Goal: Task Accomplishment & Management: Complete application form

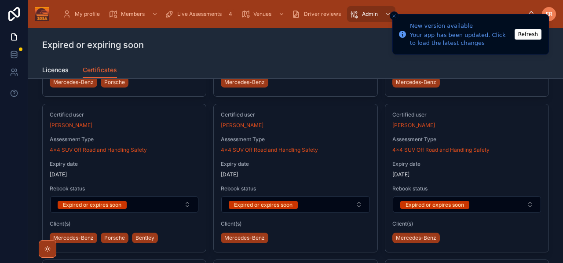
scroll to position [522, 0]
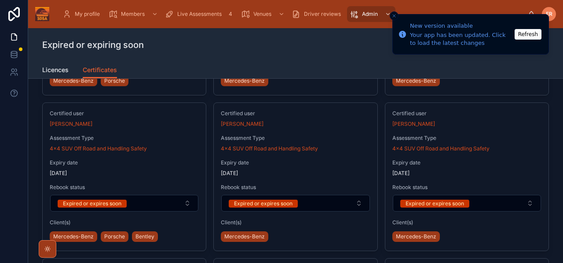
click at [253, 148] on span "4x4 SUV Off Road and Handling Safety" at bounding box center [269, 148] width 97 height 7
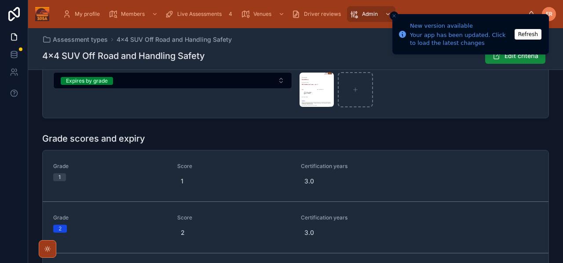
click at [311, 84] on div "image .png" at bounding box center [316, 89] width 35 height 35
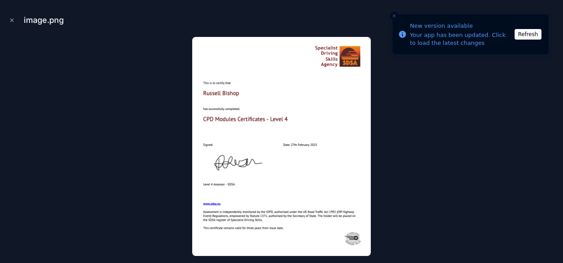
click at [12, 18] on icon "Close modal" at bounding box center [12, 20] width 6 height 6
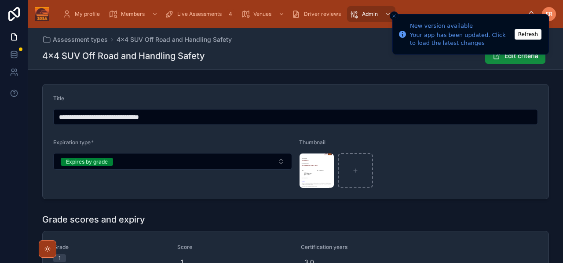
click at [394, 17] on icon "Close toast" at bounding box center [393, 15] width 5 height 5
click at [76, 12] on span "My profile" at bounding box center [87, 14] width 25 height 7
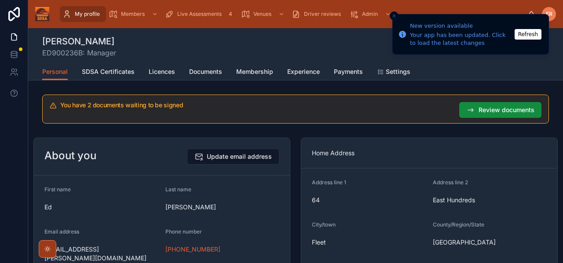
click at [526, 34] on button "Refresh" at bounding box center [527, 34] width 27 height 11
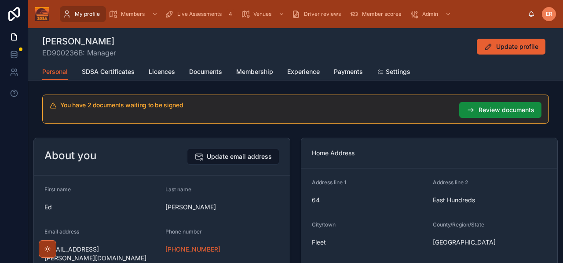
click at [363, 49] on div "Ed Redfern ED900236B: Manager Update profile" at bounding box center [295, 46] width 506 height 23
click at [183, 51] on div "Ed Redfern ED900236B: Manager Update profile" at bounding box center [295, 46] width 506 height 23
click at [183, 17] on span "Live Assessments" at bounding box center [199, 14] width 44 height 7
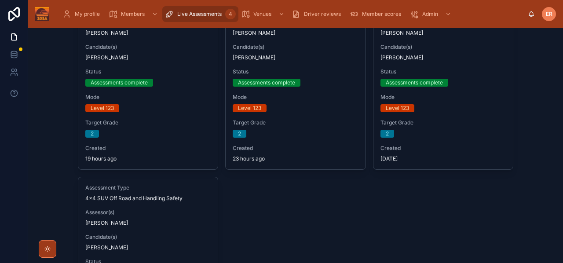
scroll to position [3, 0]
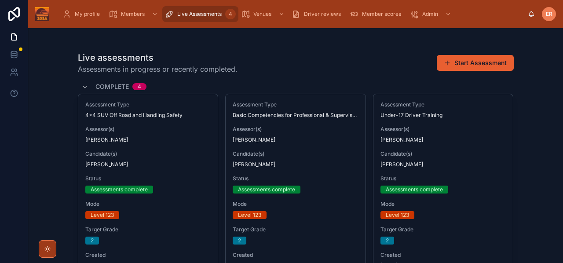
click at [323, 153] on span "Candidate(s)" at bounding box center [295, 153] width 126 height 7
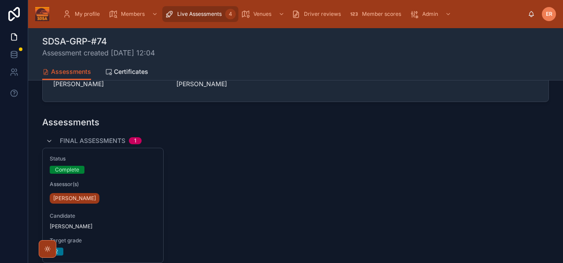
scroll to position [189, 0]
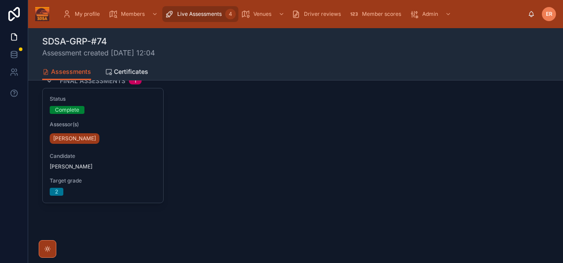
click at [130, 150] on div "Status Complete Assessor(s) Ed Redfern Candidate Simon Brummell Target grade 2" at bounding box center [103, 145] width 120 height 114
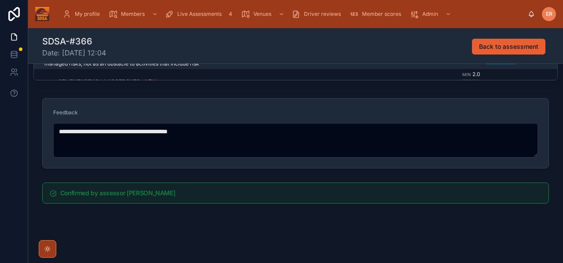
scroll to position [310, 0]
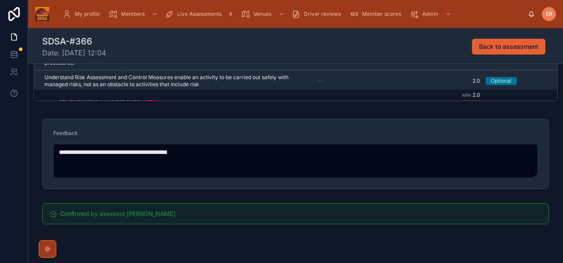
drag, startPoint x: 224, startPoint y: 153, endPoint x: 37, endPoint y: 150, distance: 186.8
click at [37, 150] on div "**********" at bounding box center [295, 153] width 534 height 77
click at [196, 15] on span "Live Assessments" at bounding box center [199, 14] width 44 height 7
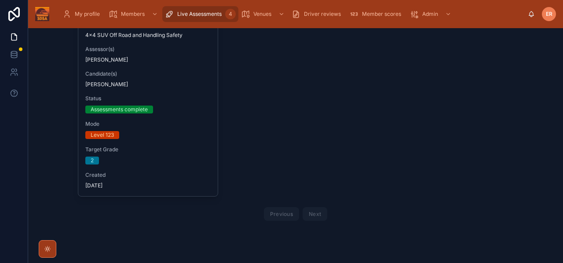
scroll to position [273, 0]
click at [280, 122] on div "Assessment Type 4x4 SUV Off Road and Handling Safety Assessor(s) Ed Redfern Can…" at bounding box center [296, 10] width 436 height 373
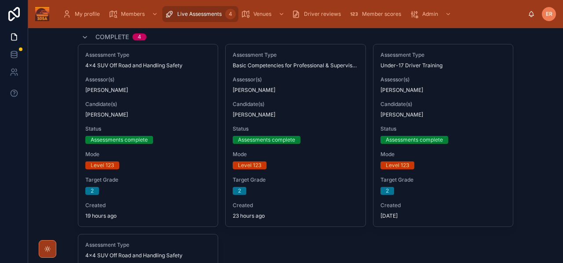
scroll to position [0, 0]
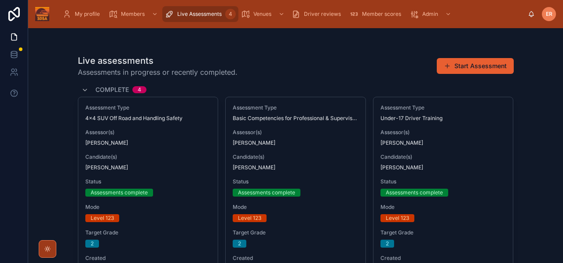
click at [458, 65] on button "Start Assessment" at bounding box center [474, 66] width 77 height 16
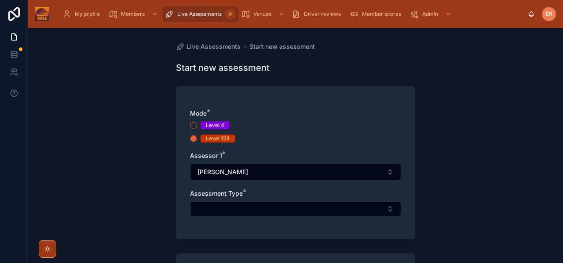
click at [218, 205] on button "Select Button" at bounding box center [295, 208] width 211 height 15
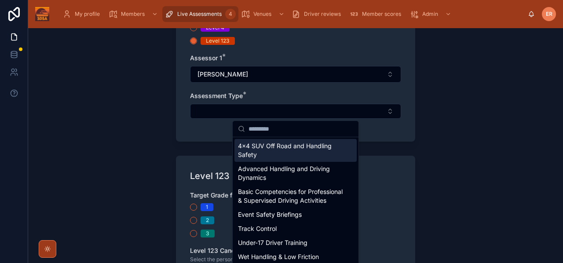
scroll to position [136, 0]
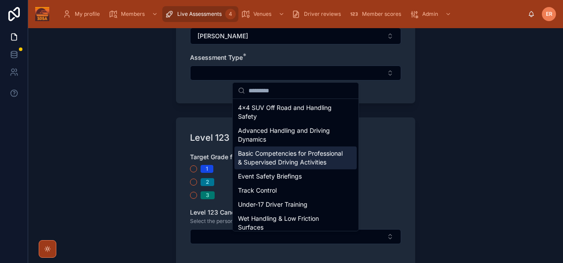
click at [250, 164] on span "Basic Competencies for Professional & Supervised Driving Activities" at bounding box center [290, 158] width 105 height 18
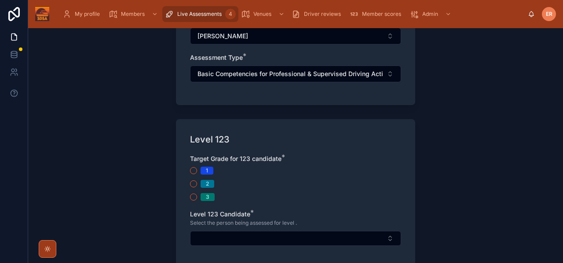
click at [194, 182] on button "2" at bounding box center [193, 183] width 7 height 7
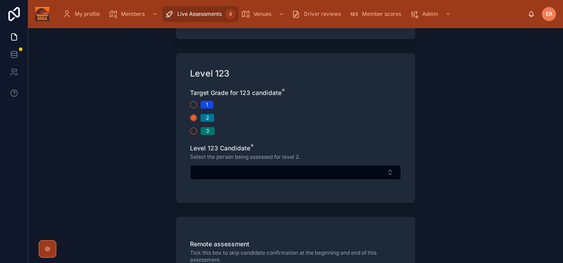
scroll to position [204, 0]
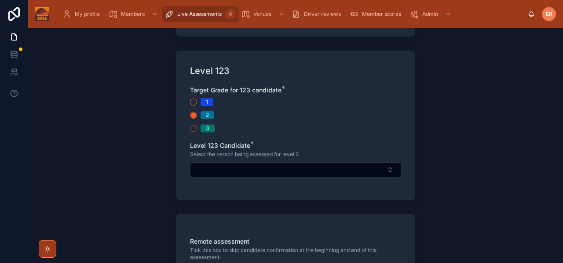
click at [268, 171] on button "Select Button" at bounding box center [295, 169] width 211 height 15
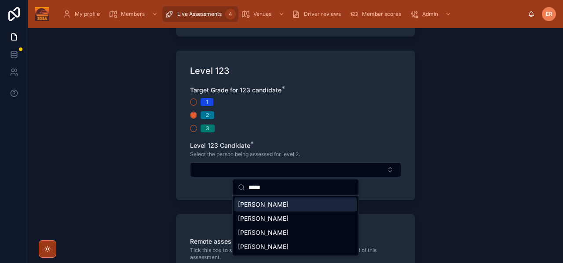
type input "*****"
click at [261, 205] on span "Andrew Baber" at bounding box center [263, 204] width 51 height 9
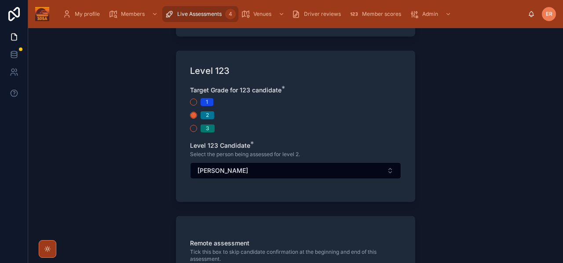
click at [445, 174] on div "Live Assessments Start new assessment Start new assessment Mode * Level 4 Level…" at bounding box center [295, 145] width 534 height 235
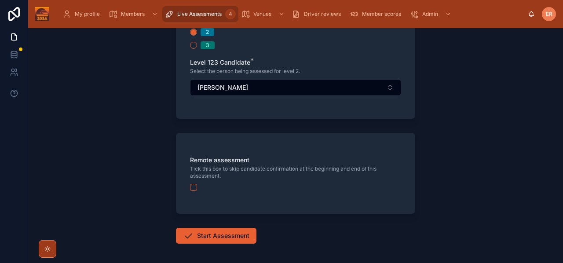
scroll to position [288, 0]
click at [192, 187] on button "button" at bounding box center [193, 186] width 7 height 7
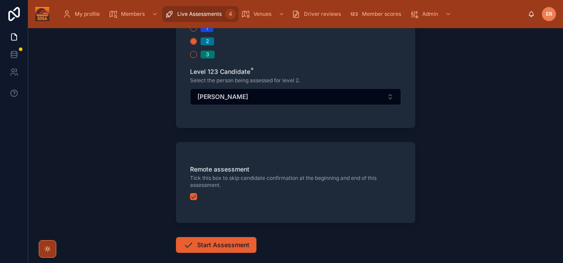
scroll to position [280, 0]
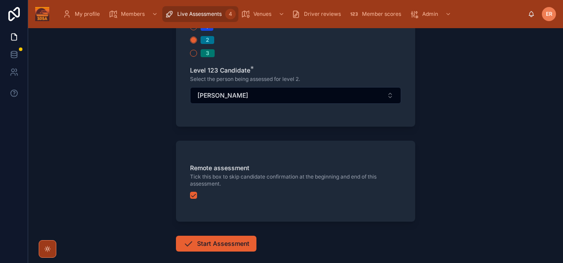
click at [216, 242] on button "Start Assessment" at bounding box center [216, 244] width 80 height 16
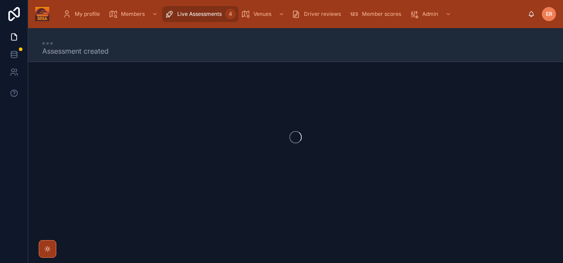
scroll to position [5, 0]
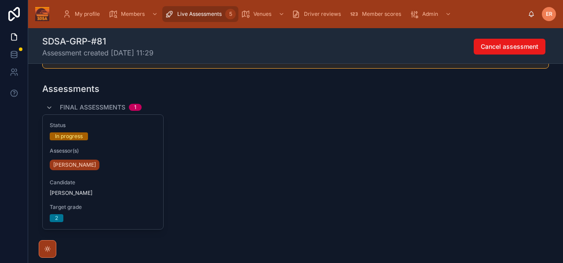
scroll to position [136, 0]
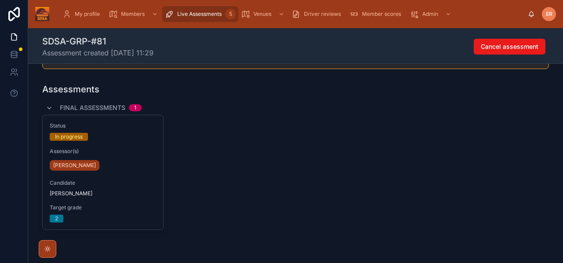
click at [119, 172] on div "[PERSON_NAME]" at bounding box center [103, 165] width 106 height 14
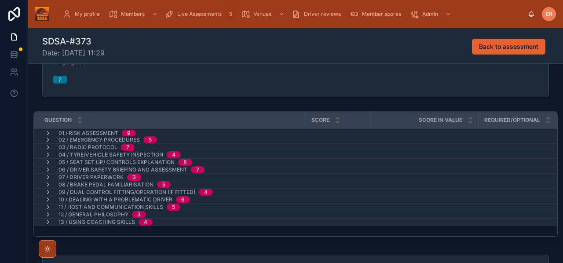
scroll to position [115, 0]
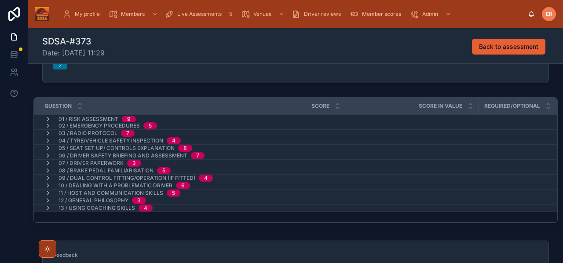
click at [47, 120] on icon at bounding box center [47, 119] width 7 height 7
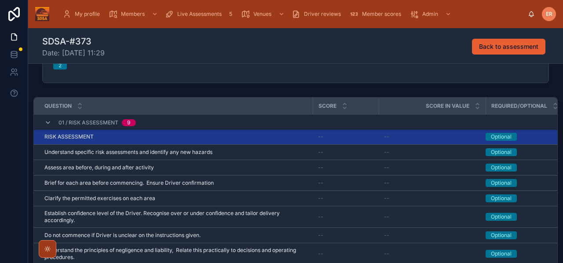
click at [179, 137] on div "RISK ASSESSMENT RISK ASSESSMENT" at bounding box center [175, 136] width 263 height 7
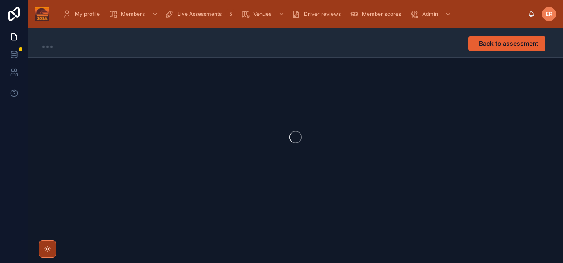
scroll to position [0, 0]
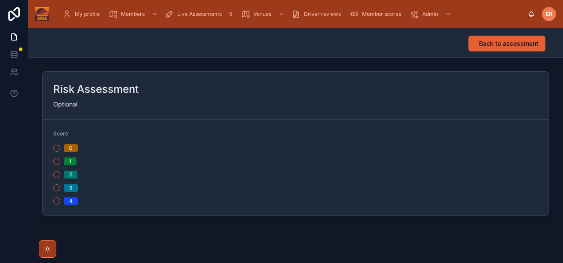
click at [57, 174] on button "2" at bounding box center [56, 174] width 7 height 7
click at [483, 41] on span "Back to assessment" at bounding box center [508, 43] width 59 height 9
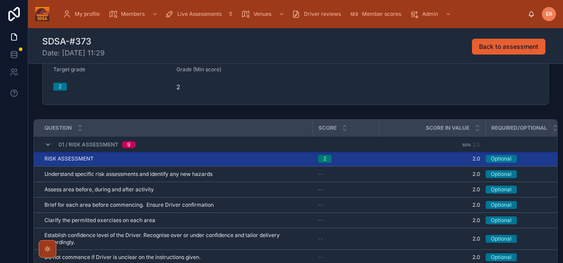
scroll to position [94, 0]
click at [46, 144] on icon at bounding box center [47, 144] width 7 height 7
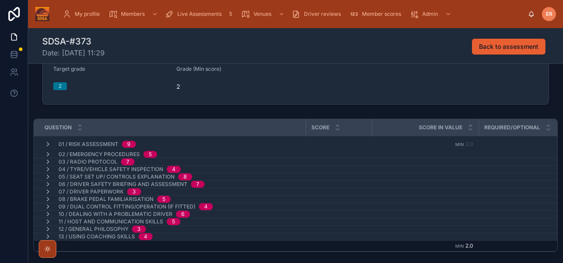
click at [47, 155] on icon at bounding box center [47, 154] width 7 height 7
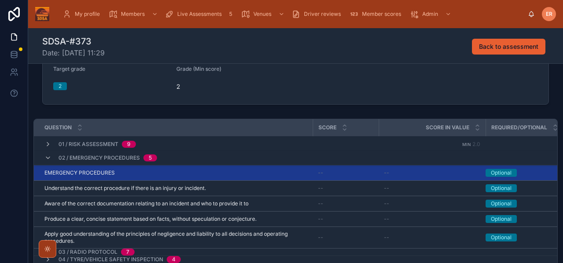
click at [130, 172] on div "EMERGENCY PROCEDURES EMERGENCY PROCEDURES" at bounding box center [175, 172] width 263 height 7
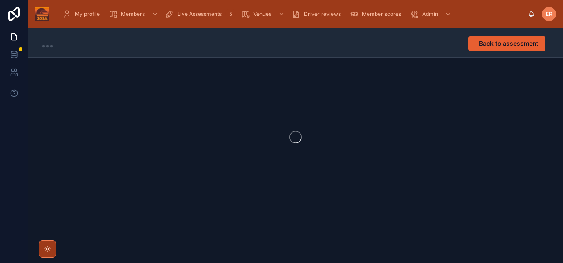
scroll to position [0, 0]
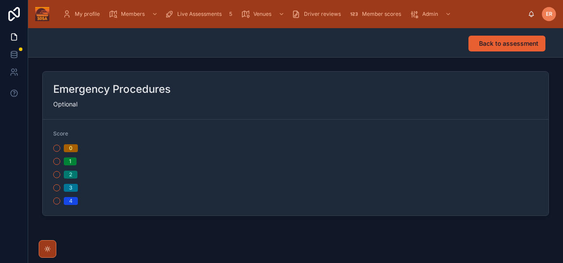
click at [59, 174] on button "2" at bounding box center [56, 174] width 7 height 7
click at [487, 45] on span "Back to assessment" at bounding box center [508, 43] width 59 height 9
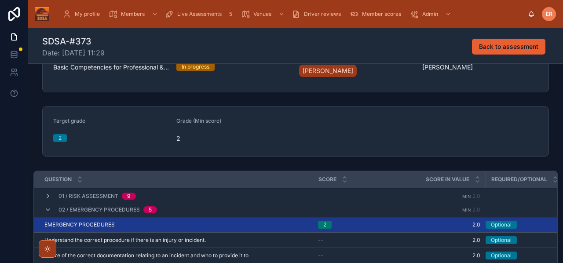
click at [46, 209] on icon at bounding box center [47, 209] width 7 height 7
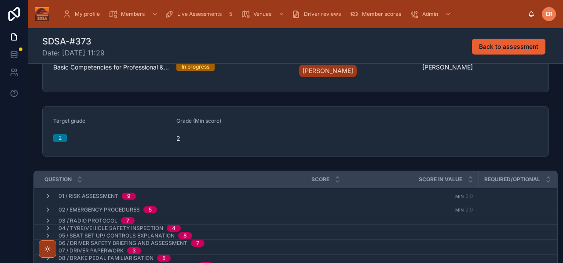
click at [47, 221] on icon at bounding box center [47, 220] width 7 height 7
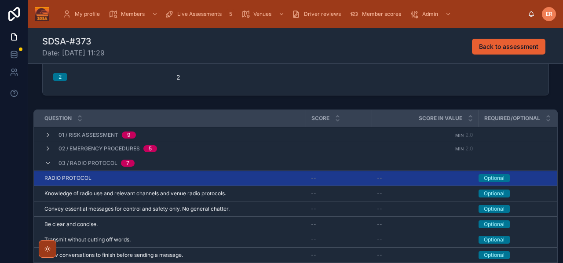
scroll to position [25, 0]
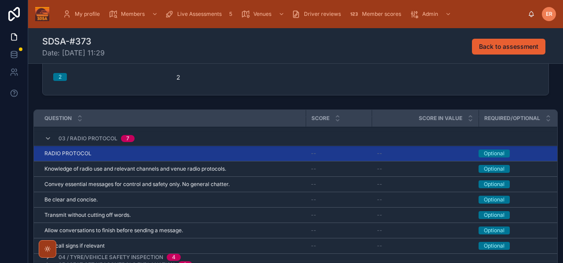
click at [225, 151] on div "RADIO PROTOCOL RADIO PROTOCOL" at bounding box center [172, 153] width 256 height 7
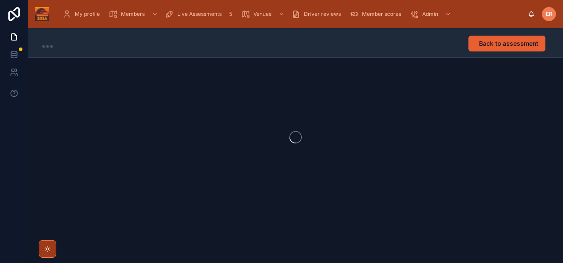
scroll to position [0, 0]
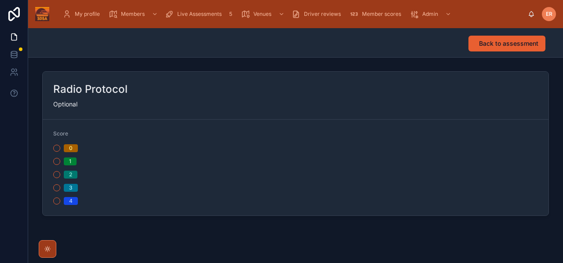
click at [59, 172] on button "2" at bounding box center [56, 174] width 7 height 7
click at [509, 46] on span "Back to assessment" at bounding box center [508, 43] width 59 height 9
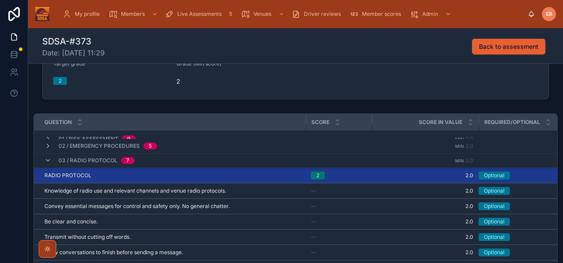
scroll to position [7, 0]
click at [51, 159] on icon at bounding box center [47, 159] width 7 height 7
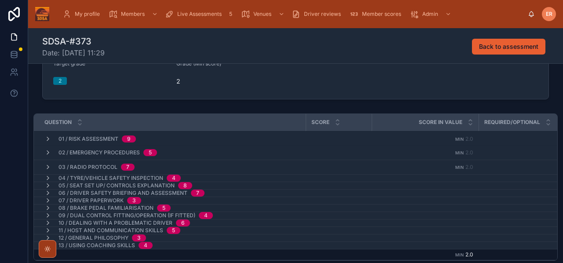
click at [45, 176] on icon at bounding box center [47, 177] width 7 height 7
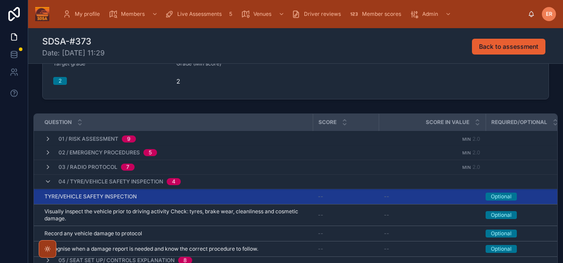
click at [197, 197] on div "TYRE/VEHICLE SAFETY INSPECTION TYRE/VEHICLE SAFETY INSPECTION" at bounding box center [175, 196] width 263 height 7
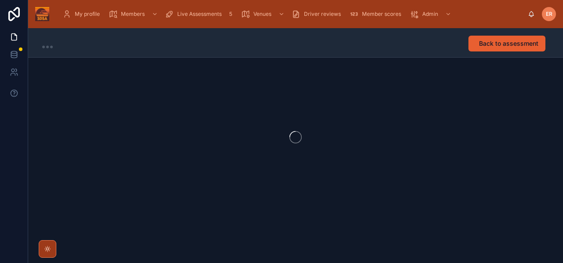
scroll to position [0, 0]
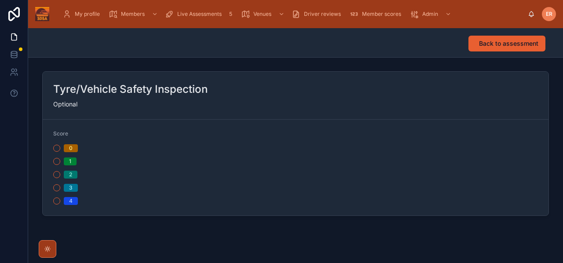
click at [55, 175] on button "2" at bounding box center [56, 174] width 7 height 7
click at [498, 44] on span "Back to assessment" at bounding box center [508, 43] width 59 height 9
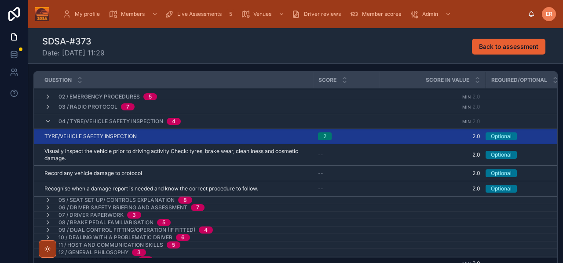
scroll to position [24, 0]
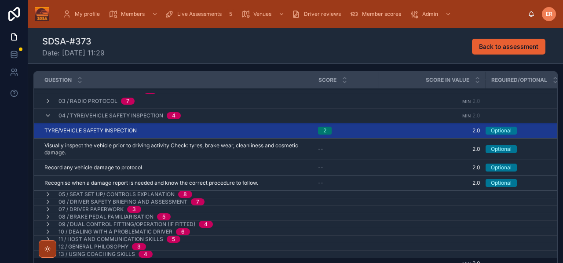
click at [49, 117] on icon at bounding box center [47, 115] width 7 height 7
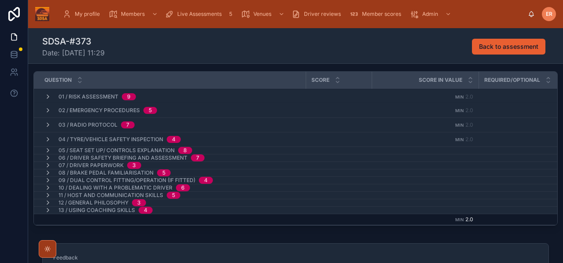
click at [48, 151] on icon at bounding box center [47, 150] width 7 height 7
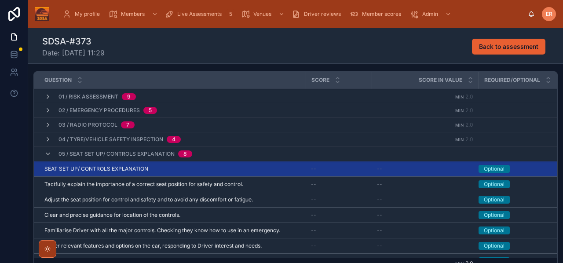
click at [175, 169] on div "SEAT SET UP/ CONTROLS EXPLANATION SEAT SET UP/ CONTROLS EXPLANATION" at bounding box center [172, 168] width 256 height 7
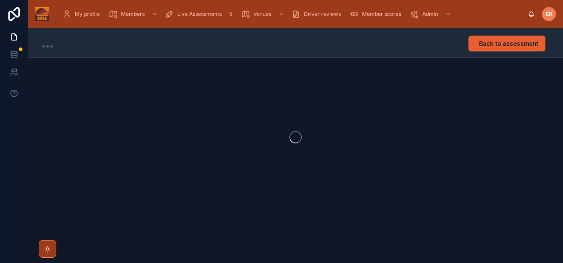
scroll to position [0, 0]
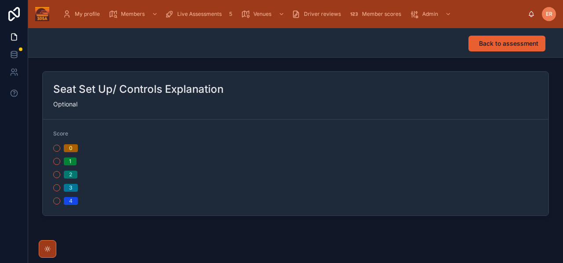
click at [57, 177] on button "2" at bounding box center [56, 174] width 7 height 7
click at [503, 45] on span "Back to assessment" at bounding box center [508, 43] width 59 height 9
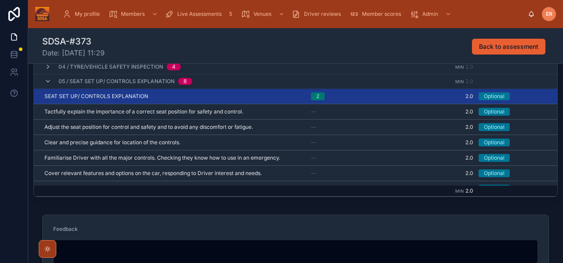
scroll to position [214, 0]
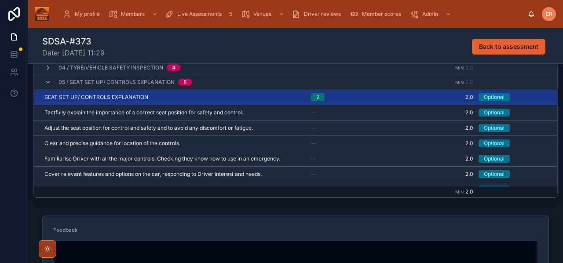
click at [46, 81] on icon at bounding box center [47, 82] width 7 height 7
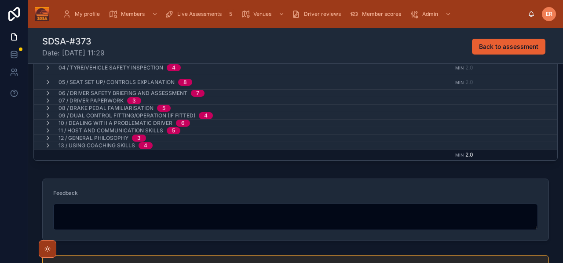
click at [46, 94] on icon at bounding box center [47, 93] width 7 height 7
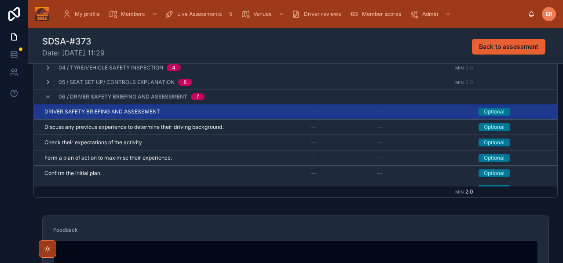
click at [170, 113] on div "DRIVER SAFETY BRIEFING AND ASSESSMENT DRIVER SAFETY BRIEFING AND ASSESSMENT" at bounding box center [172, 111] width 256 height 7
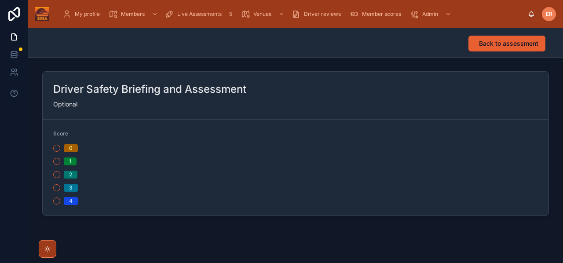
click at [55, 177] on button "2" at bounding box center [56, 174] width 7 height 7
click at [502, 41] on span "Back to assessment" at bounding box center [508, 43] width 59 height 9
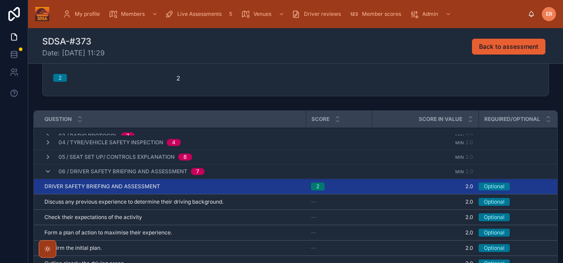
scroll to position [37, 0]
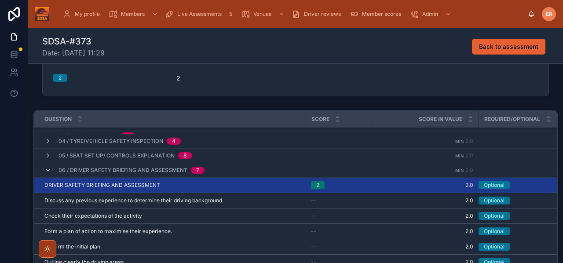
click at [45, 168] on icon at bounding box center [47, 170] width 7 height 7
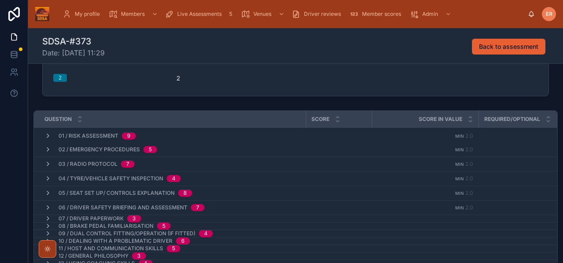
scroll to position [0, 0]
click at [45, 218] on icon at bounding box center [47, 218] width 7 height 7
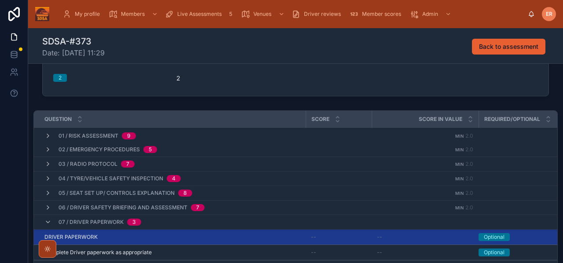
scroll to position [23, 0]
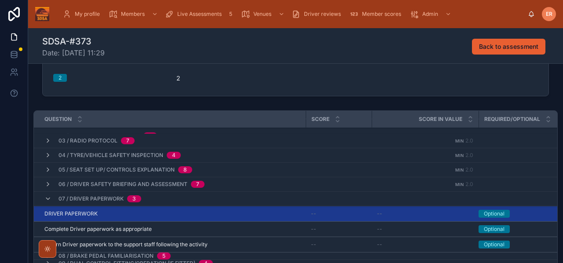
click at [146, 213] on div "DRIVER PAPERWORK DRIVER PAPERWORK" at bounding box center [172, 213] width 256 height 7
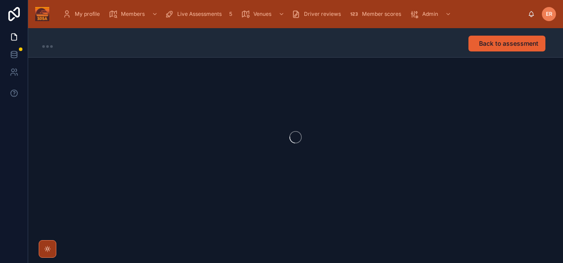
scroll to position [0, 0]
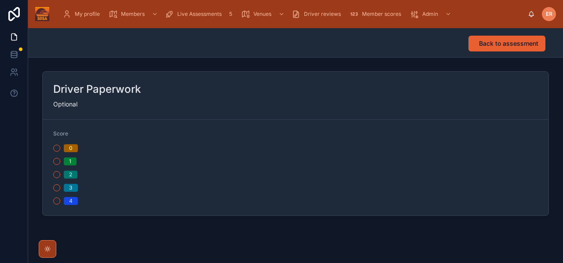
click at [56, 177] on button "2" at bounding box center [56, 174] width 7 height 7
click at [491, 45] on span "Back to assessment" at bounding box center [508, 43] width 59 height 9
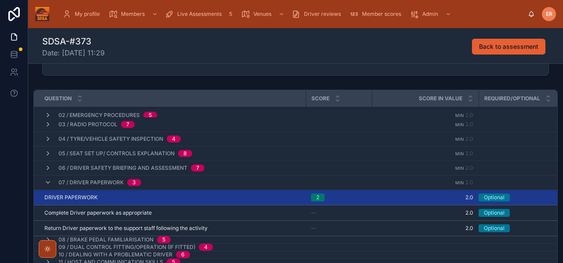
scroll to position [23, 0]
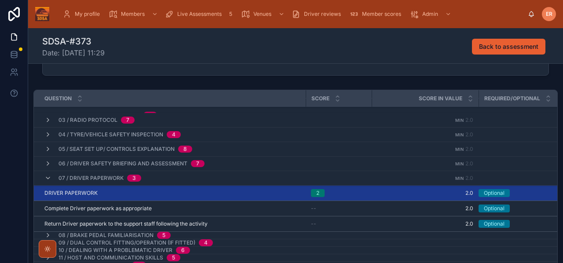
click at [46, 180] on icon at bounding box center [47, 177] width 7 height 7
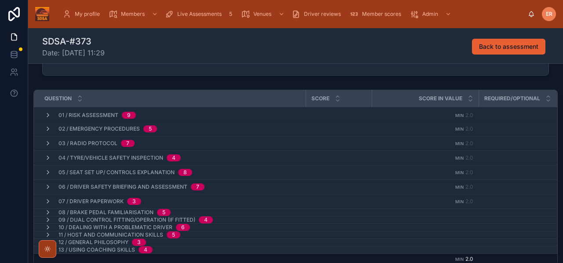
click at [47, 211] on icon at bounding box center [47, 212] width 7 height 7
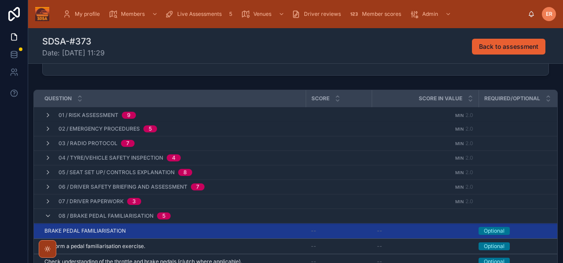
scroll to position [61, 0]
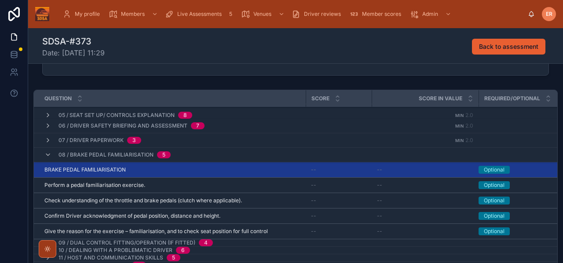
click at [248, 169] on div "BRAKE PEDAL FAMILIARISATION BRAKE PEDAL FAMILIARISATION" at bounding box center [172, 169] width 256 height 7
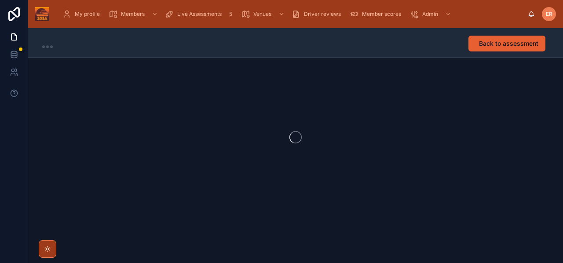
scroll to position [0, 0]
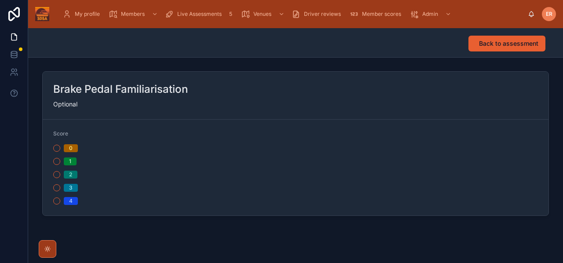
click at [54, 176] on button "2" at bounding box center [56, 174] width 7 height 7
click at [509, 44] on span "Back to assessment" at bounding box center [508, 43] width 59 height 9
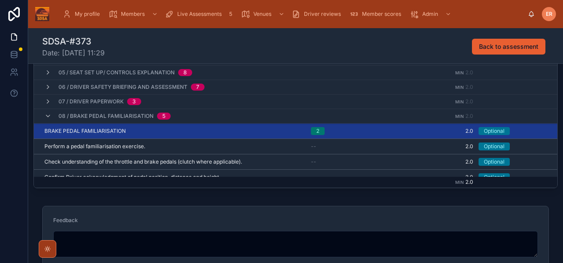
scroll to position [219, 0]
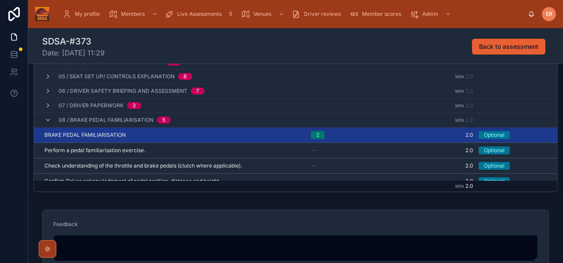
click at [49, 121] on icon at bounding box center [47, 119] width 7 height 7
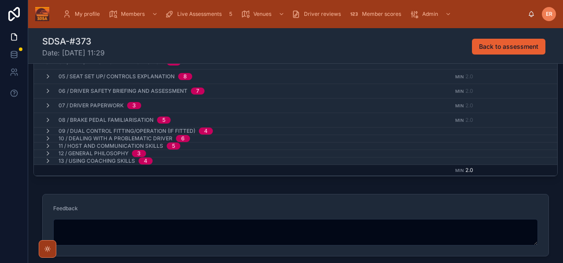
click at [48, 130] on icon at bounding box center [47, 130] width 7 height 7
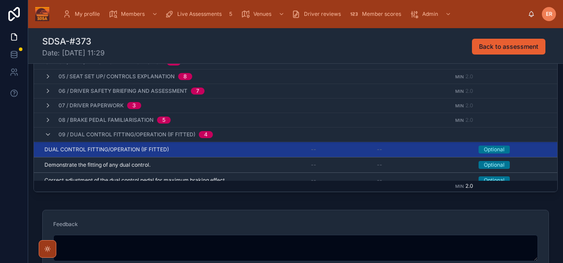
click at [229, 147] on div "DUAL CONTROL FITTING/OPERATION (IF FITTED) DUAL CONTROL FITTING/OPERATION (IF F…" at bounding box center [172, 149] width 256 height 7
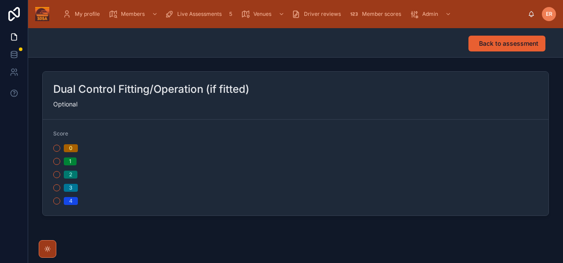
click at [55, 173] on button "2" at bounding box center [56, 174] width 7 height 7
click at [483, 44] on span "Back to assessment" at bounding box center [508, 43] width 59 height 9
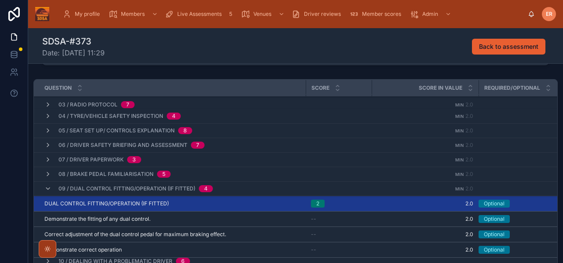
scroll to position [35, 0]
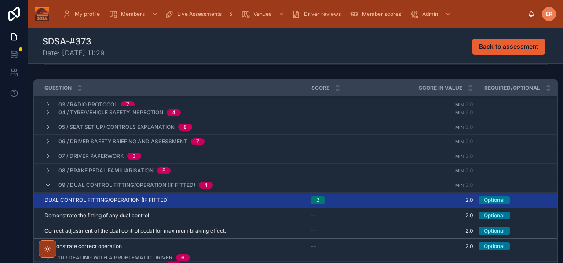
click at [45, 186] on icon at bounding box center [47, 185] width 7 height 7
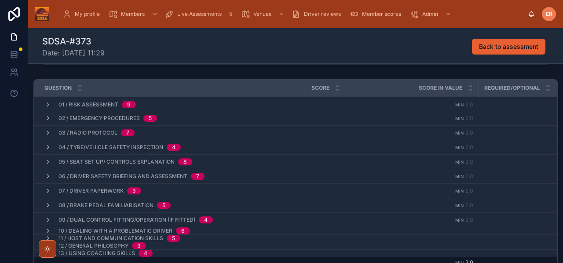
click at [47, 230] on icon at bounding box center [47, 230] width 7 height 7
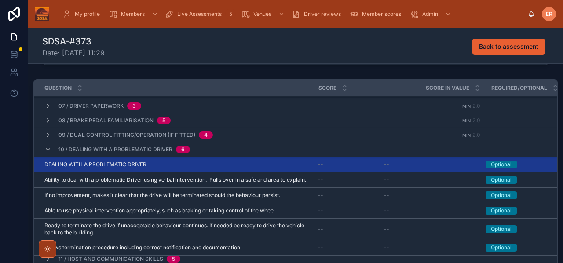
scroll to position [87, 0]
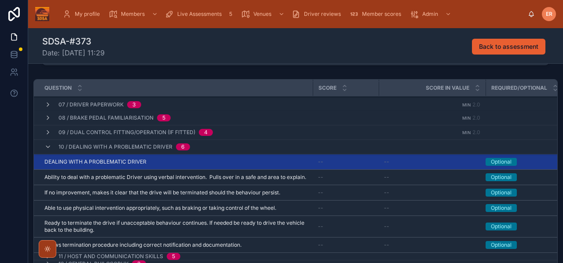
click at [189, 160] on div "DEALING WITH A PROBLEMATIC DRIVER DEALING WITH A PROBLEMATIC DRIVER" at bounding box center [175, 161] width 263 height 7
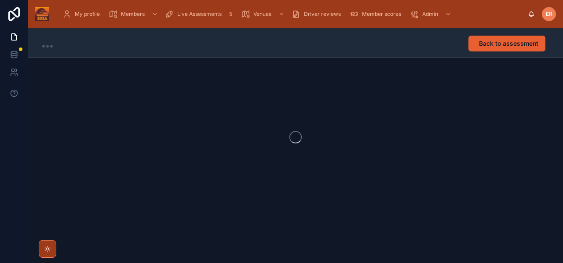
scroll to position [0, 0]
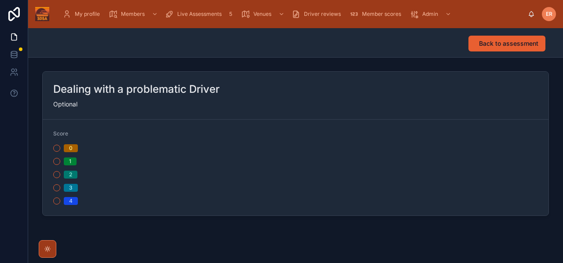
click at [58, 173] on button "2" at bounding box center [56, 174] width 7 height 7
click at [487, 43] on span "Back to assessment" at bounding box center [508, 43] width 59 height 9
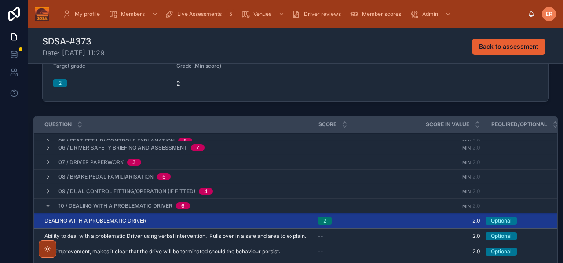
scroll to position [66, 0]
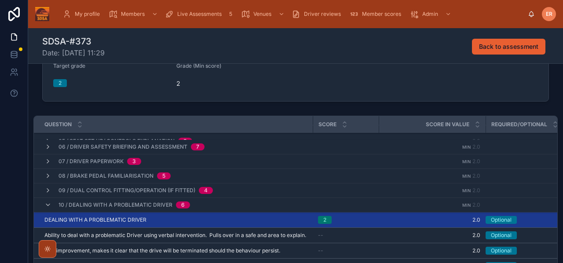
click at [49, 203] on icon at bounding box center [47, 204] width 7 height 7
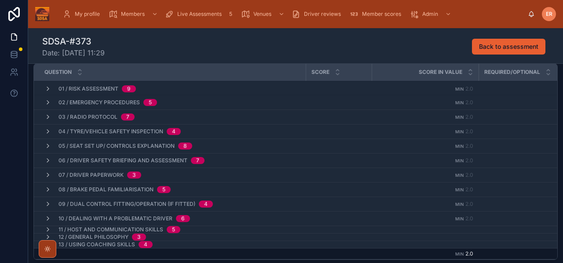
scroll to position [160, 0]
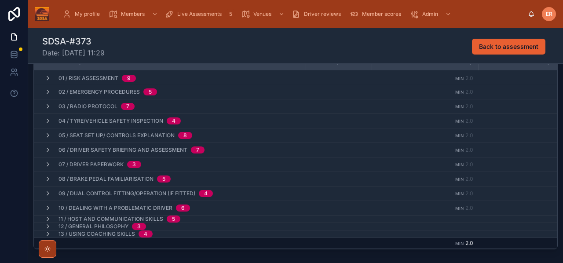
click at [48, 218] on icon at bounding box center [47, 218] width 7 height 7
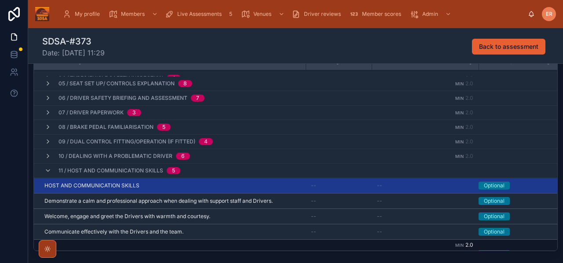
scroll to position [53, 0]
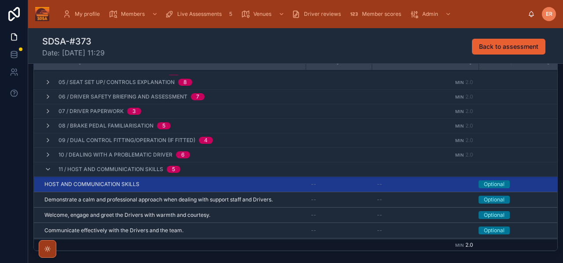
click at [238, 185] on div "HOST AND COMMUNICATION SKILLS HOST AND COMMUNICATION SKILLS" at bounding box center [172, 184] width 256 height 7
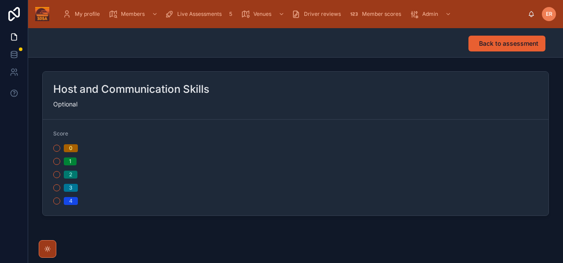
click at [55, 176] on button "2" at bounding box center [56, 174] width 7 height 7
click at [503, 50] on button "Back to assessment" at bounding box center [506, 44] width 77 height 16
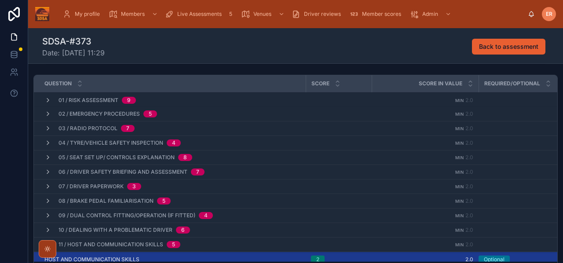
scroll to position [225, 0]
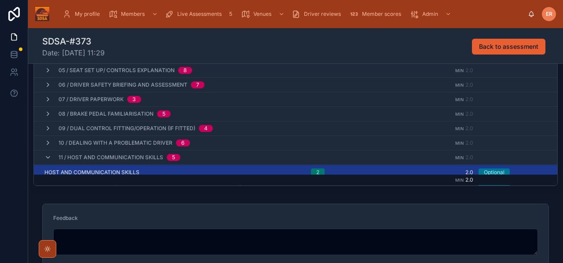
click at [47, 159] on icon at bounding box center [47, 157] width 7 height 7
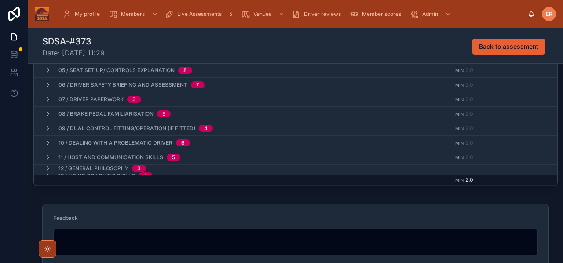
scroll to position [5, 0]
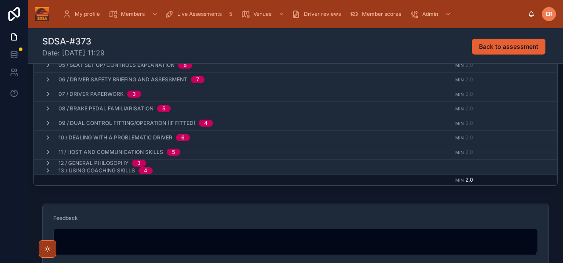
click at [45, 163] on icon at bounding box center [47, 163] width 7 height 7
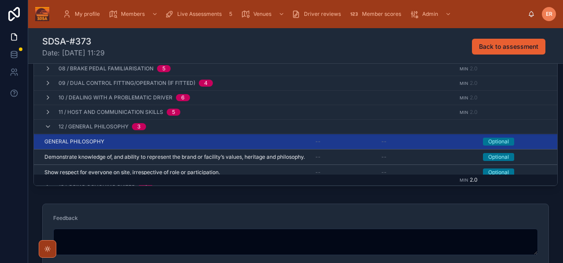
scroll to position [48, 0]
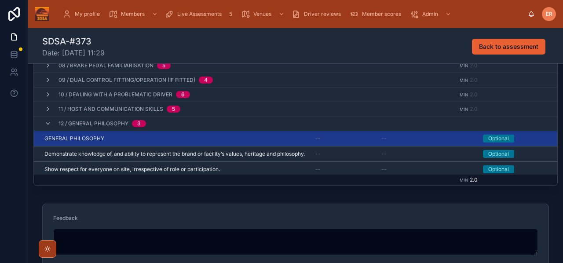
click at [215, 137] on div "GENERAL PHILOSOPHY GENERAL PHILOSOPHY" at bounding box center [174, 138] width 260 height 7
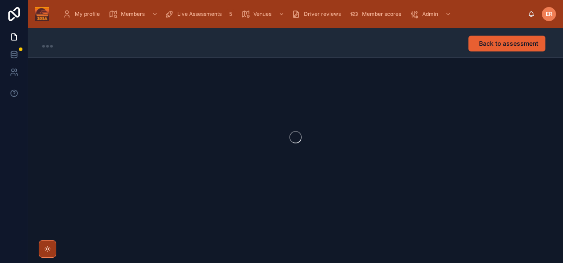
scroll to position [0, 0]
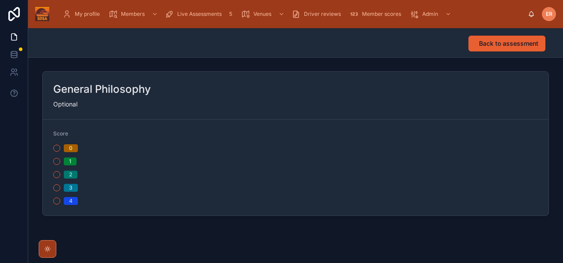
click at [60, 174] on button "2" at bounding box center [56, 174] width 7 height 7
click at [501, 41] on span "Back to assessment" at bounding box center [508, 43] width 59 height 9
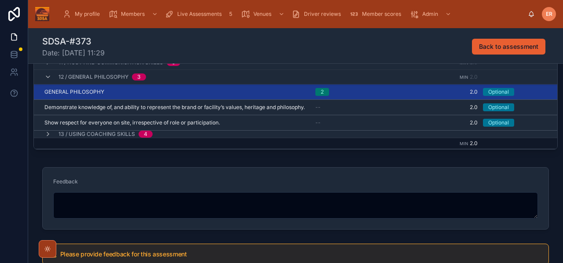
scroll to position [265, 0]
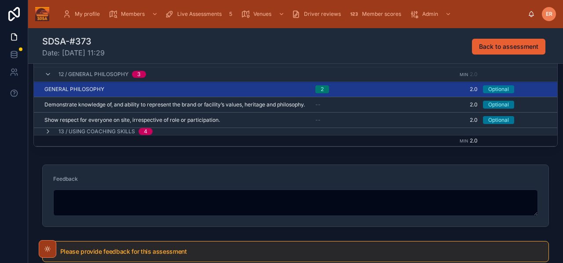
click at [46, 71] on icon at bounding box center [47, 74] width 7 height 7
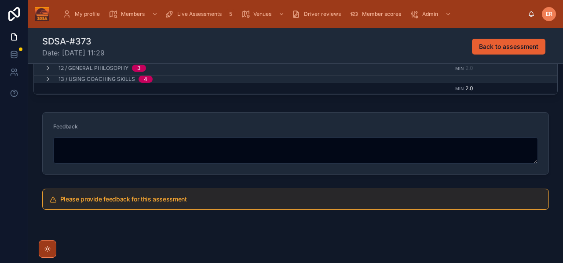
click at [45, 80] on icon at bounding box center [47, 79] width 7 height 7
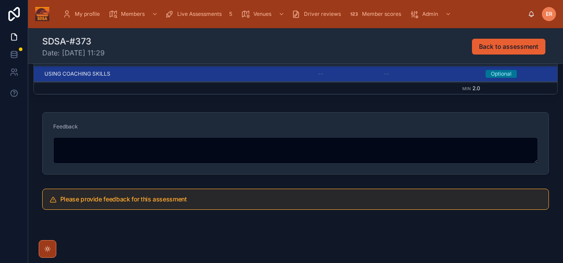
scroll to position [34, 0]
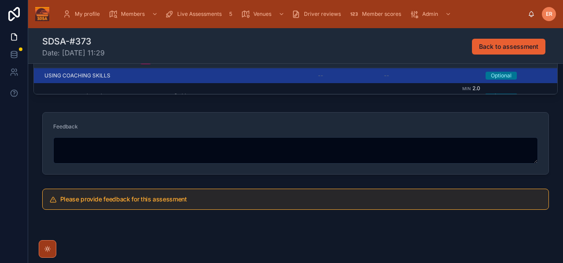
click at [179, 74] on div "USING COACHING SKILLS USING COACHING SKILLS" at bounding box center [175, 75] width 263 height 7
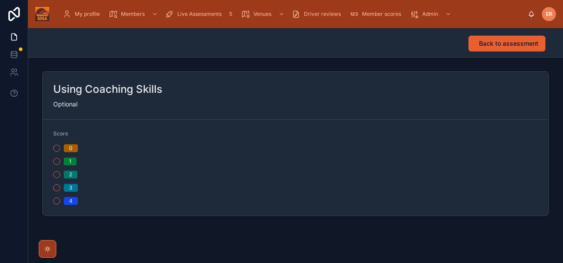
click at [56, 174] on button "2" at bounding box center [56, 174] width 7 height 7
click at [505, 46] on span "Back to assessment" at bounding box center [508, 43] width 59 height 9
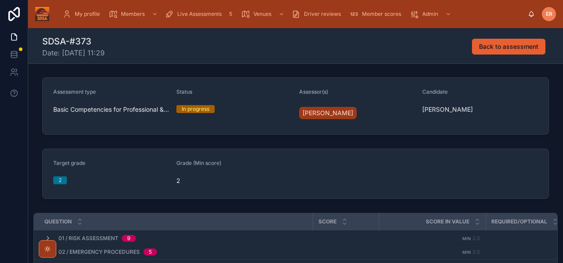
click at [552, 170] on div "Target grade 2 Grade (Min score) 2" at bounding box center [295, 173] width 534 height 57
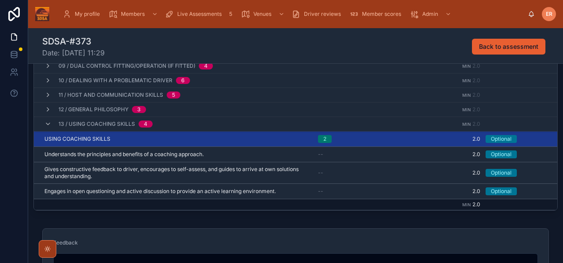
scroll to position [227, 0]
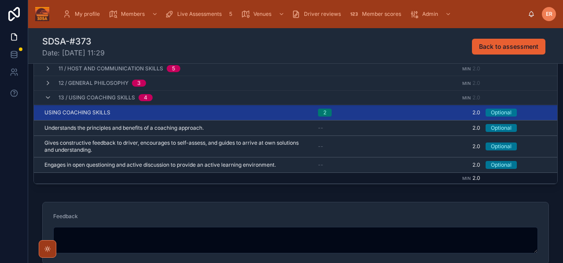
click at [46, 99] on icon at bounding box center [47, 97] width 7 height 7
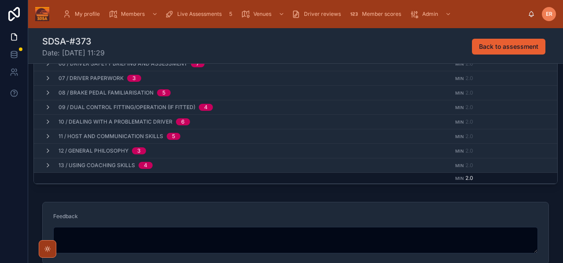
scroll to position [295, 0]
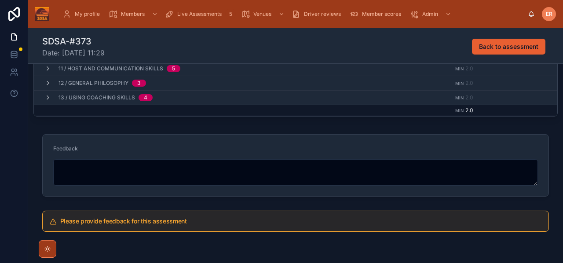
click at [87, 175] on textarea at bounding box center [295, 172] width 484 height 26
paste textarea "**********"
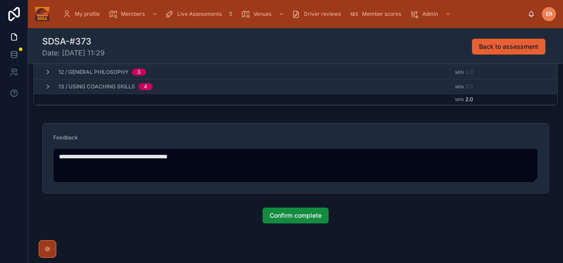
scroll to position [307, 0]
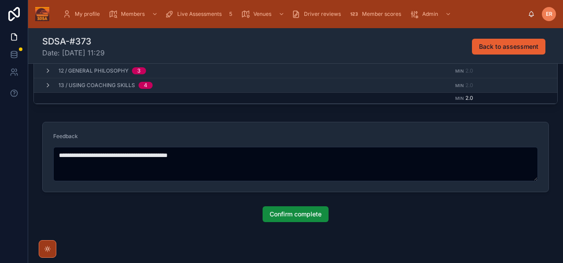
type textarea "**********"
click at [287, 214] on span "Confirm complete" at bounding box center [295, 214] width 52 height 9
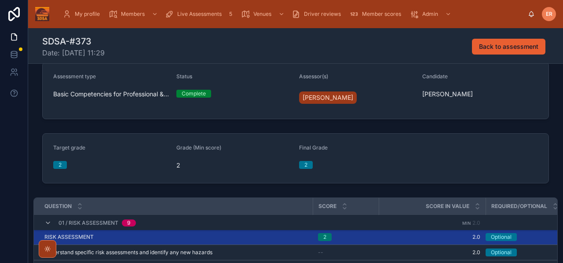
scroll to position [0, 0]
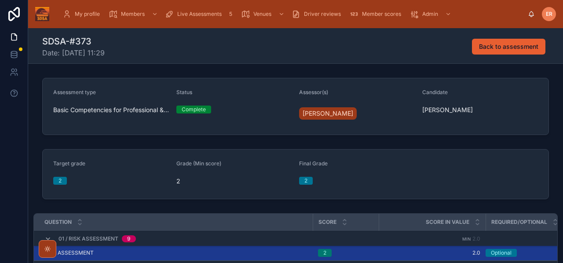
click at [203, 18] on div "Live Assessments 5" at bounding box center [200, 14] width 71 height 14
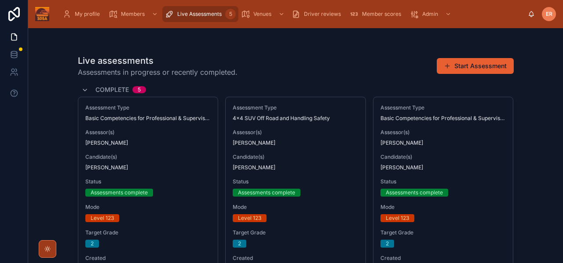
click at [481, 67] on button "Start Assessment" at bounding box center [474, 66] width 77 height 16
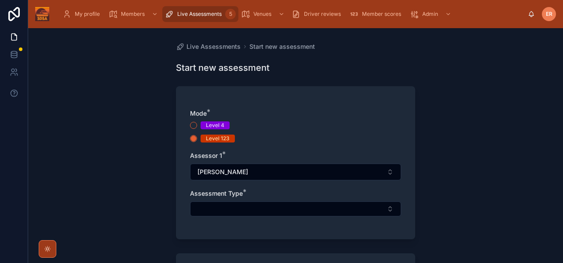
click at [299, 207] on button "Select Button" at bounding box center [295, 208] width 211 height 15
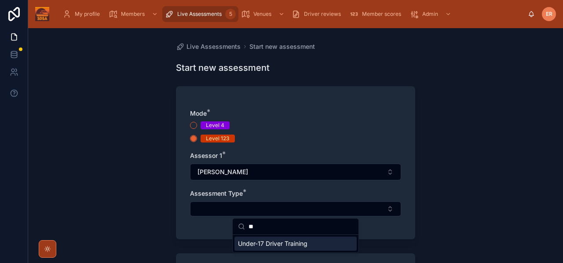
type input "**"
click at [285, 243] on span "Under-17 Driver Training" at bounding box center [272, 243] width 69 height 9
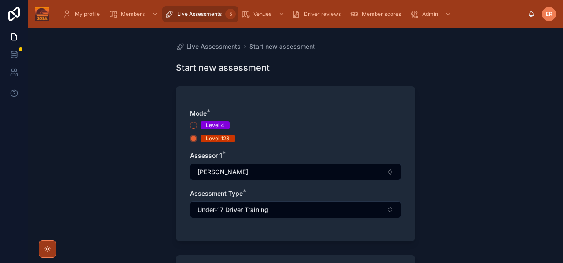
click at [460, 209] on div "Live Assessments Start new assessment Start new assessment Mode * Level 4 Level…" at bounding box center [295, 145] width 534 height 235
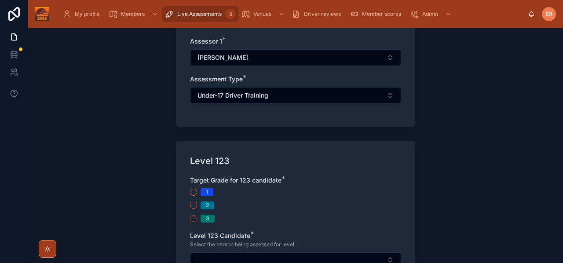
scroll to position [116, 0]
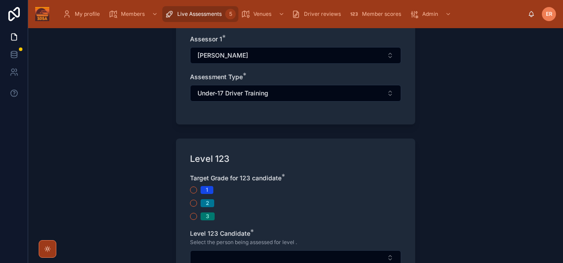
click at [192, 204] on button "2" at bounding box center [193, 203] width 7 height 7
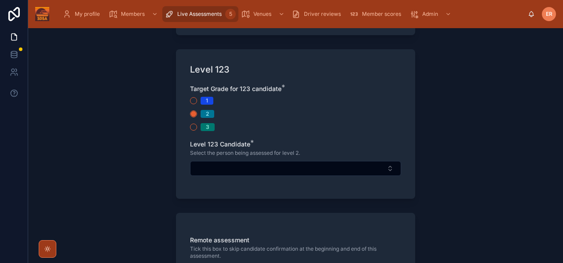
scroll to position [212, 0]
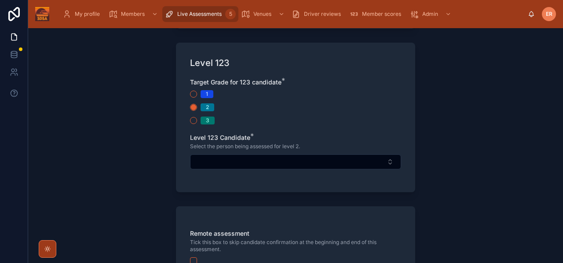
click at [249, 163] on button "Select Button" at bounding box center [295, 161] width 211 height 15
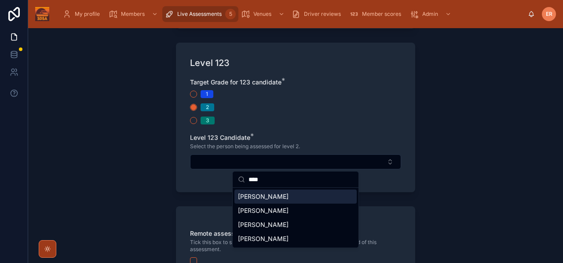
type input "****"
click at [247, 196] on span "Andrew Baber" at bounding box center [263, 196] width 51 height 9
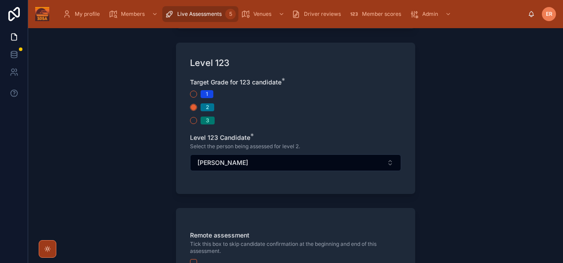
click at [467, 186] on div "Live Assessments Start new assessment Start new assessment Mode * Level 4 Level…" at bounding box center [295, 145] width 534 height 235
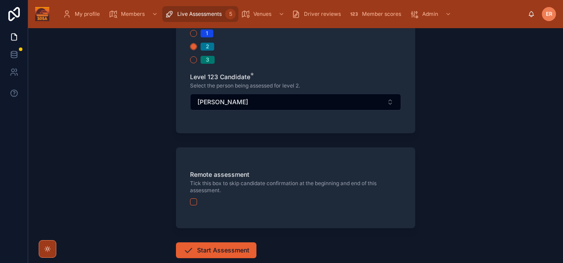
scroll to position [274, 0]
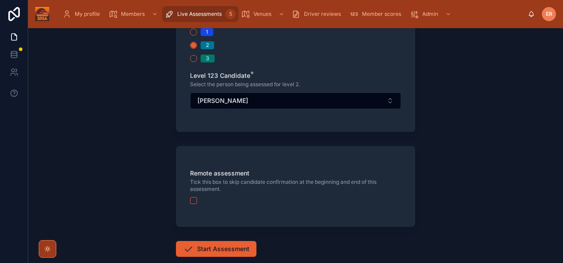
click at [194, 202] on button "button" at bounding box center [193, 200] width 7 height 7
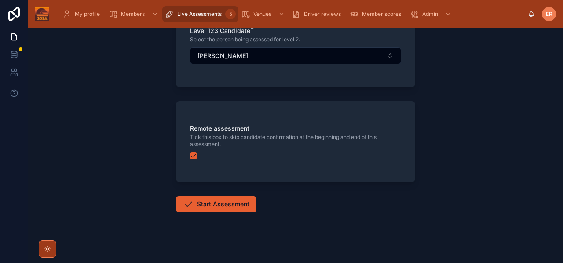
scroll to position [324, 0]
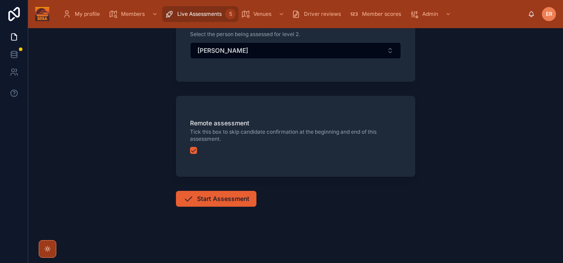
click at [229, 197] on button "Start Assessment" at bounding box center [216, 199] width 80 height 16
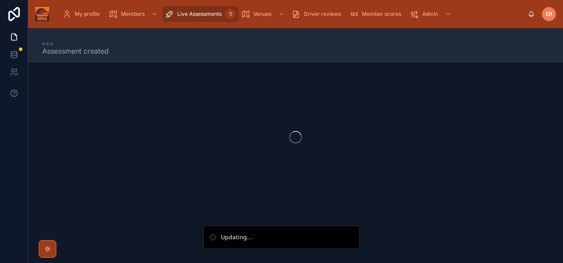
scroll to position [5, 0]
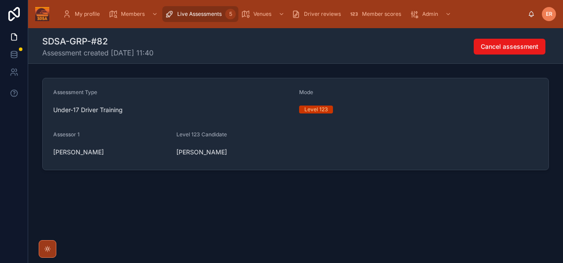
click at [169, 197] on div "SDSA-GRP-#82 Assessment created 03/10/2025 11:40 Cancel assessment Assessment T…" at bounding box center [295, 136] width 534 height 216
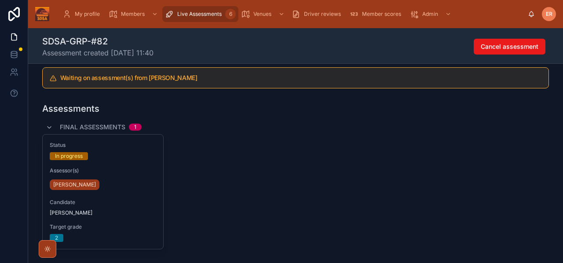
scroll to position [124, 0]
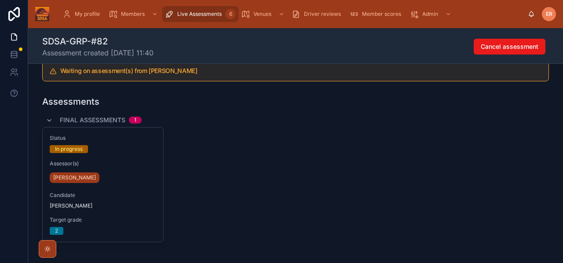
click at [123, 171] on div "[PERSON_NAME]" at bounding box center [103, 178] width 106 height 14
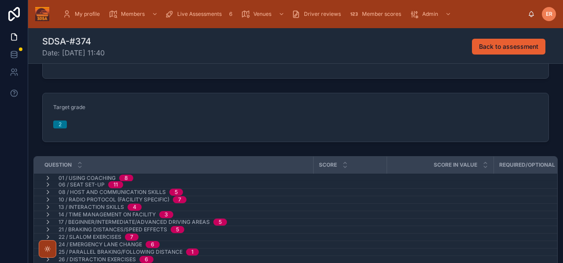
scroll to position [55, 0]
click at [47, 178] on icon at bounding box center [47, 178] width 7 height 7
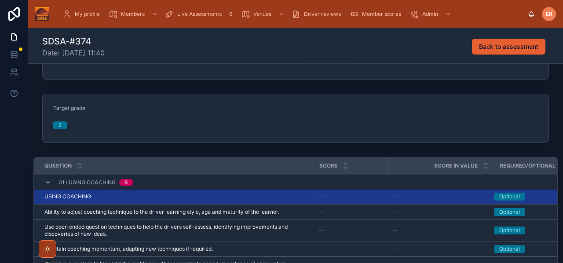
click at [134, 199] on div "USING COACHING USING COACHING" at bounding box center [176, 196] width 264 height 7
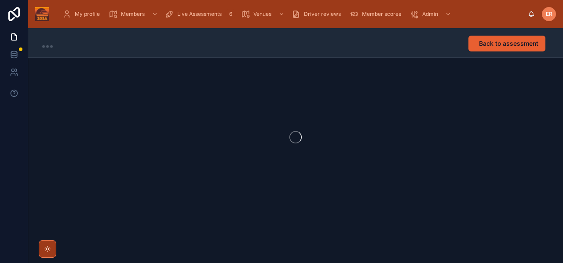
scroll to position [0, 0]
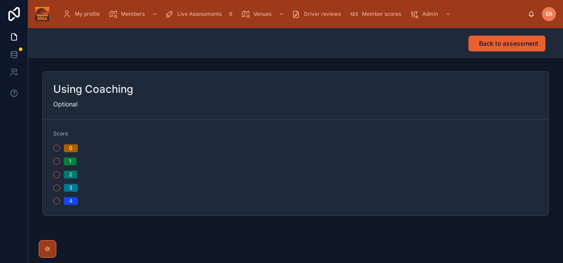
click at [58, 174] on button "2" at bounding box center [56, 174] width 7 height 7
click at [512, 40] on span "Back to assessment" at bounding box center [508, 43] width 59 height 9
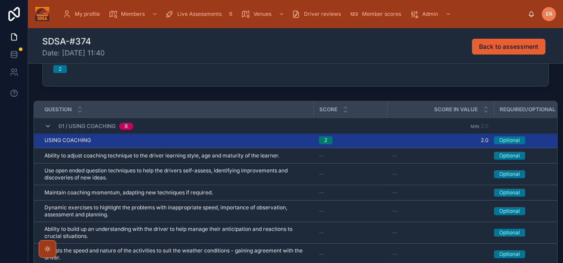
scroll to position [112, 0]
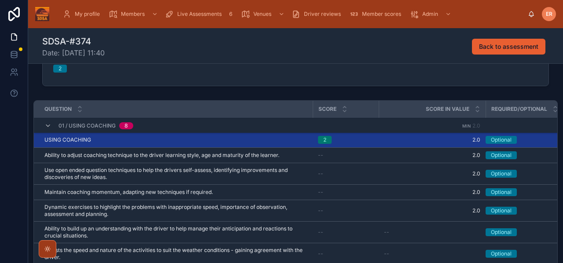
click at [46, 125] on icon at bounding box center [47, 125] width 7 height 7
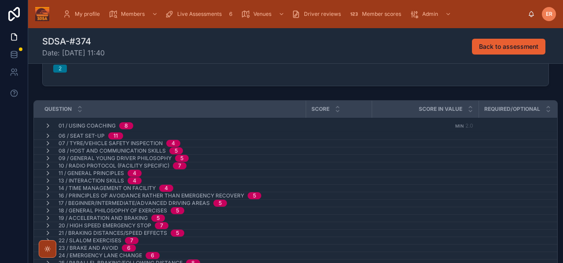
click at [47, 136] on icon at bounding box center [47, 135] width 7 height 7
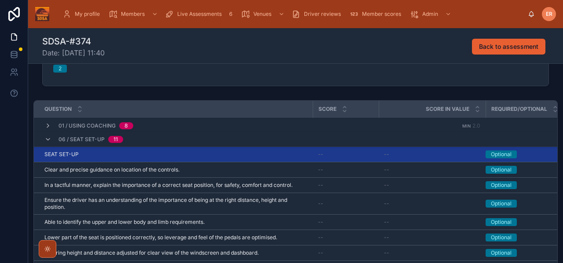
click at [109, 157] on div "SEAT SET-UP SEAT SET-UP" at bounding box center [175, 154] width 263 height 7
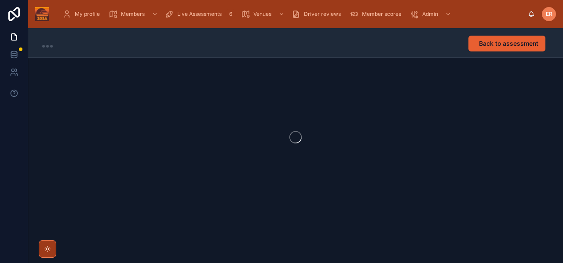
scroll to position [0, 0]
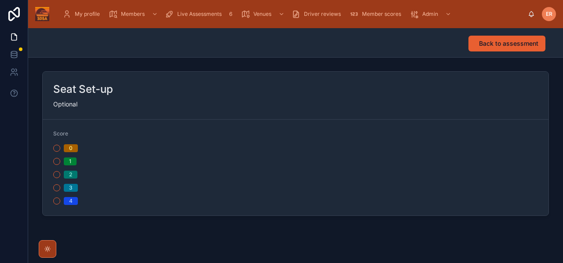
click at [53, 175] on button "2" at bounding box center [56, 174] width 7 height 7
click at [490, 43] on span "Back to assessment" at bounding box center [508, 43] width 59 height 9
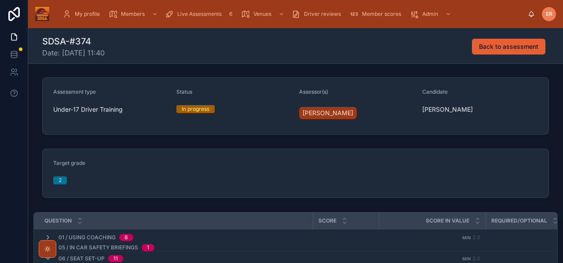
scroll to position [127, 0]
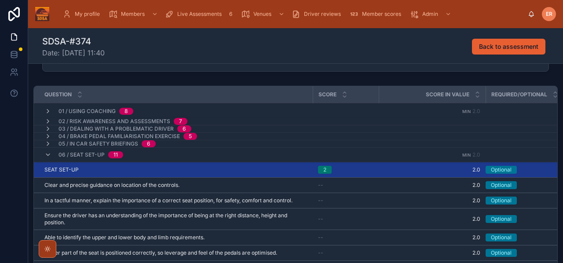
click at [47, 155] on icon at bounding box center [47, 154] width 7 height 7
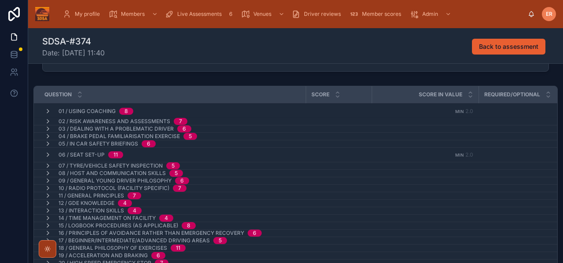
click at [46, 121] on icon at bounding box center [47, 121] width 7 height 7
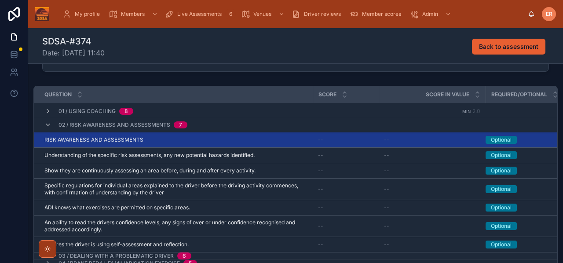
click at [159, 141] on div "RISK AWARENESS AND ASSESSMENTS RISK AWARENESS AND ASSESSMENTS" at bounding box center [175, 139] width 263 height 7
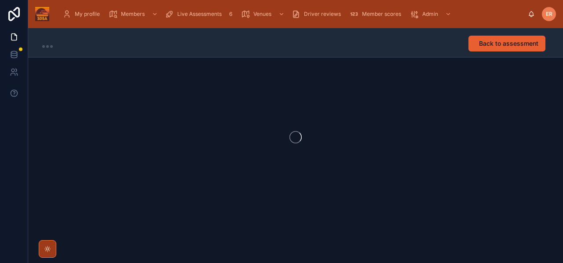
scroll to position [0, 0]
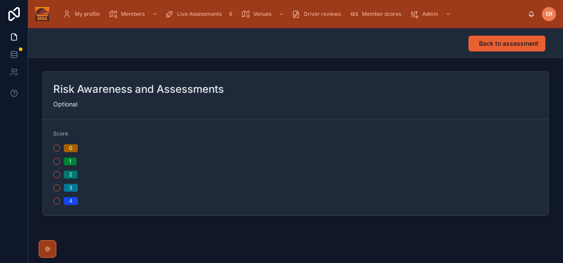
click at [55, 174] on button "2" at bounding box center [56, 174] width 7 height 7
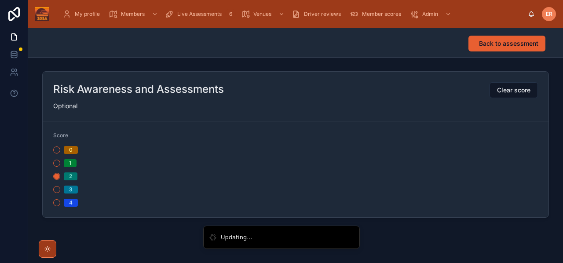
click at [485, 44] on span "Back to assessment" at bounding box center [508, 43] width 59 height 9
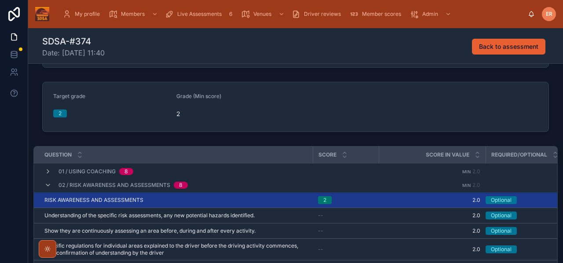
scroll to position [68, 0]
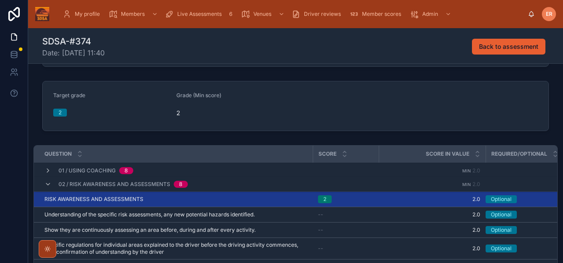
click at [47, 183] on icon at bounding box center [47, 184] width 7 height 7
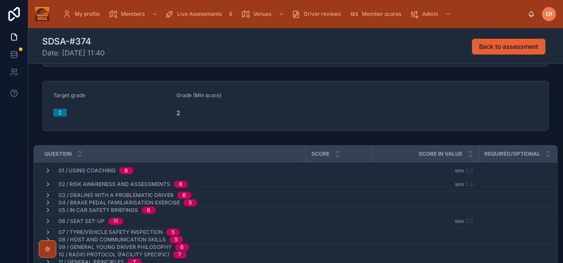
click at [44, 195] on icon at bounding box center [47, 195] width 7 height 7
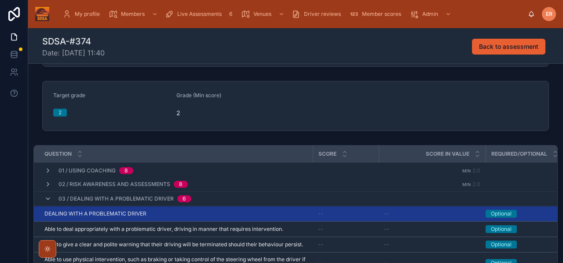
click at [182, 213] on div "DEALING WITH A PROBLEMATIC DRIVER DEALING WITH A PROBLEMATIC DRIVER" at bounding box center [175, 213] width 263 height 7
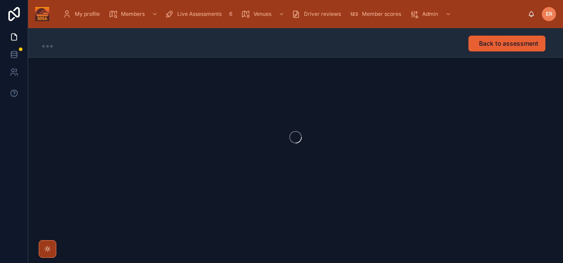
scroll to position [0, 0]
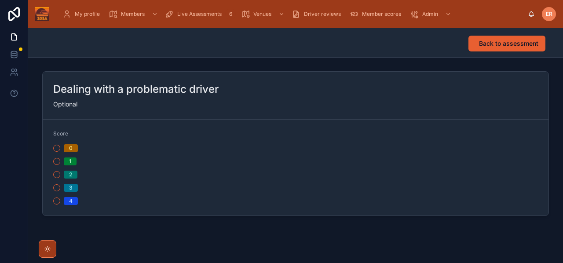
click at [56, 176] on button "2" at bounding box center [56, 174] width 7 height 7
click at [484, 42] on span "Back to assessment" at bounding box center [508, 43] width 59 height 9
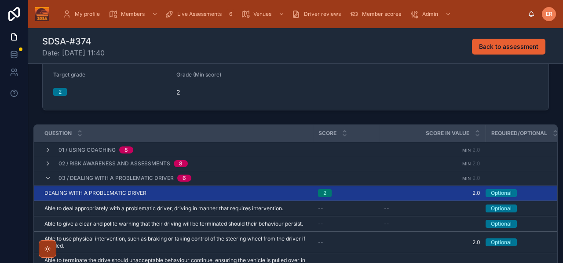
scroll to position [94, 0]
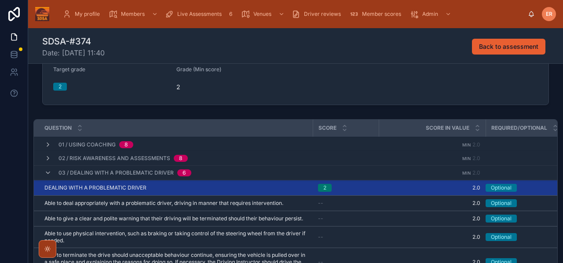
click at [47, 171] on icon at bounding box center [47, 172] width 7 height 7
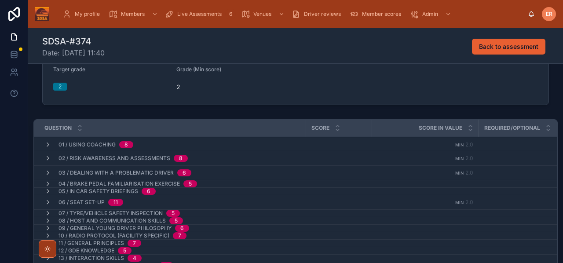
click at [45, 184] on icon at bounding box center [47, 183] width 7 height 7
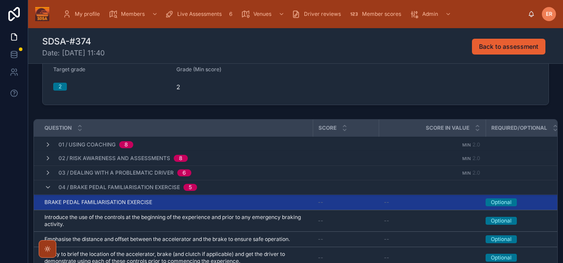
click at [260, 204] on div "BRAKE PEDAL FAMILIARISATION EXERCISE BRAKE PEDAL FAMILIARISATION EXERCISE" at bounding box center [175, 202] width 263 height 7
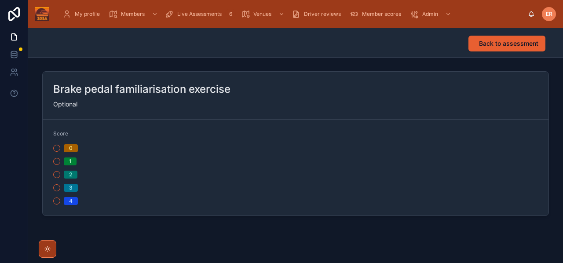
click at [54, 174] on button "2" at bounding box center [56, 174] width 7 height 7
click at [487, 44] on span "Back to assessment" at bounding box center [508, 43] width 59 height 9
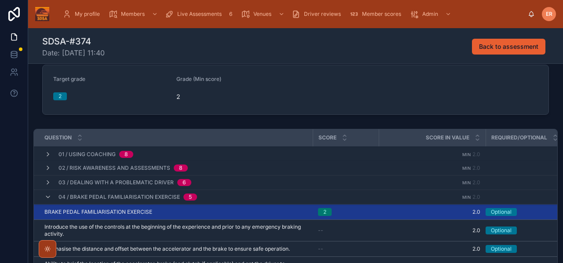
scroll to position [158, 0]
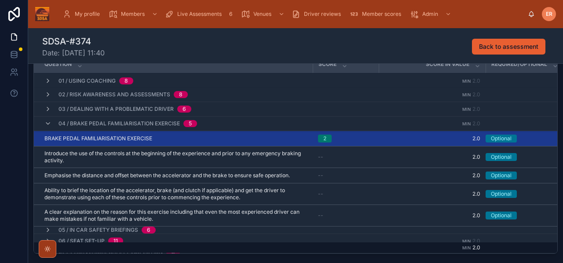
click at [48, 125] on icon at bounding box center [47, 123] width 7 height 7
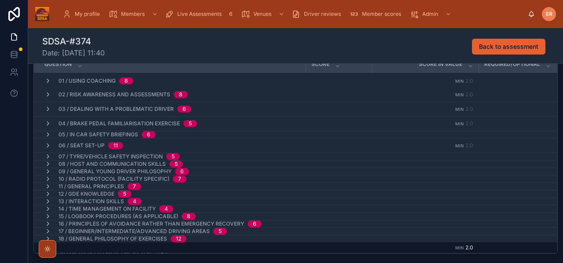
click at [45, 134] on icon at bounding box center [47, 134] width 7 height 7
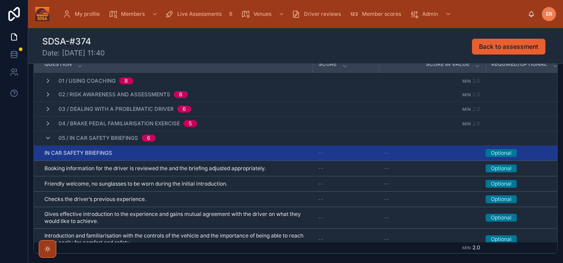
click at [167, 155] on div "IN CAR SAFETY BRIEFINGS IN CAR SAFETY BRIEFINGS" at bounding box center [175, 152] width 263 height 7
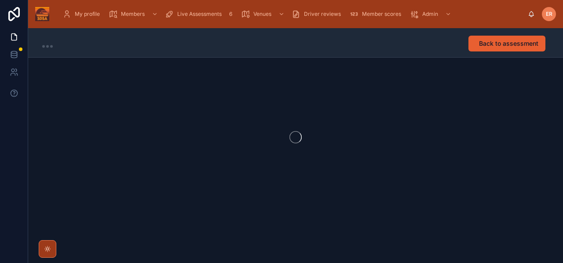
scroll to position [0, 0]
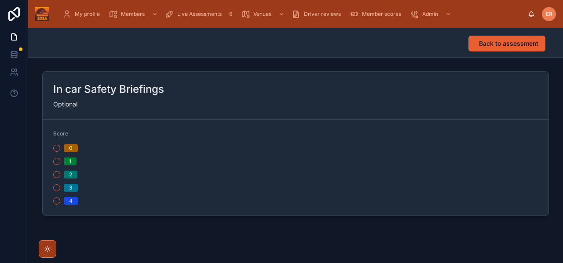
click at [56, 174] on button "2" at bounding box center [56, 174] width 7 height 7
click at [485, 45] on span "Back to assessment" at bounding box center [508, 43] width 59 height 9
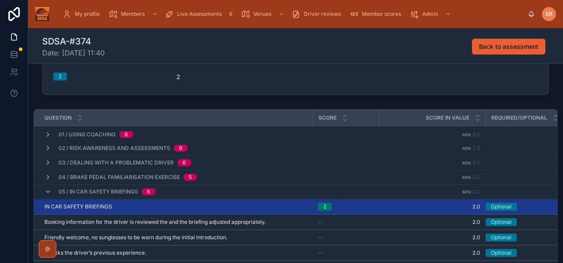
scroll to position [105, 0]
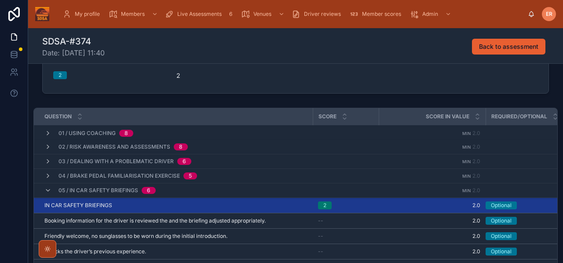
click at [48, 190] on icon at bounding box center [47, 190] width 7 height 7
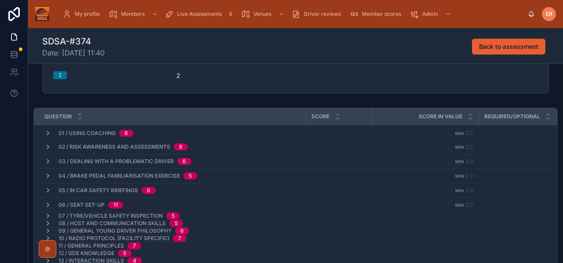
click at [47, 204] on icon at bounding box center [47, 204] width 7 height 7
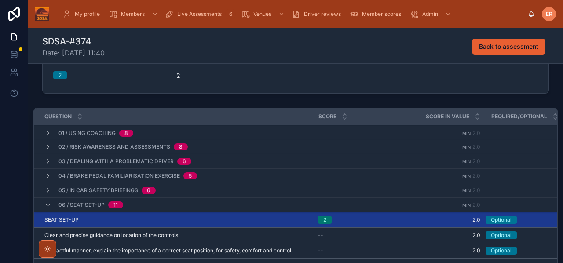
click at [190, 220] on div "SEAT SET-UP SEAT SET-UP" at bounding box center [175, 219] width 263 height 7
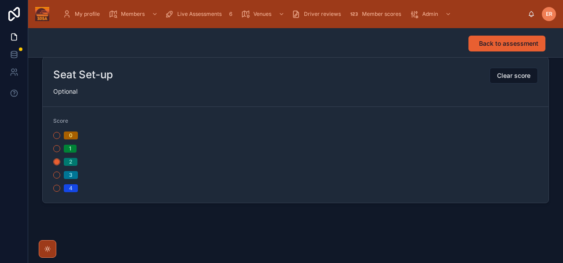
scroll to position [15, 0]
click at [498, 42] on span "Back to assessment" at bounding box center [508, 43] width 59 height 9
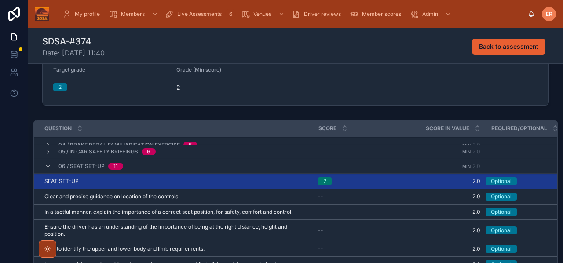
scroll to position [50, 0]
click at [46, 166] on icon at bounding box center [47, 166] width 7 height 7
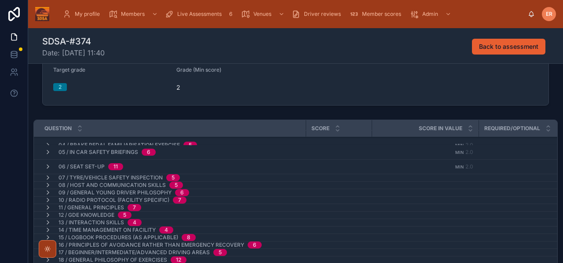
click at [47, 176] on icon at bounding box center [47, 177] width 7 height 7
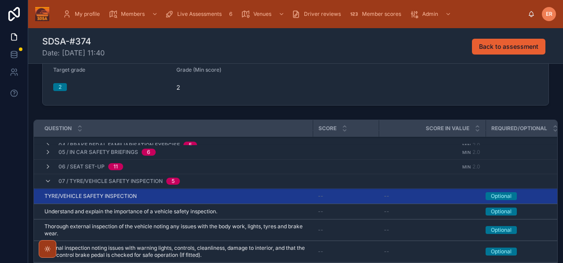
click at [206, 194] on div "TYRE/VEHICLE SAFETY INSPECTION TYRE/VEHICLE SAFETY INSPECTION" at bounding box center [175, 195] width 263 height 7
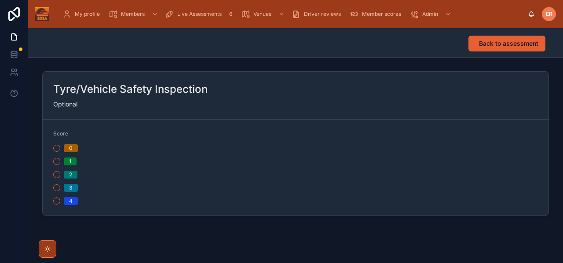
click at [57, 174] on button "2" at bounding box center [56, 174] width 7 height 7
click at [493, 44] on span "Back to assessment" at bounding box center [508, 43] width 59 height 9
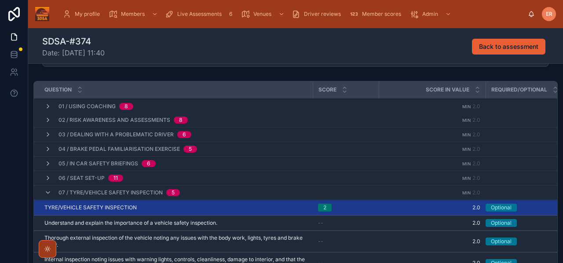
scroll to position [3, 0]
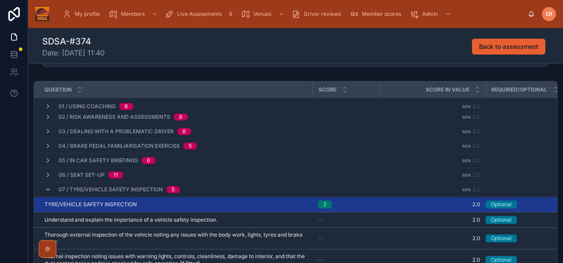
click at [47, 189] on icon at bounding box center [47, 189] width 7 height 7
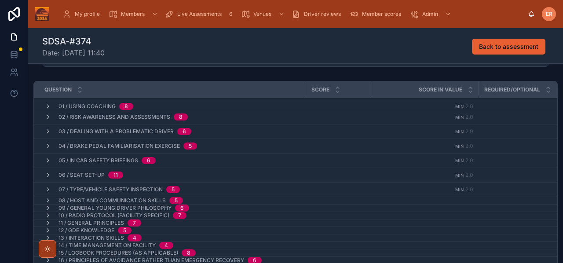
click at [46, 200] on icon at bounding box center [47, 200] width 7 height 7
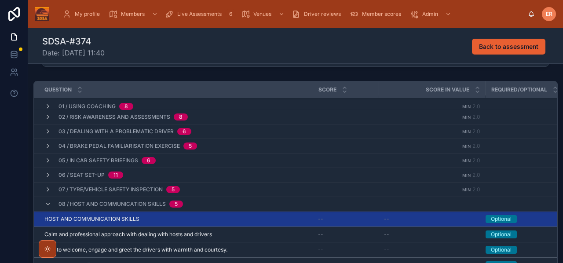
click at [213, 215] on div "HOST AND COMMUNICATION SKILLS HOST AND COMMUNICATION SKILLS" at bounding box center [175, 218] width 263 height 7
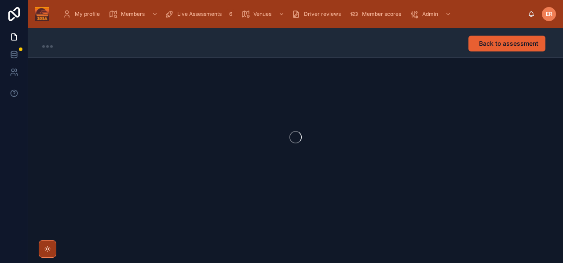
scroll to position [0, 0]
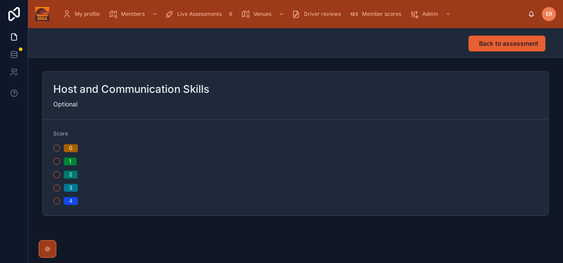
click at [54, 176] on button "2" at bounding box center [56, 174] width 7 height 7
click at [489, 45] on span "Back to assessment" at bounding box center [508, 43] width 59 height 9
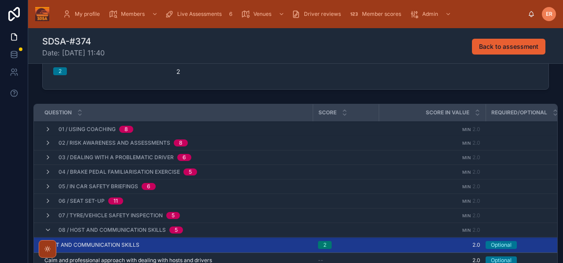
scroll to position [61, 0]
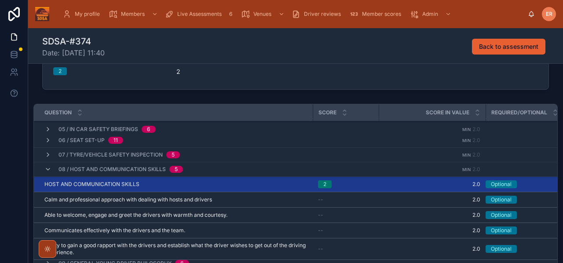
click at [48, 170] on icon at bounding box center [47, 169] width 7 height 7
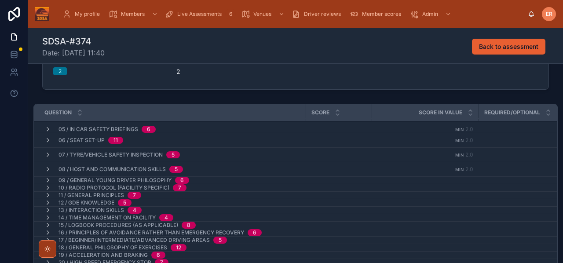
click at [46, 180] on icon at bounding box center [47, 180] width 7 height 7
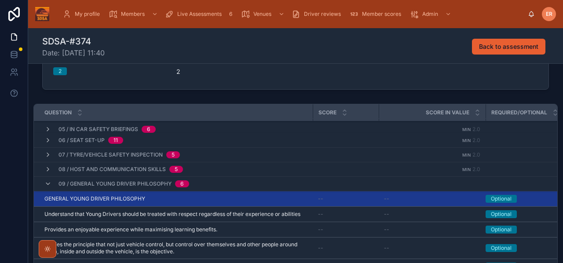
click at [182, 199] on div "GENERAL YOUNG DRIVER PHILOSOPHY GENERAL YOUNG DRIVER PHILOSOPHY" at bounding box center [175, 198] width 263 height 7
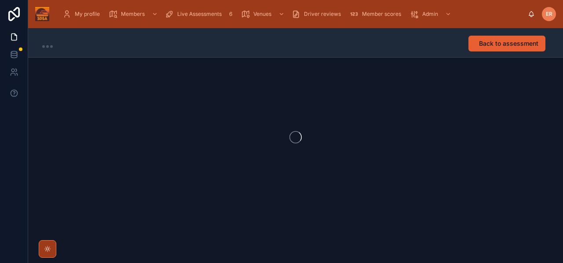
scroll to position [0, 0]
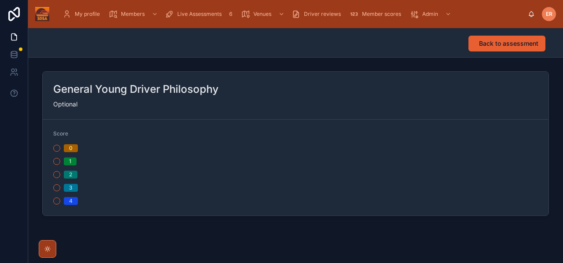
click at [59, 173] on button "2" at bounding box center [56, 174] width 7 height 7
click at [523, 42] on span "Back to assessment" at bounding box center [508, 43] width 59 height 9
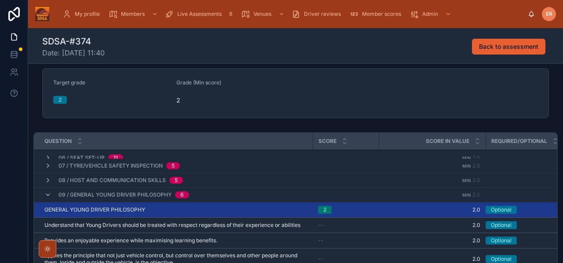
scroll to position [79, 0]
click at [48, 193] on icon at bounding box center [47, 194] width 7 height 7
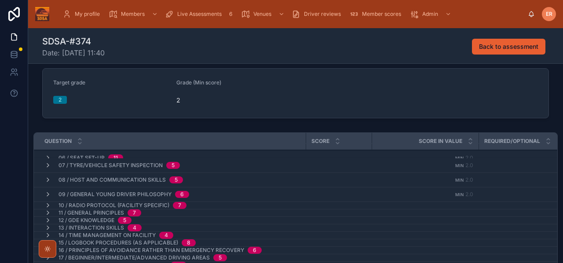
click at [49, 202] on icon at bounding box center [47, 205] width 7 height 7
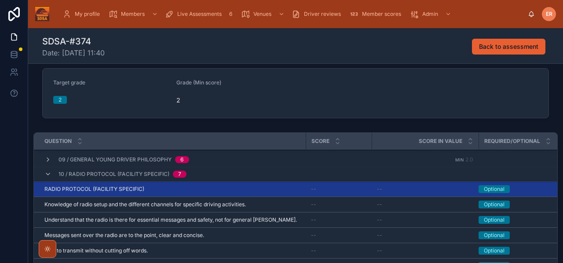
scroll to position [113, 0]
click at [235, 188] on div "RADIO PROTOCOL (FACILITY SPECIFIC) RADIO PROTOCOL (FACILITY SPECIFIC)" at bounding box center [172, 189] width 256 height 7
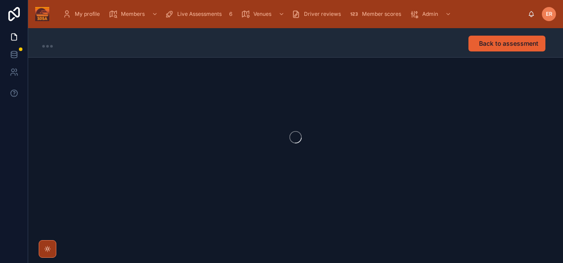
scroll to position [0, 0]
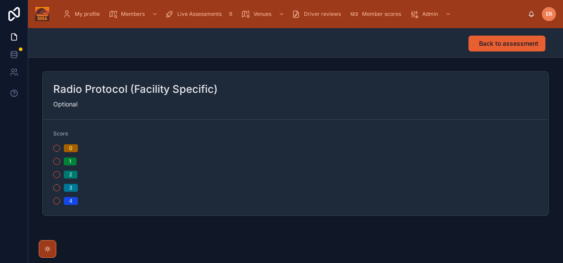
click at [55, 175] on button "2" at bounding box center [56, 174] width 7 height 7
click at [488, 48] on button "Back to assessment" at bounding box center [506, 44] width 77 height 16
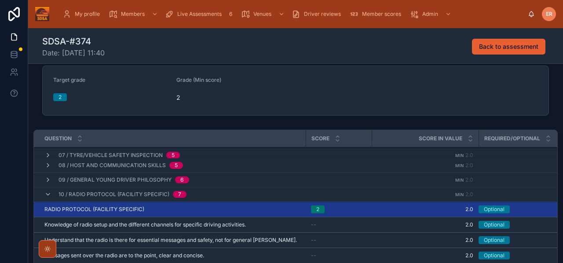
scroll to position [100, 0]
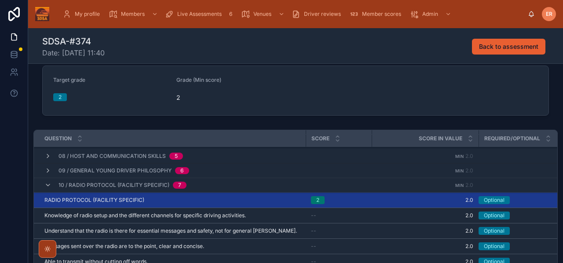
click at [47, 186] on icon at bounding box center [47, 185] width 7 height 7
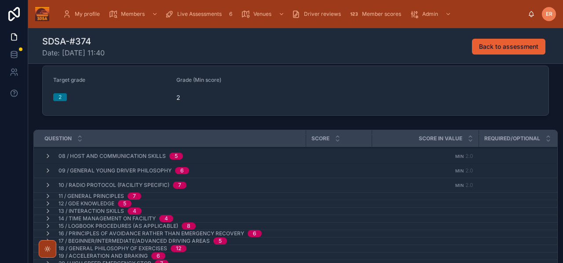
click at [47, 195] on icon at bounding box center [47, 195] width 7 height 7
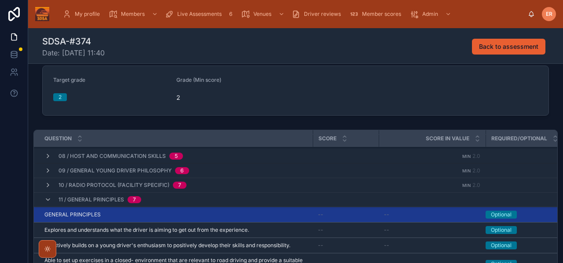
click at [218, 213] on div "GENERAL PRINCIPLES GENERAL PRINCIPLES" at bounding box center [175, 214] width 263 height 7
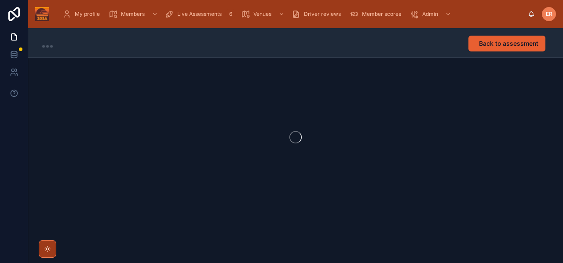
scroll to position [0, 0]
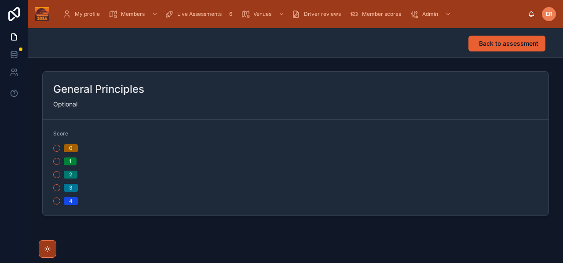
click at [56, 176] on button "2" at bounding box center [56, 174] width 7 height 7
click at [490, 44] on span "Back to assessment" at bounding box center [508, 43] width 59 height 9
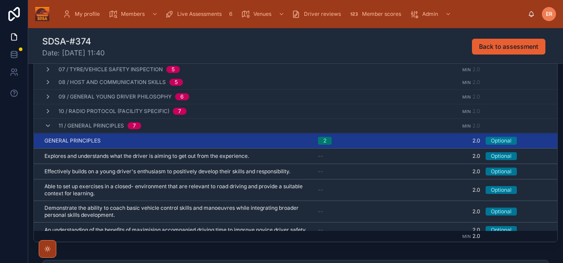
scroll to position [94, 0]
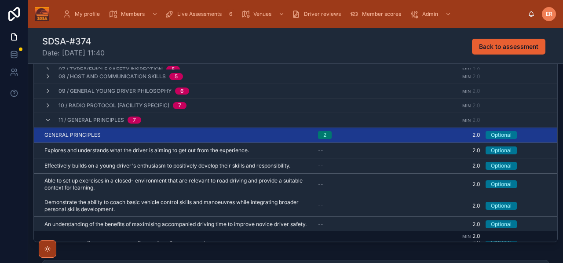
click at [45, 120] on icon at bounding box center [47, 119] width 7 height 7
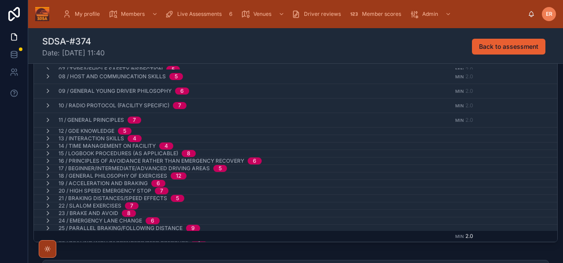
click at [46, 130] on icon at bounding box center [47, 130] width 7 height 7
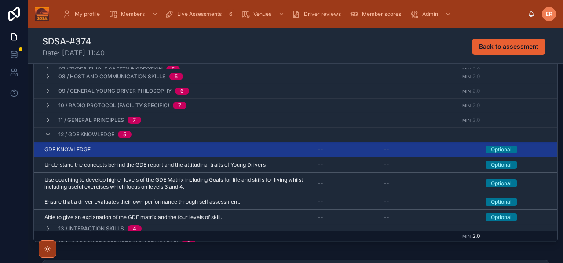
click at [174, 152] on div "GDE KNOWLEDGE GDE KNOWLEDGE" at bounding box center [175, 149] width 263 height 7
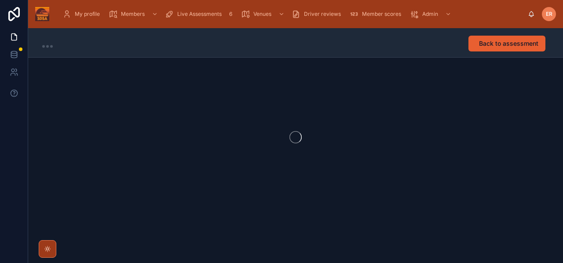
scroll to position [0, 0]
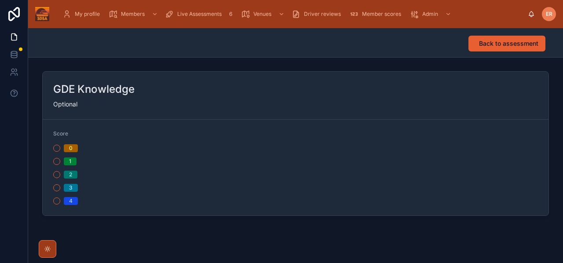
click at [55, 176] on button "2" at bounding box center [56, 174] width 7 height 7
click at [483, 46] on span "Back to assessment" at bounding box center [508, 43] width 59 height 9
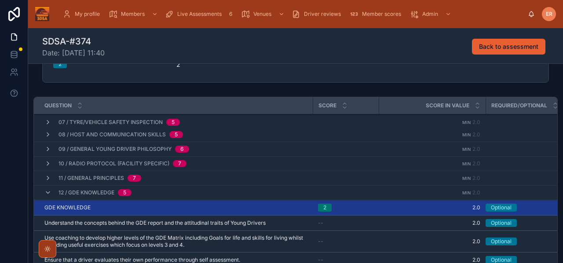
scroll to position [91, 0]
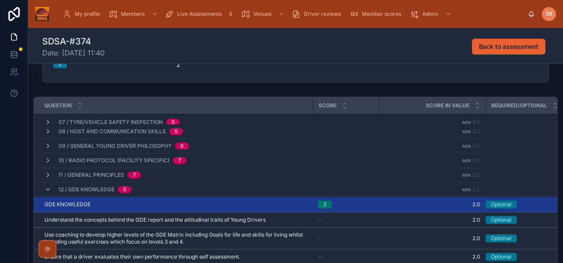
click at [48, 191] on icon at bounding box center [47, 189] width 7 height 7
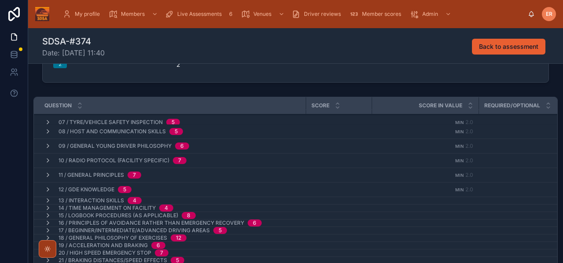
click at [47, 200] on icon at bounding box center [47, 200] width 7 height 7
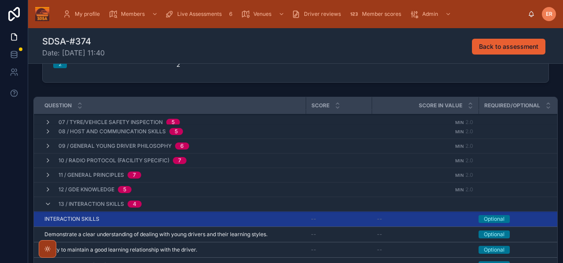
click at [190, 219] on div "INTERACTION SKILLS INTERACTION SKILLS" at bounding box center [172, 218] width 256 height 7
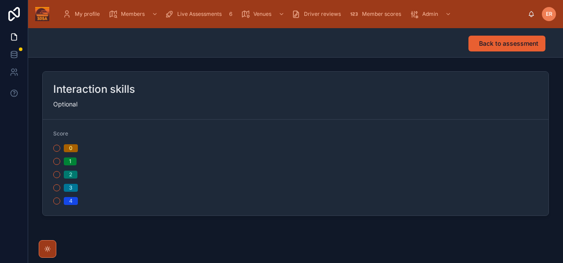
click at [58, 174] on button "2" at bounding box center [56, 174] width 7 height 7
click at [483, 44] on span "Back to assessment" at bounding box center [508, 43] width 59 height 9
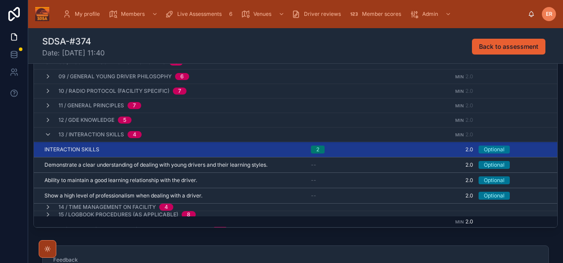
scroll to position [94, 0]
click at [47, 134] on icon at bounding box center [47, 134] width 7 height 7
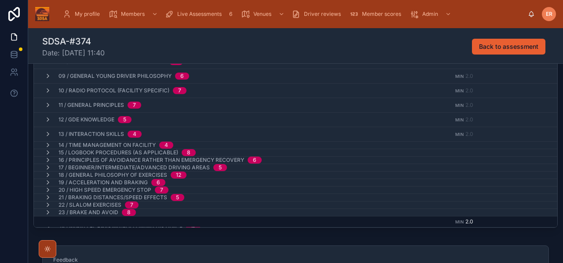
click at [46, 144] on icon at bounding box center [47, 145] width 7 height 7
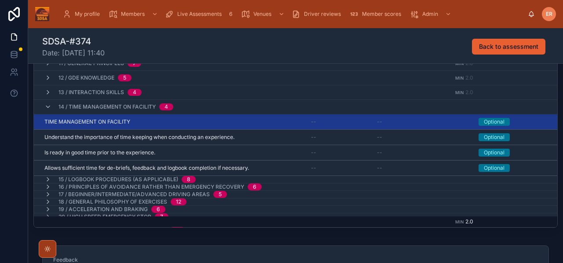
scroll to position [128, 0]
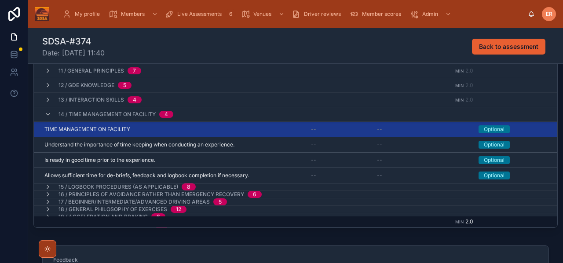
click at [185, 130] on div "TIME MANAGEMENT ON FACILITY TIME MANAGEMENT ON FACILITY" at bounding box center [172, 129] width 256 height 7
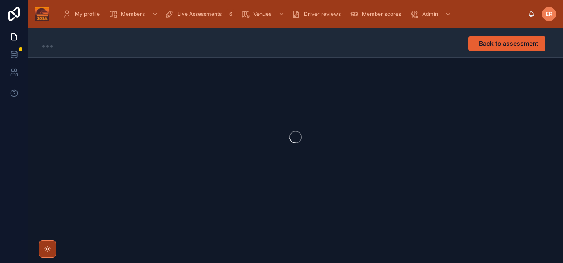
scroll to position [0, 0]
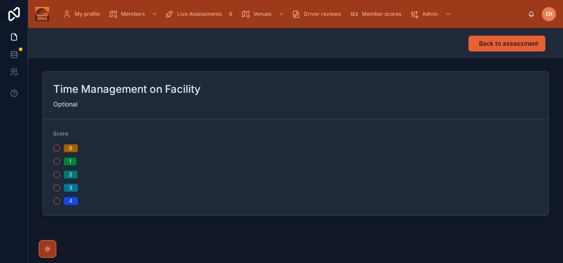
click at [56, 174] on button "2" at bounding box center [56, 174] width 7 height 7
click at [483, 43] on span "Back to assessment" at bounding box center [508, 43] width 59 height 9
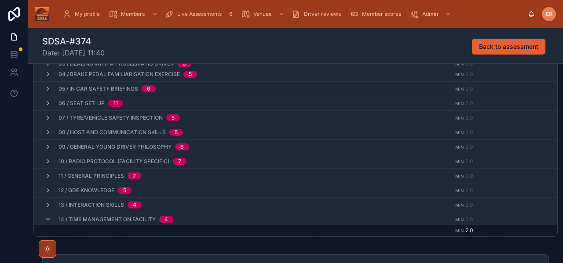
scroll to position [92, 0]
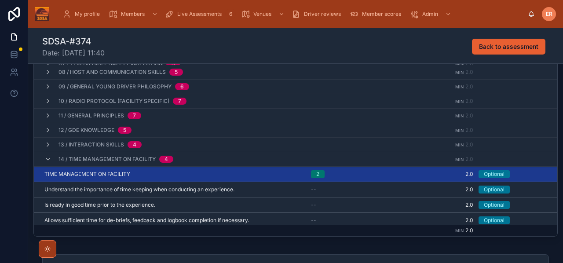
click at [50, 159] on icon at bounding box center [47, 159] width 7 height 7
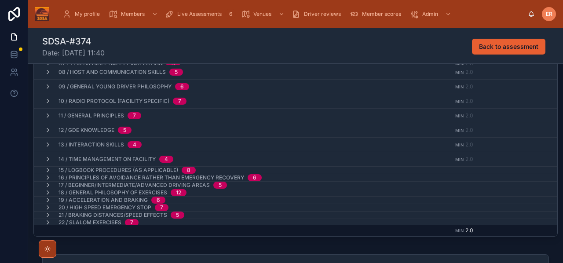
click at [44, 169] on icon at bounding box center [47, 170] width 7 height 7
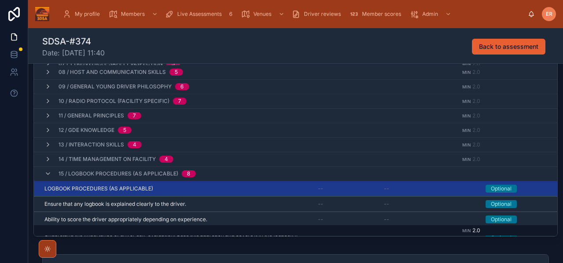
click at [179, 186] on div "LOGBOOK PROCEDURES (AS APPLICABLE) LOGBOOK PROCEDURES (AS APPLICABLE)" at bounding box center [175, 188] width 263 height 7
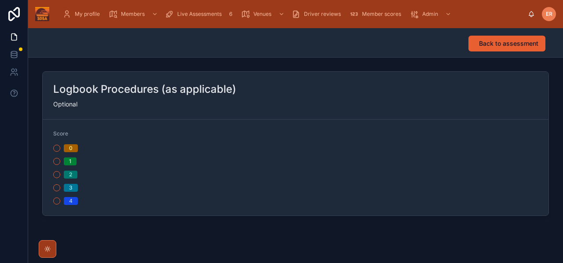
click at [57, 175] on button "2" at bounding box center [56, 174] width 7 height 7
click at [475, 50] on button "Back to assessment" at bounding box center [506, 44] width 77 height 16
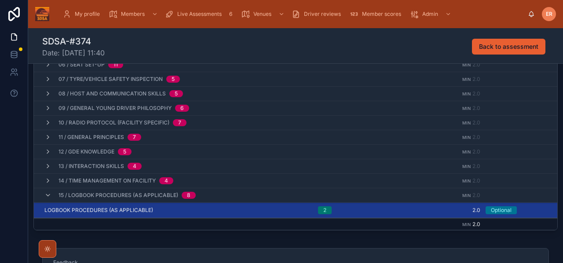
scroll to position [95, 0]
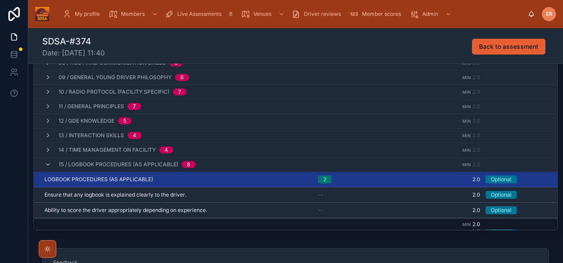
click at [49, 163] on icon at bounding box center [47, 164] width 7 height 7
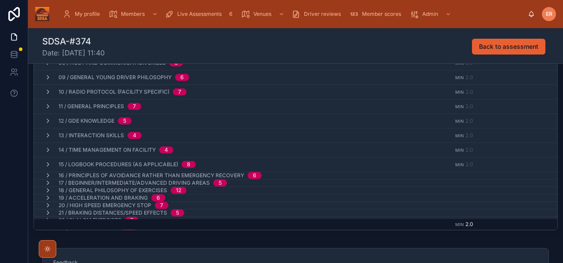
click at [47, 176] on icon at bounding box center [47, 175] width 7 height 7
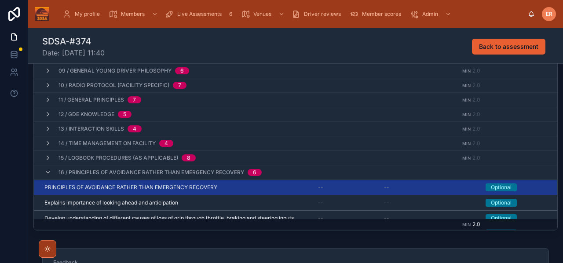
scroll to position [165, 0]
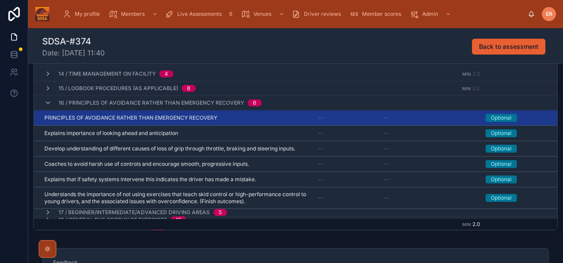
click at [227, 117] on div "PRINCIPLES OF AVOIDANCE RATHER THAN EMERGENCY RECOVERY PRINCIPLES OF AVOIDANCE …" at bounding box center [175, 117] width 263 height 7
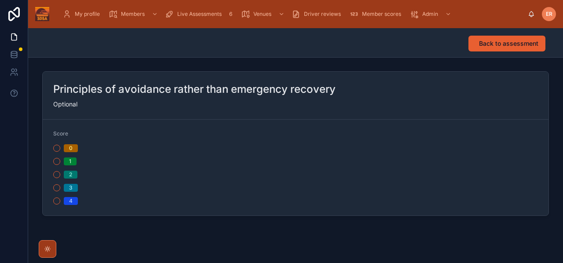
click at [58, 174] on button "2" at bounding box center [56, 174] width 7 height 7
click at [500, 45] on span "Back to assessment" at bounding box center [508, 43] width 59 height 9
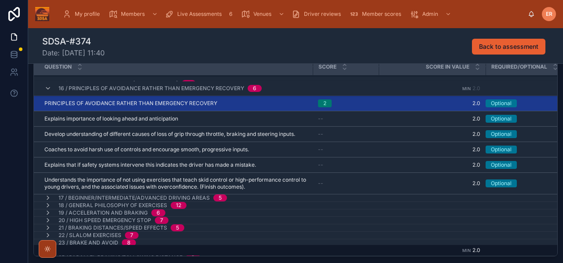
scroll to position [197, 0]
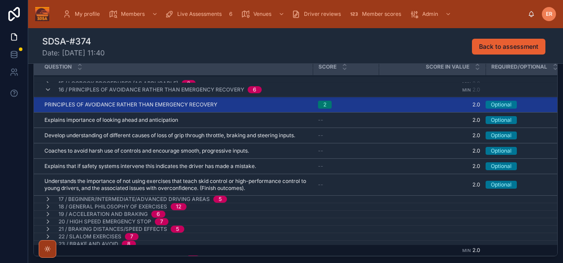
click at [47, 88] on icon at bounding box center [47, 89] width 7 height 7
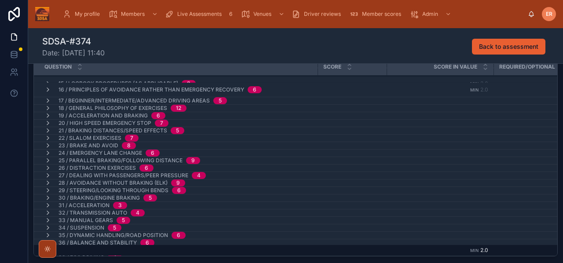
click at [47, 101] on icon at bounding box center [47, 100] width 7 height 7
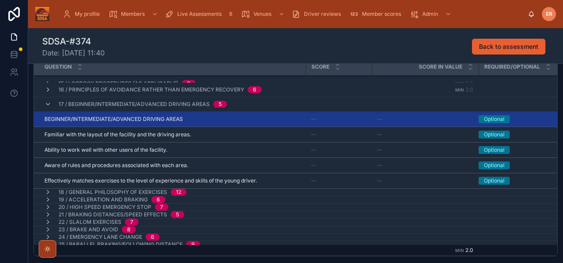
click at [222, 119] on div "BEGINNER/INTERMEDIATE/ADVANCED DRIVING AREAS BEGINNER/INTERMEDIATE/ADVANCED DRI…" at bounding box center [172, 119] width 256 height 7
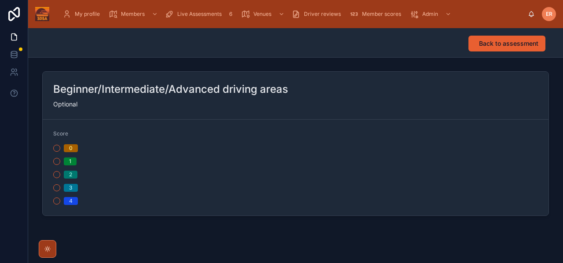
click at [60, 174] on div "2" at bounding box center [172, 175] width 239 height 8
click at [58, 175] on button "2" at bounding box center [56, 174] width 7 height 7
click at [494, 43] on span "Back to assessment" at bounding box center [508, 43] width 59 height 9
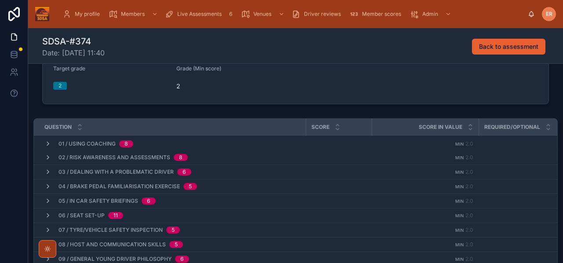
scroll to position [98, 0]
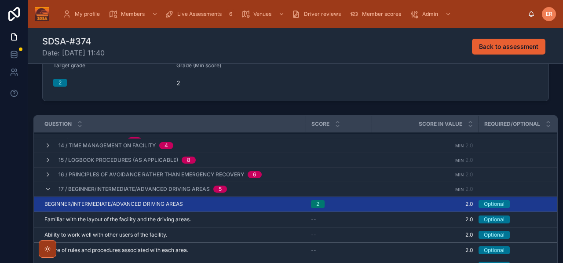
click at [48, 191] on icon at bounding box center [47, 188] width 7 height 7
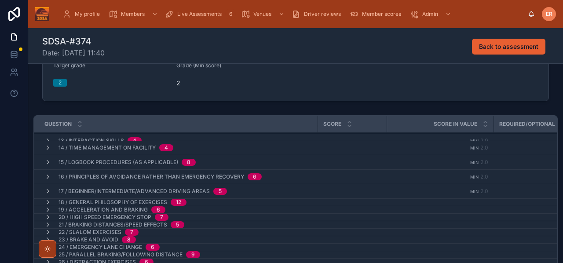
scroll to position [172, 0]
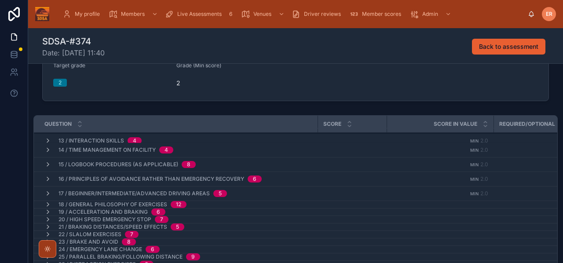
click at [46, 203] on icon at bounding box center [47, 204] width 7 height 7
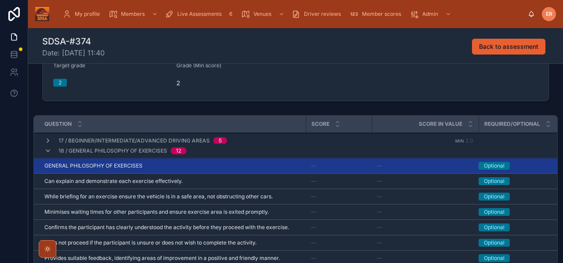
scroll to position [225, 0]
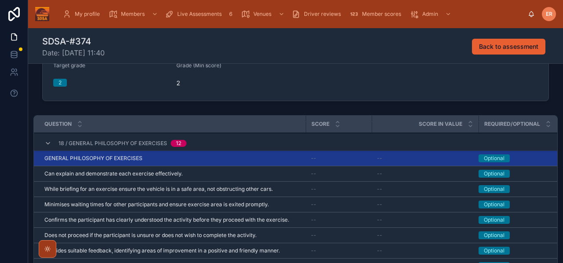
click at [177, 158] on div "GENERAL PHILOSOPHY OF EXERCISES GENERAL PHILOSOPHY OF EXERCISES" at bounding box center [172, 158] width 256 height 7
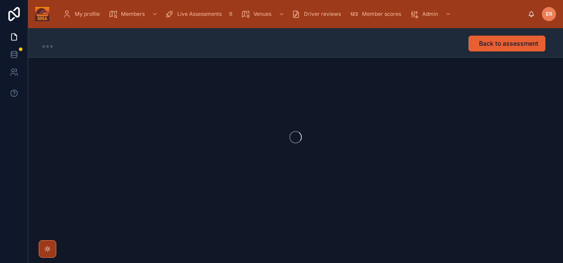
scroll to position [0, 0]
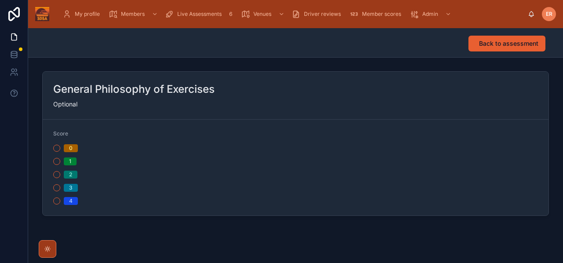
click at [56, 173] on button "2" at bounding box center [56, 174] width 7 height 7
click at [487, 44] on span "Back to assessment" at bounding box center [508, 43] width 59 height 9
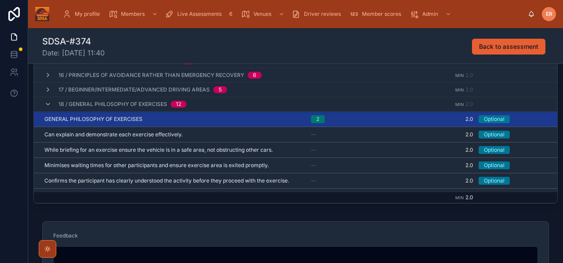
scroll to position [206, 0]
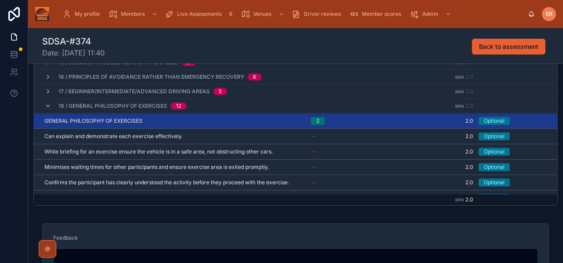
click at [50, 107] on icon at bounding box center [47, 105] width 7 height 7
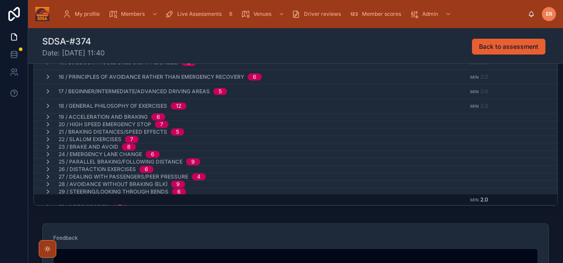
click at [48, 116] on icon at bounding box center [47, 116] width 7 height 7
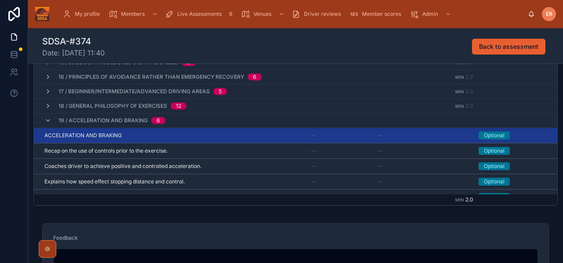
click at [216, 138] on div "ACCELERATION AND BRAKING ACCELERATION AND BRAKING" at bounding box center [172, 135] width 256 height 7
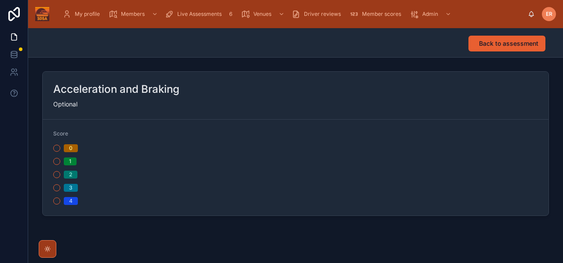
click at [54, 175] on button "2" at bounding box center [56, 174] width 7 height 7
click at [495, 44] on span "Back to assessment" at bounding box center [508, 43] width 59 height 9
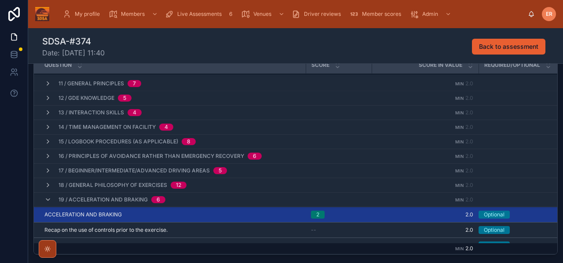
scroll to position [153, 0]
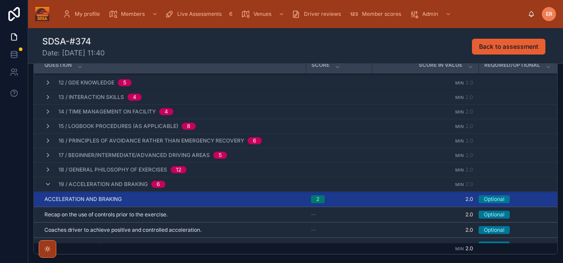
click at [47, 184] on icon at bounding box center [47, 184] width 7 height 7
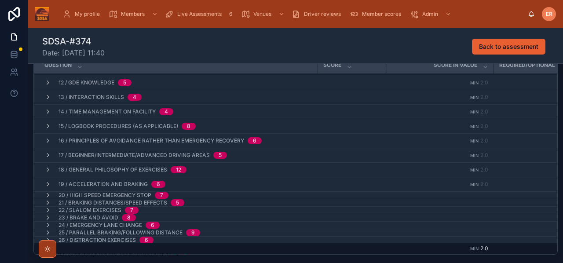
click at [48, 194] on icon at bounding box center [47, 195] width 7 height 7
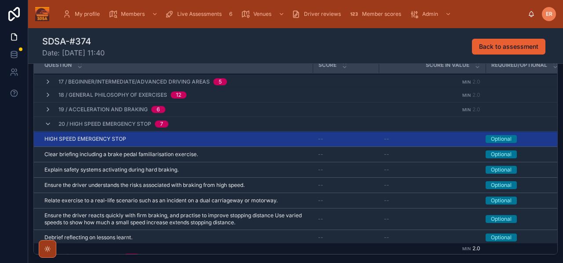
scroll to position [218, 0]
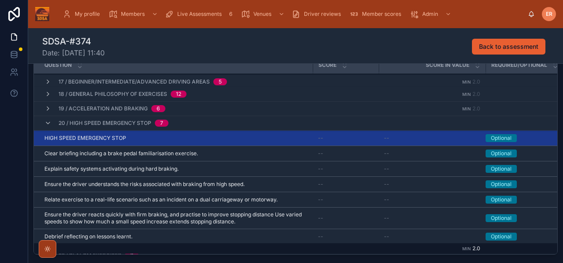
click at [186, 138] on div "HIGH SPEED EMERGENCY STOP HIGH SPEED EMERGENCY STOP" at bounding box center [175, 137] width 263 height 7
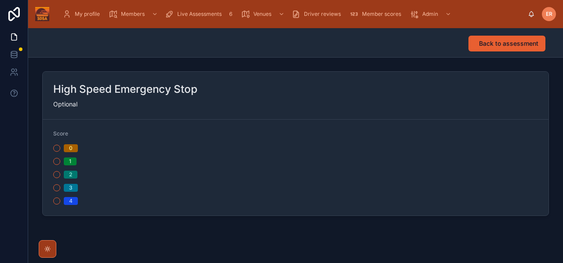
click at [58, 177] on button "2" at bounding box center [56, 174] width 7 height 7
click at [505, 47] on span "Back to assessment" at bounding box center [508, 43] width 59 height 9
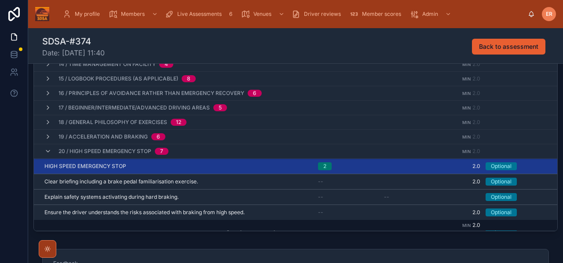
scroll to position [209, 0]
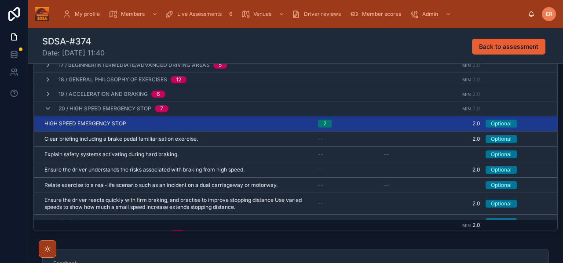
click at [46, 109] on icon at bounding box center [47, 108] width 7 height 7
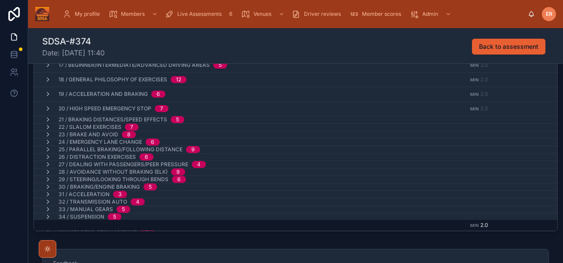
click at [47, 117] on icon at bounding box center [47, 119] width 7 height 7
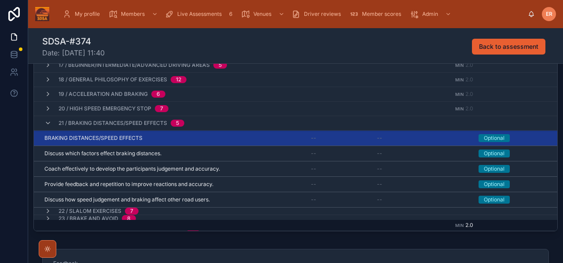
click at [194, 137] on div "BRAKING DISTANCES/SPEED EFFECTS BRAKING DISTANCES/SPEED EFFECTS" at bounding box center [172, 137] width 256 height 7
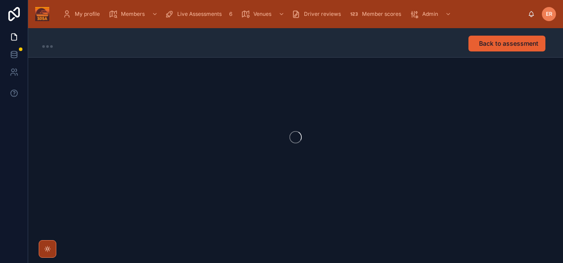
scroll to position [0, 0]
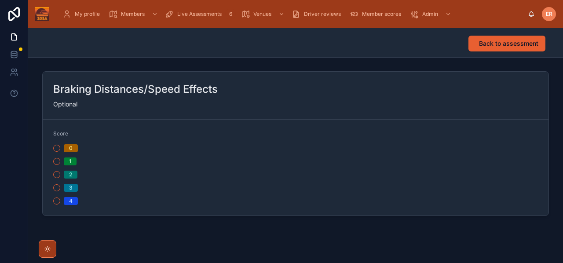
click at [58, 176] on button "2" at bounding box center [56, 174] width 7 height 7
click at [512, 45] on span "Back to assessment" at bounding box center [508, 43] width 59 height 9
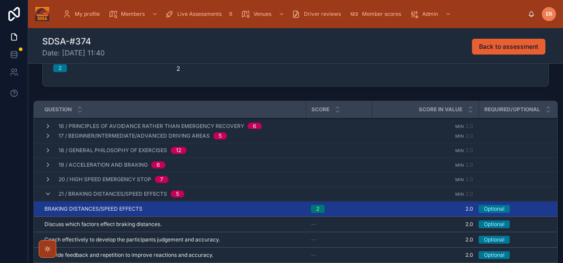
scroll to position [218, 0]
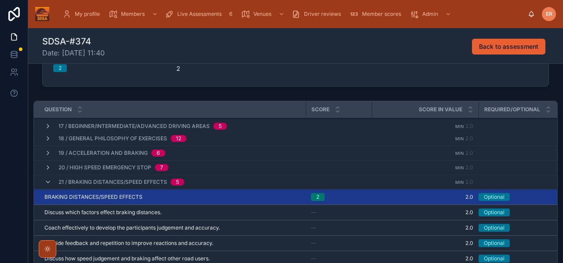
click at [47, 179] on icon at bounding box center [47, 181] width 7 height 7
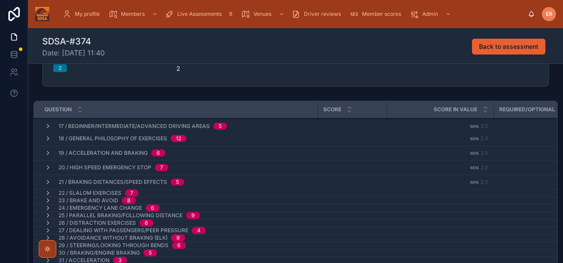
click at [48, 192] on icon at bounding box center [47, 192] width 7 height 7
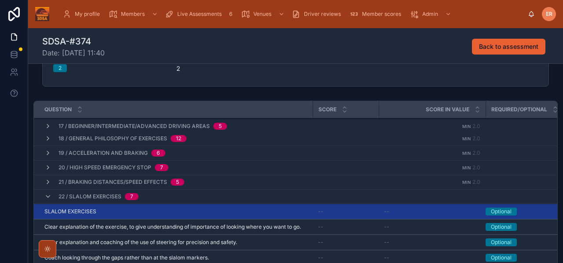
click at [155, 211] on div "SLALOM EXERCISES SLALOM EXERCISES" at bounding box center [175, 211] width 263 height 7
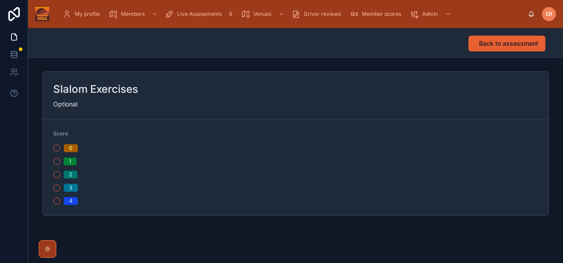
click at [55, 175] on button "2" at bounding box center [56, 174] width 7 height 7
click at [487, 46] on span "Back to assessment" at bounding box center [508, 43] width 59 height 9
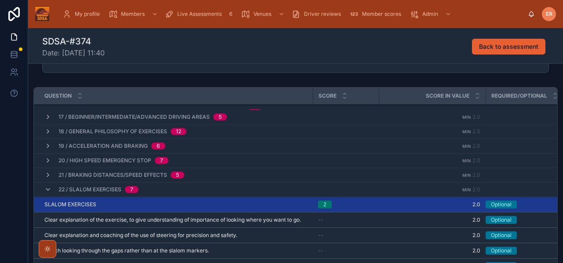
scroll to position [219, 0]
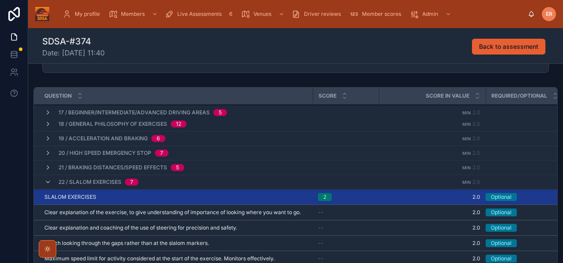
click at [47, 181] on icon at bounding box center [47, 181] width 7 height 7
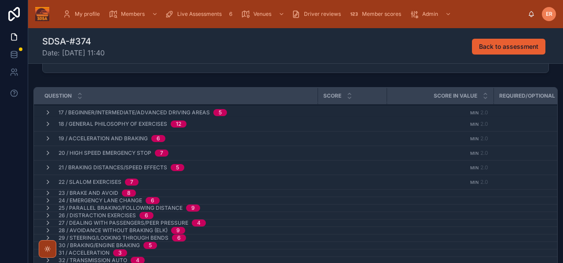
click at [47, 192] on icon at bounding box center [47, 192] width 7 height 7
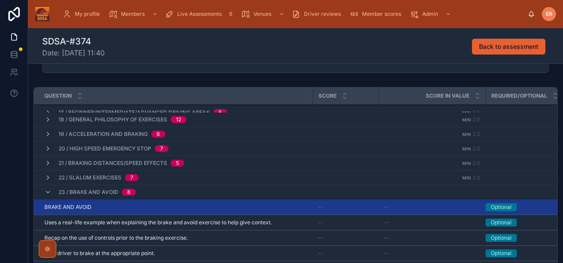
scroll to position [257, 0]
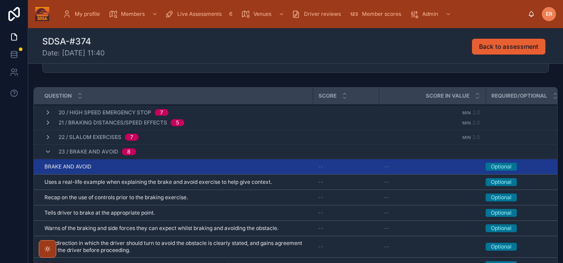
click at [230, 169] on div "BRAKE AND AVOID BRAKE AND AVOID" at bounding box center [175, 166] width 263 height 7
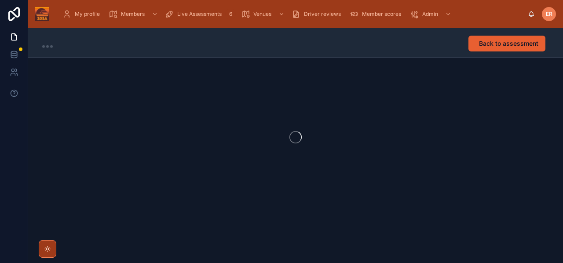
scroll to position [0, 0]
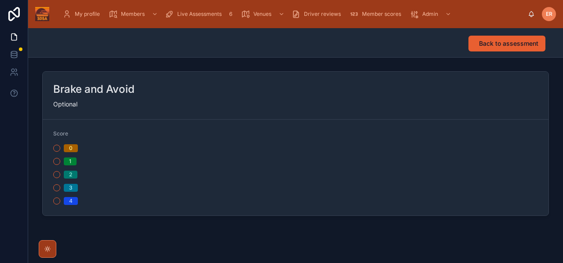
click at [56, 176] on button "2" at bounding box center [56, 174] width 7 height 7
click at [501, 44] on span "Back to assessment" at bounding box center [508, 43] width 59 height 9
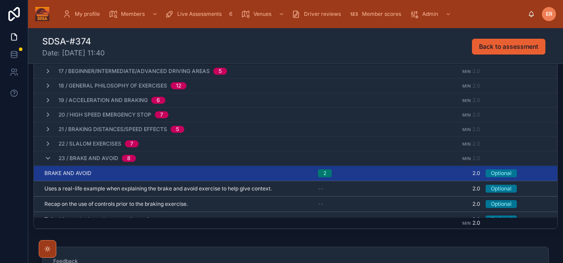
scroll to position [219, 0]
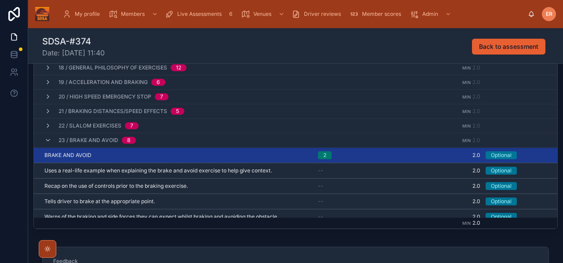
click at [47, 141] on icon at bounding box center [47, 140] width 7 height 7
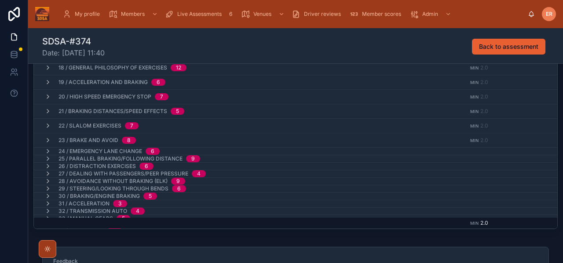
click at [48, 150] on icon at bounding box center [47, 151] width 7 height 7
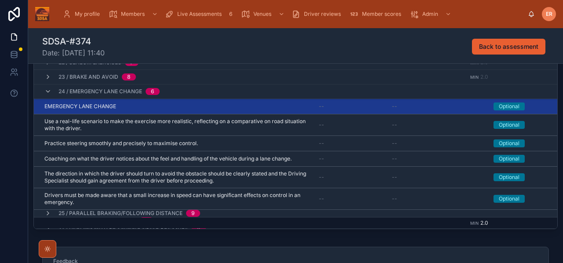
scroll to position [270, 0]
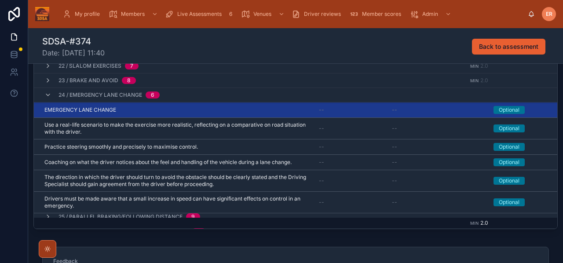
click at [134, 109] on div "EMERGENCY LANE CHANGE EMERGENCY LANE CHANGE" at bounding box center [176, 109] width 264 height 7
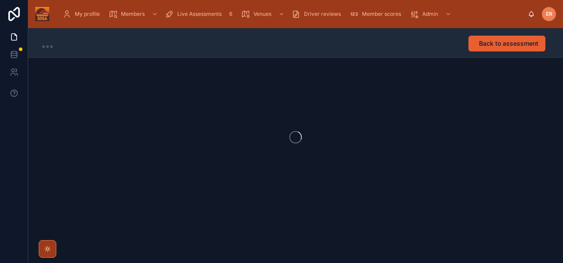
scroll to position [0, 0]
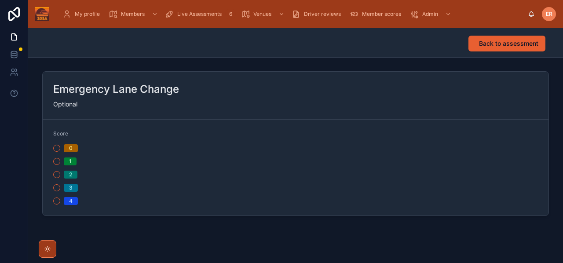
click at [58, 173] on button "2" at bounding box center [56, 174] width 7 height 7
click at [477, 47] on button "Back to assessment" at bounding box center [506, 44] width 77 height 16
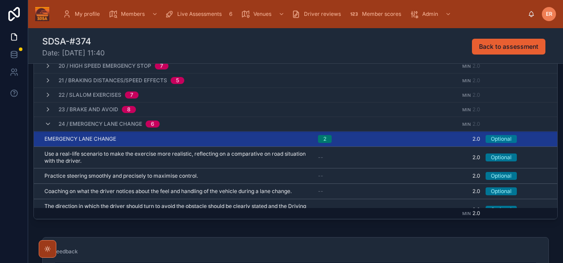
scroll to position [194, 0]
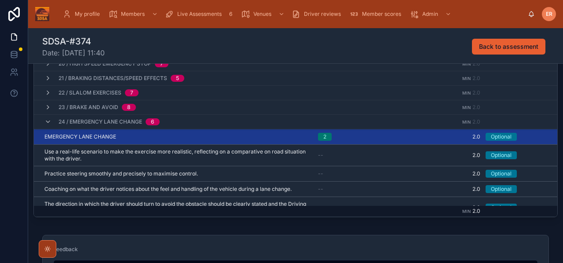
click at [49, 123] on icon at bounding box center [47, 121] width 7 height 7
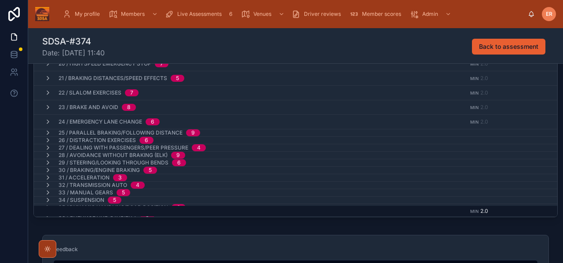
click at [47, 139] on icon at bounding box center [47, 140] width 7 height 7
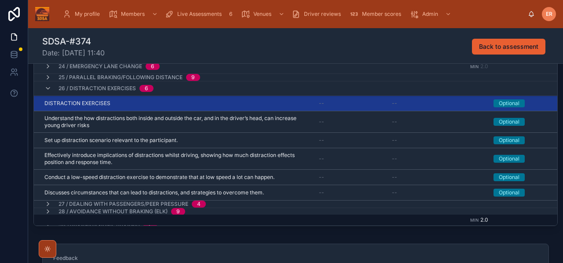
scroll to position [291, 0]
click at [183, 103] on div "DISTRACTION EXERCISES DISTRACTION EXERCISES" at bounding box center [176, 103] width 264 height 7
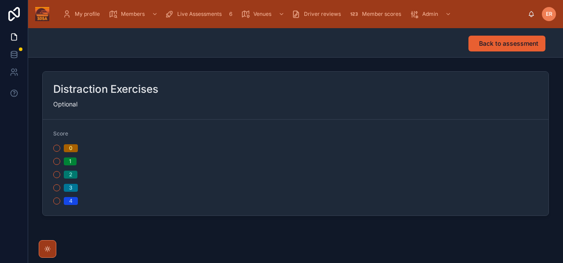
click at [60, 176] on div "2" at bounding box center [172, 175] width 239 height 8
click at [56, 176] on button "2" at bounding box center [56, 174] width 7 height 7
click at [486, 43] on span "Back to assessment" at bounding box center [508, 43] width 59 height 9
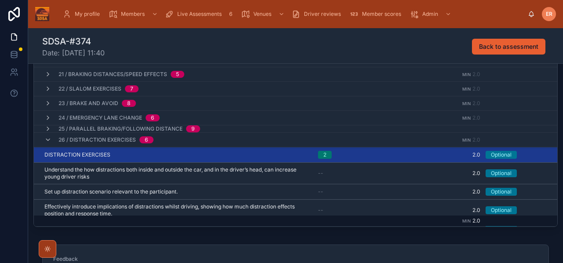
scroll to position [247, 0]
click at [47, 139] on icon at bounding box center [47, 139] width 7 height 7
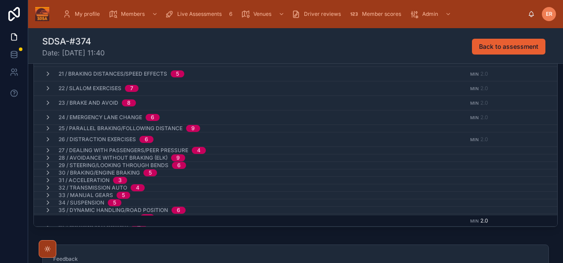
click at [47, 149] on icon at bounding box center [47, 150] width 7 height 7
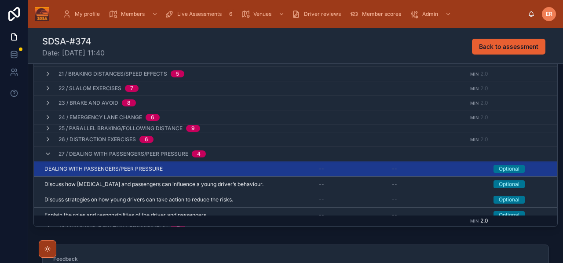
click at [195, 169] on div "DEALING WITH PASSENGERS/PEER PRESSURE DEALING WITH PASSENGERS/PEER PRESSURE" at bounding box center [176, 168] width 264 height 7
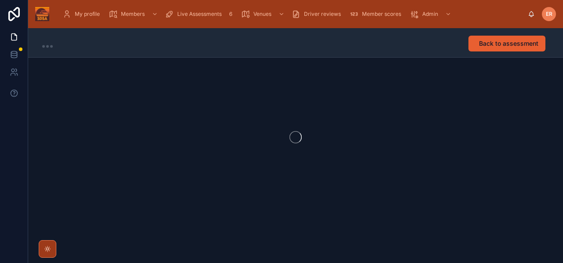
scroll to position [0, 0]
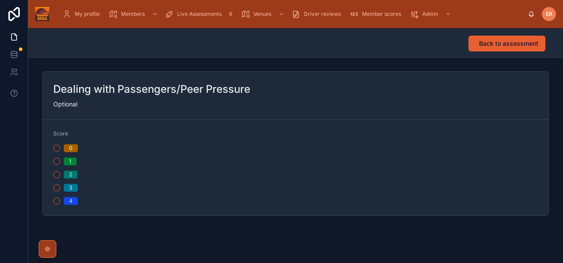
click at [61, 179] on div "0 1 2 3 4" at bounding box center [172, 174] width 239 height 61
click at [58, 178] on div "2" at bounding box center [172, 175] width 239 height 8
click at [56, 176] on button "2" at bounding box center [56, 174] width 7 height 7
click at [497, 43] on span "Back to assessment" at bounding box center [508, 43] width 59 height 9
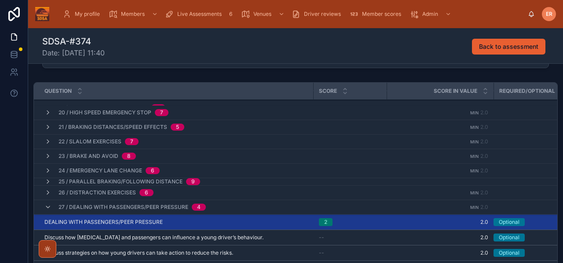
scroll to position [257, 0]
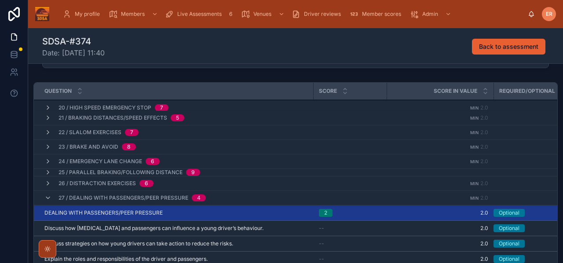
click at [47, 198] on icon at bounding box center [47, 197] width 7 height 7
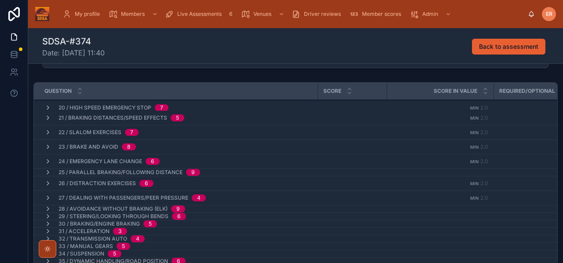
click at [47, 208] on icon at bounding box center [47, 208] width 7 height 7
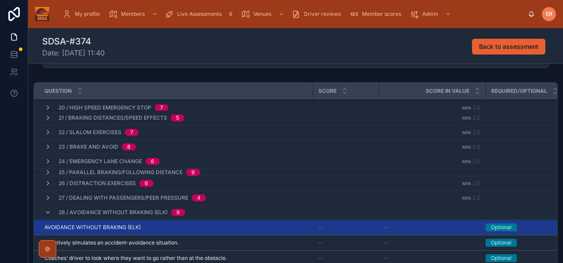
click at [184, 229] on div "AVOIDANCE WITHOUT BRAKING (ELK) AVOIDANCE WITHOUT BRAKING (ELK)" at bounding box center [175, 227] width 263 height 7
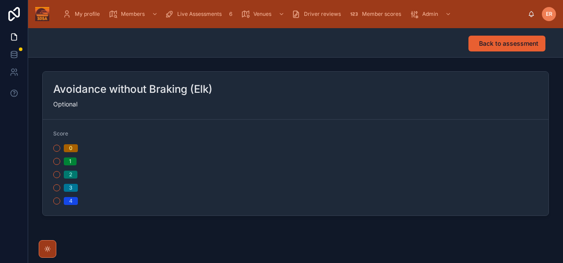
click at [59, 173] on button "2" at bounding box center [56, 174] width 7 height 7
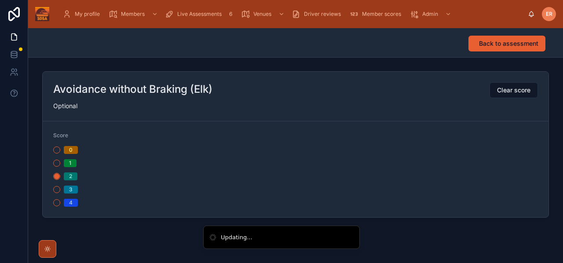
click at [506, 48] on button "Back to assessment" at bounding box center [506, 44] width 77 height 16
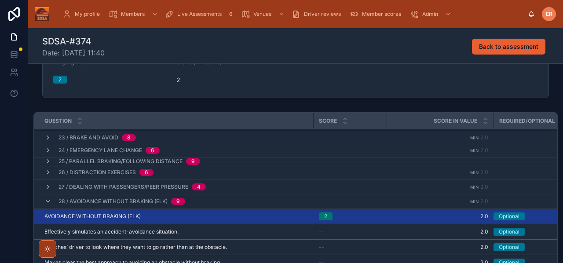
scroll to position [295, 0]
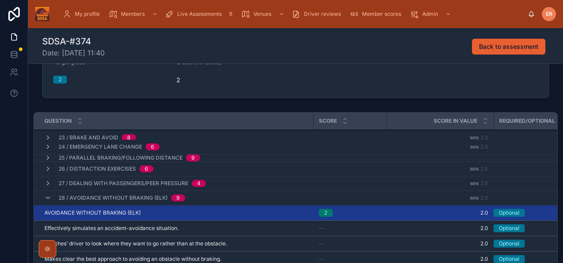
click at [47, 199] on icon at bounding box center [47, 197] width 7 height 7
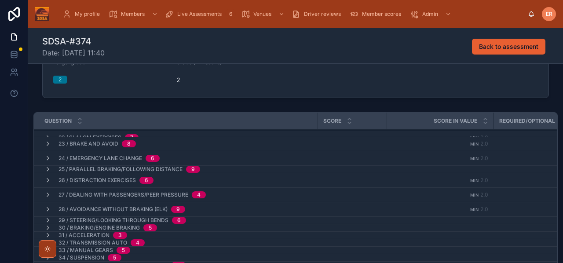
click at [47, 220] on icon at bounding box center [47, 220] width 7 height 7
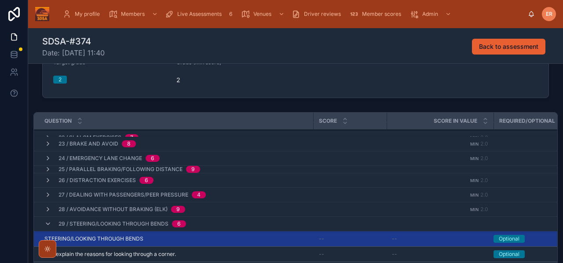
click at [205, 236] on div "STEERING/LOOKING THROUGH BENDS STEERING/LOOKING THROUGH BENDS" at bounding box center [176, 238] width 264 height 7
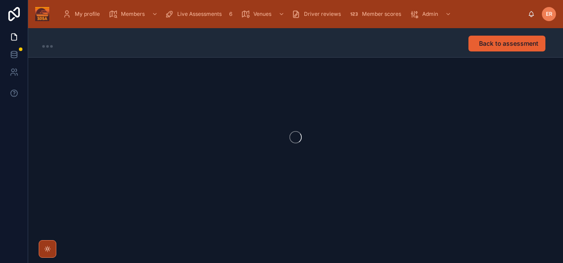
scroll to position [0, 0]
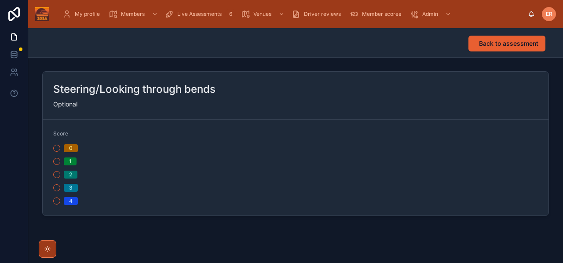
click at [56, 175] on button "2" at bounding box center [56, 174] width 7 height 7
click at [491, 45] on span "Back to assessment" at bounding box center [508, 43] width 59 height 9
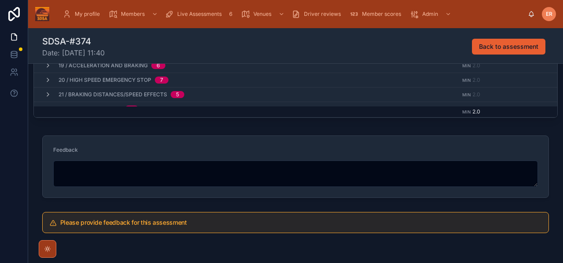
scroll to position [154, 0]
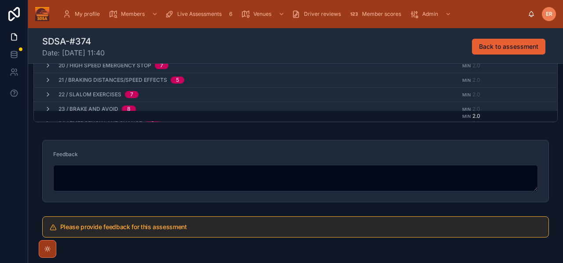
click at [215, 128] on div "Question Score Score in value Required/Optional 03 / Dealing with a problematic…" at bounding box center [295, 24] width 534 height 209
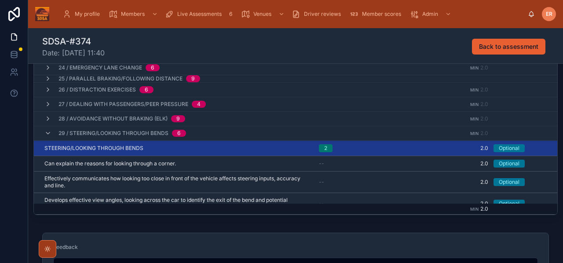
scroll to position [194, 0]
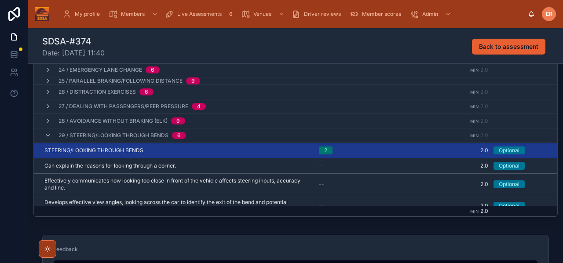
click at [47, 136] on icon at bounding box center [47, 135] width 7 height 7
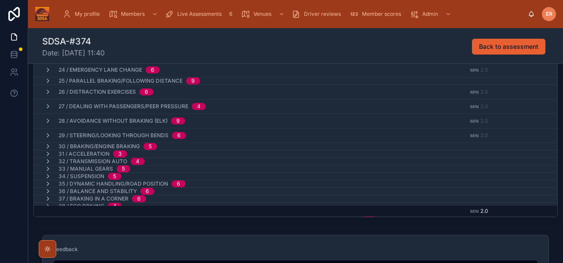
click at [46, 146] on icon at bounding box center [47, 146] width 7 height 7
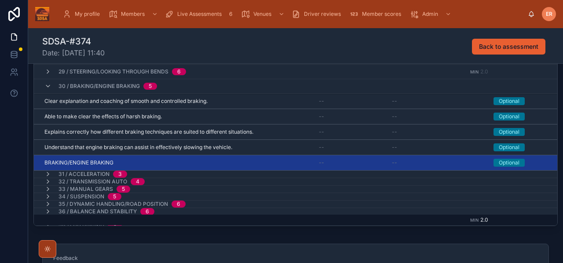
scroll to position [342, 0]
click at [167, 163] on div "BRAKING/ENGINE BRAKING BRAKING/ENGINE BRAKING" at bounding box center [176, 162] width 264 height 7
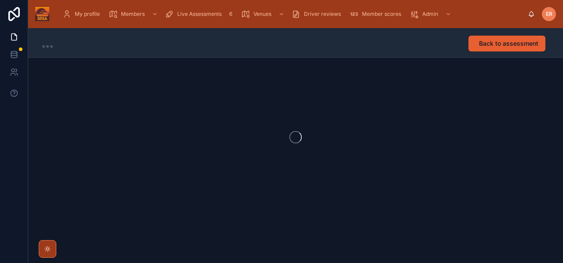
scroll to position [0, 0]
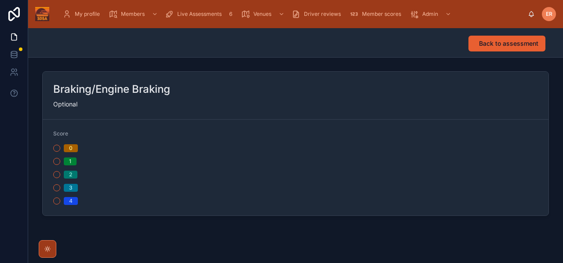
click at [60, 175] on button "2" at bounding box center [56, 174] width 7 height 7
click at [493, 42] on span "Back to assessment" at bounding box center [508, 43] width 59 height 9
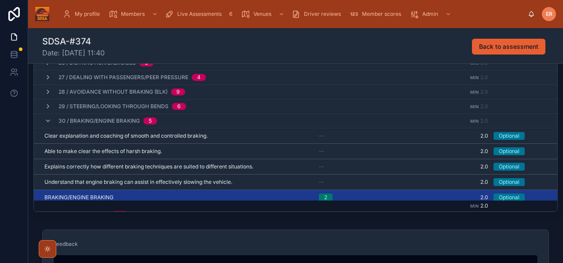
click at [49, 122] on icon at bounding box center [47, 120] width 7 height 7
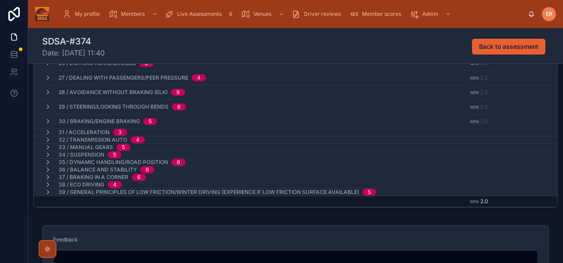
click at [47, 131] on icon at bounding box center [47, 132] width 7 height 7
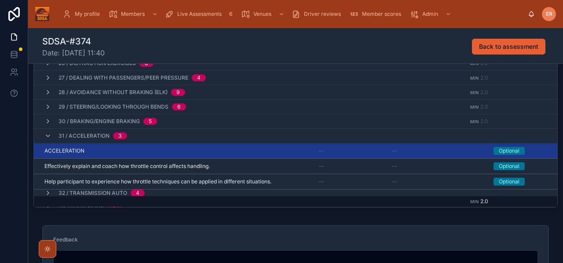
click at [217, 147] on div "ACCELERATION ACCELERATION" at bounding box center [176, 150] width 264 height 7
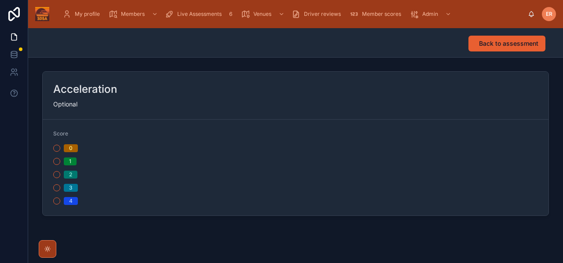
click at [54, 172] on button "2" at bounding box center [56, 174] width 7 height 7
click at [493, 43] on span "Back to assessment" at bounding box center [508, 43] width 59 height 9
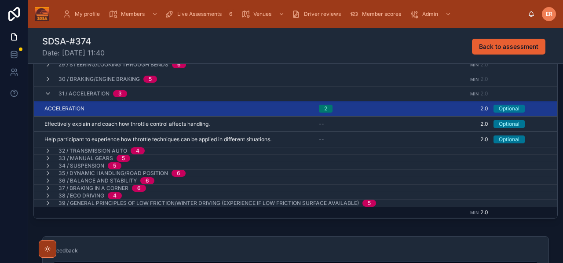
click at [46, 95] on icon at bounding box center [47, 93] width 7 height 7
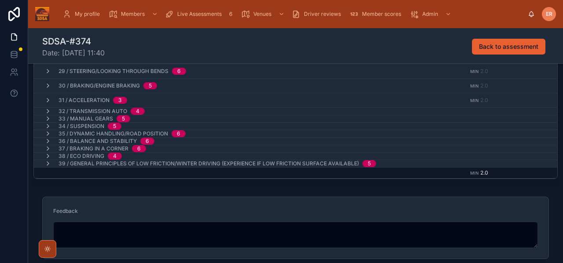
click at [46, 110] on icon at bounding box center [47, 111] width 7 height 7
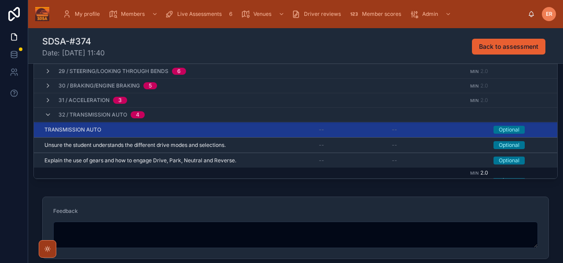
click at [160, 132] on div "TRANSMISSION AUTO TRANSMISSION AUTO" at bounding box center [176, 129] width 264 height 7
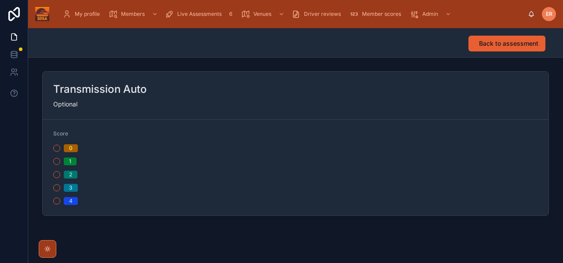
click at [54, 174] on button "2" at bounding box center [56, 174] width 7 height 7
click at [499, 44] on span "Back to assessment" at bounding box center [508, 43] width 59 height 9
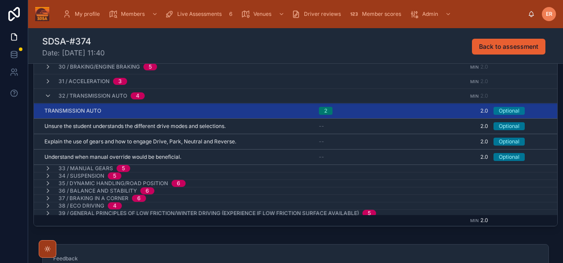
click at [47, 97] on icon at bounding box center [47, 95] width 7 height 7
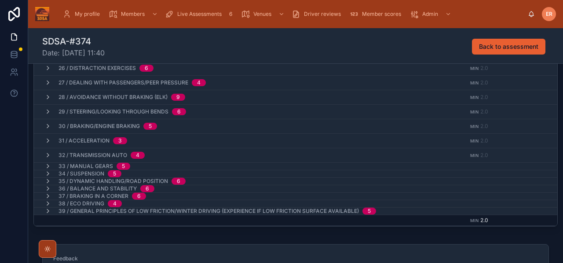
click at [47, 166] on icon at bounding box center [47, 166] width 7 height 7
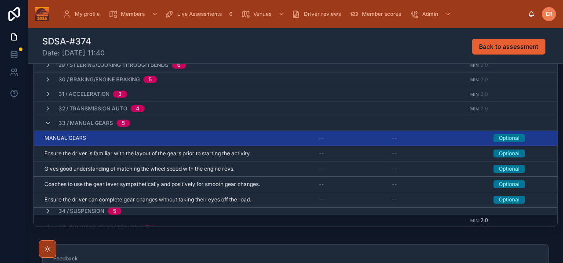
click at [208, 140] on div "MANUAL GEARS MANUAL GEARS" at bounding box center [176, 137] width 264 height 7
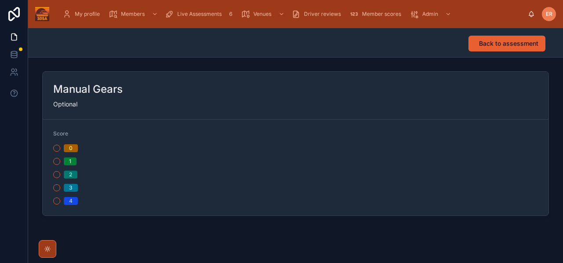
click at [53, 177] on form "Score 0 1 2 3 4" at bounding box center [295, 168] width 505 height 96
click at [56, 175] on button "2" at bounding box center [56, 174] width 7 height 7
click at [500, 46] on span "Back to assessment" at bounding box center [508, 43] width 59 height 9
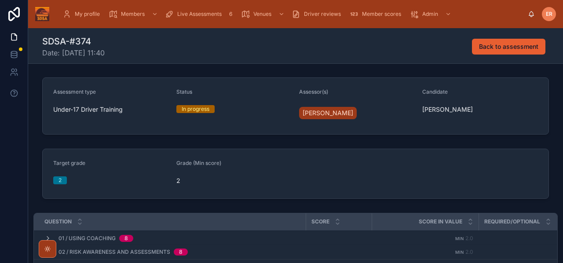
click at [308, 175] on form "Target grade 2 Grade (Min score) 2" at bounding box center [295, 173] width 505 height 49
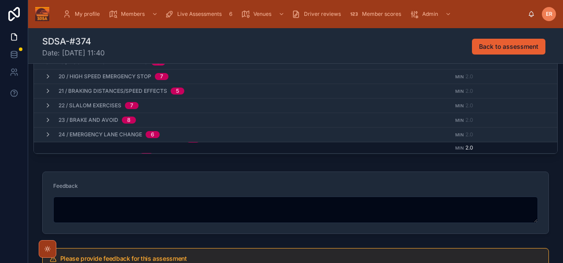
scroll to position [213, 0]
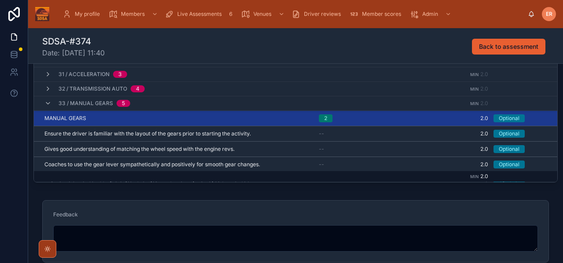
click at [46, 102] on icon at bounding box center [47, 103] width 7 height 7
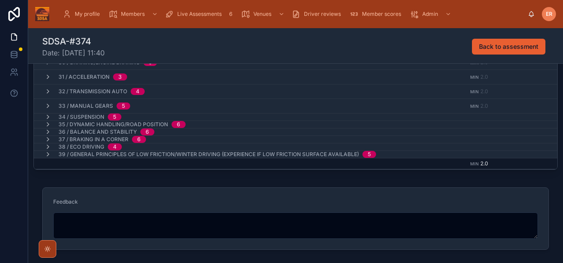
click at [49, 116] on icon at bounding box center [47, 116] width 7 height 7
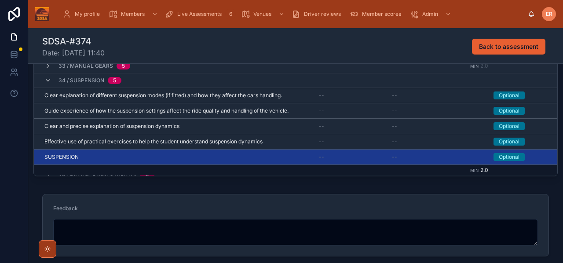
scroll to position [343, 0]
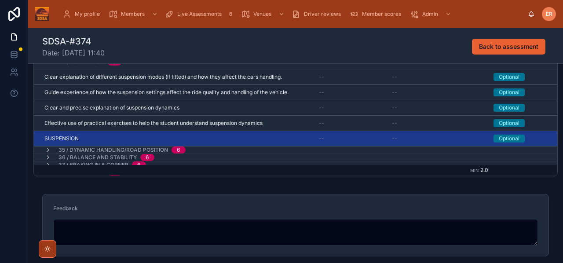
click at [149, 141] on div "SUSPENSION SUSPENSION" at bounding box center [176, 138] width 264 height 7
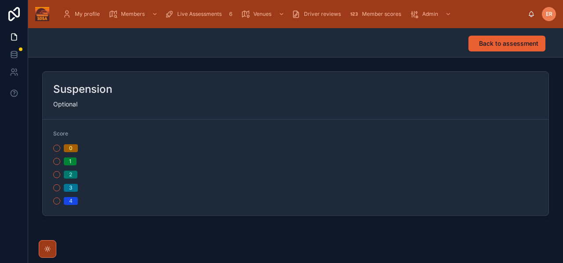
click at [56, 175] on button "2" at bounding box center [56, 174] width 7 height 7
click at [494, 45] on span "Back to assessment" at bounding box center [508, 43] width 59 height 9
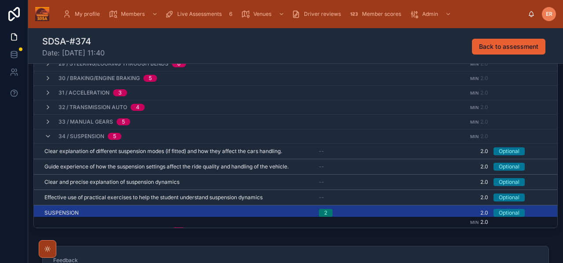
click at [46, 139] on div "34 / Suspension 5" at bounding box center [82, 136] width 77 height 14
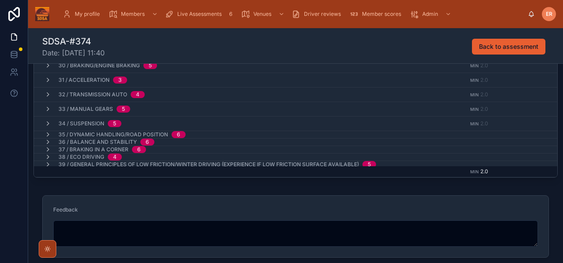
click at [46, 133] on icon at bounding box center [47, 134] width 7 height 7
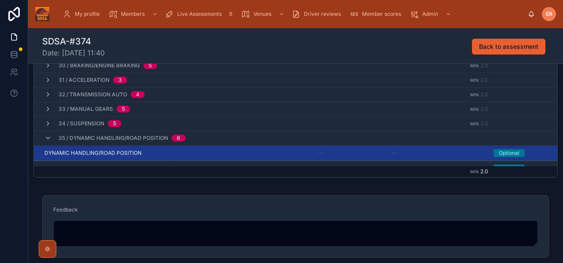
click at [150, 155] on div "DYNAMIC HANDLING/ROAD POSITION DYNAMIC HANDLING/ROAD POSITION" at bounding box center [176, 152] width 264 height 7
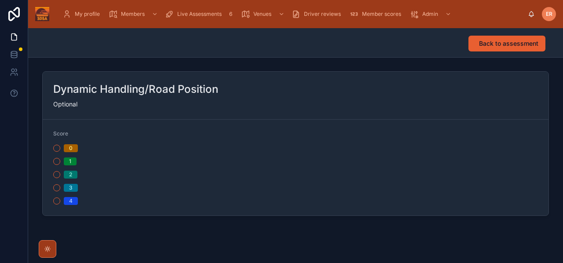
click at [56, 174] on button "2" at bounding box center [56, 174] width 7 height 7
click at [490, 45] on span "Back to assessment" at bounding box center [508, 43] width 59 height 9
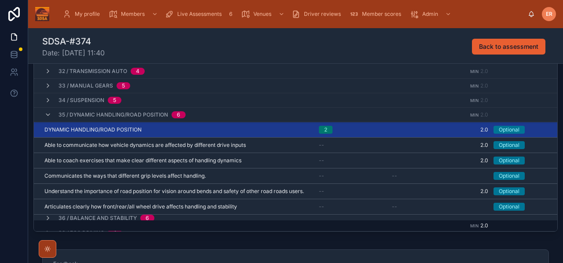
click at [47, 116] on icon at bounding box center [47, 114] width 7 height 7
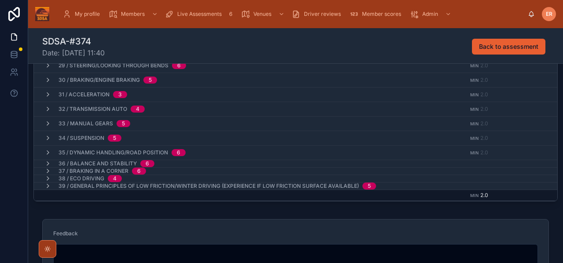
click at [47, 153] on icon at bounding box center [47, 152] width 7 height 7
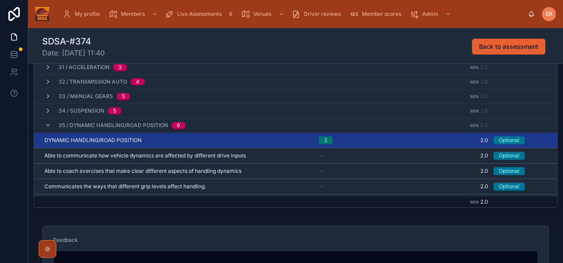
click at [50, 127] on icon at bounding box center [47, 125] width 7 height 7
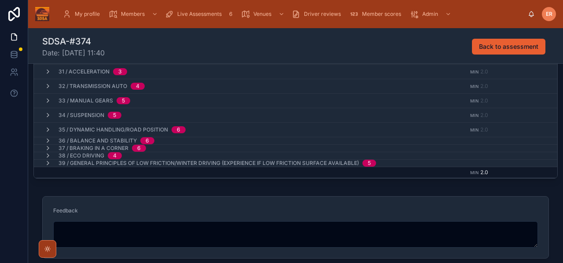
click at [48, 140] on icon at bounding box center [47, 140] width 7 height 7
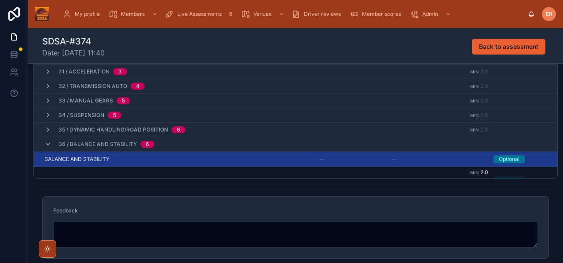
click at [156, 162] on div "BALANCE AND STABILITY BALANCE AND STABILITY" at bounding box center [176, 159] width 264 height 7
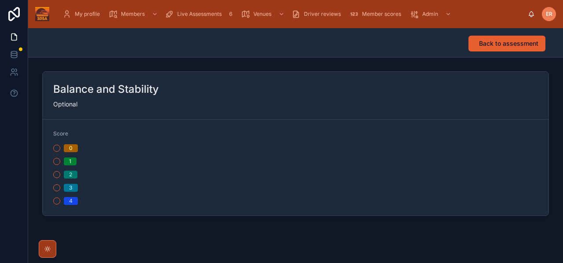
click at [51, 174] on form "Score 0 1 2 3 4" at bounding box center [295, 168] width 505 height 96
click at [55, 174] on button "2" at bounding box center [56, 174] width 7 height 7
click at [490, 47] on span "Back to assessment" at bounding box center [508, 43] width 59 height 9
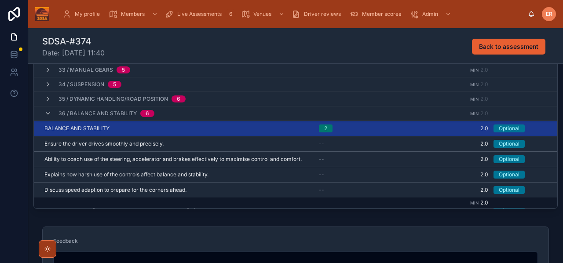
click at [47, 113] on icon at bounding box center [47, 113] width 7 height 7
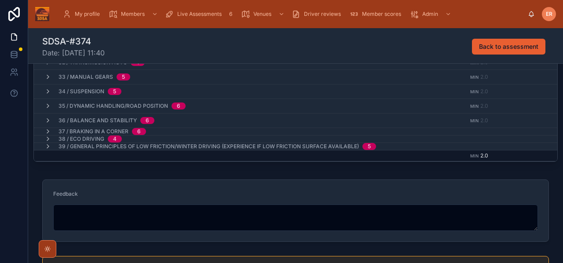
click at [47, 131] on icon at bounding box center [47, 131] width 7 height 7
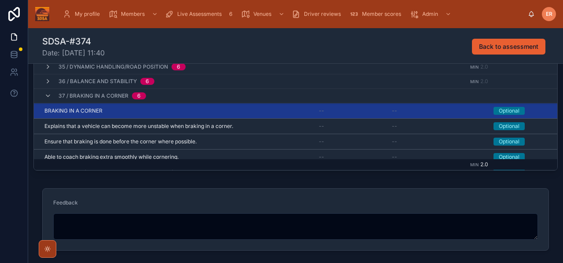
click at [142, 109] on div "BRAKING IN A CORNER BRAKING IN A CORNER" at bounding box center [176, 110] width 264 height 7
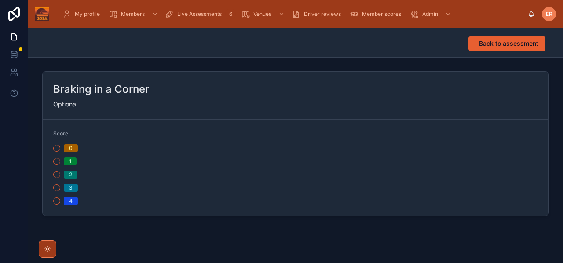
click at [57, 176] on button "2" at bounding box center [56, 174] width 7 height 7
click at [500, 36] on button "Back to assessment" at bounding box center [506, 44] width 77 height 16
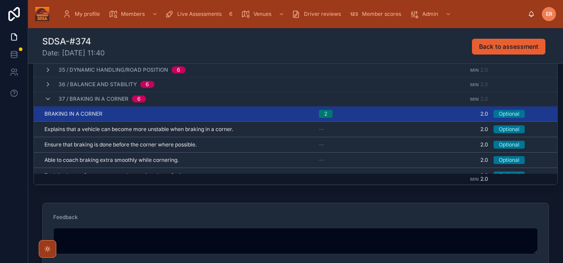
click at [47, 102] on icon at bounding box center [47, 98] width 7 height 7
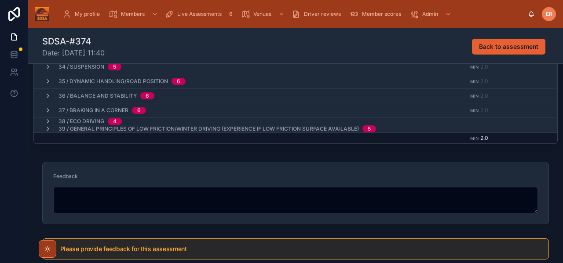
click at [47, 119] on icon at bounding box center [47, 121] width 7 height 7
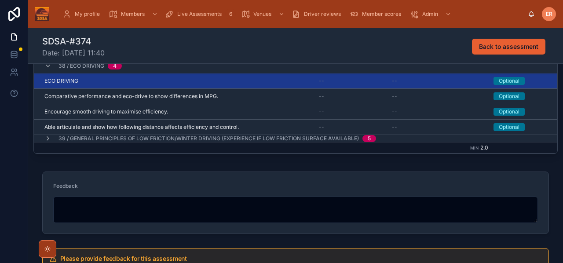
click at [166, 81] on div "ECO DRIVING ECO DRIVING" at bounding box center [176, 80] width 264 height 7
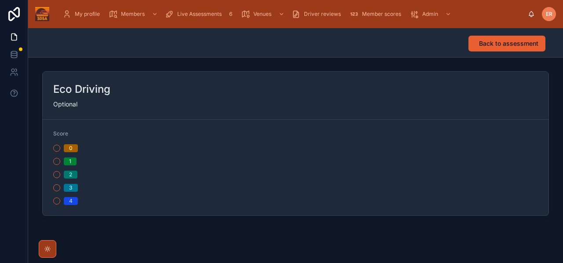
click at [57, 174] on button "2" at bounding box center [56, 174] width 7 height 7
click at [503, 49] on button "Back to assessment" at bounding box center [506, 44] width 77 height 16
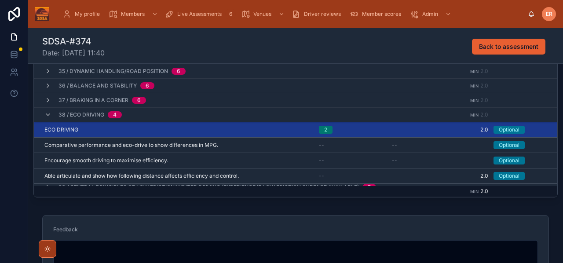
click at [48, 116] on icon at bounding box center [47, 114] width 7 height 7
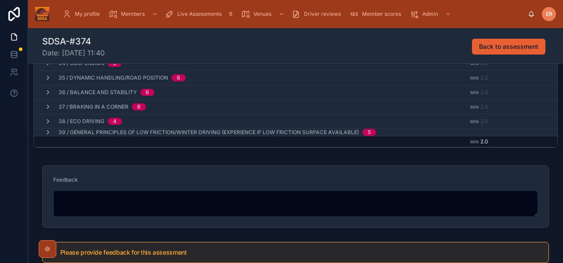
click at [48, 132] on icon at bounding box center [47, 132] width 7 height 7
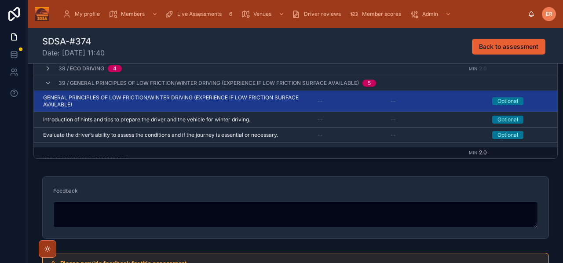
click at [318, 98] on span "--" at bounding box center [319, 101] width 5 height 7
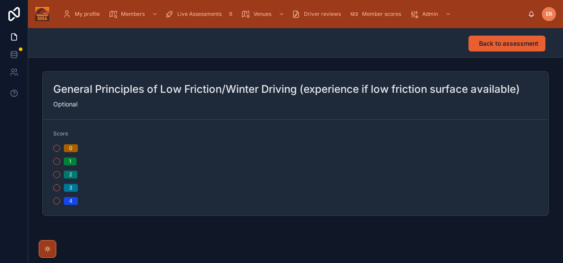
click at [57, 176] on button "2" at bounding box center [56, 174] width 7 height 7
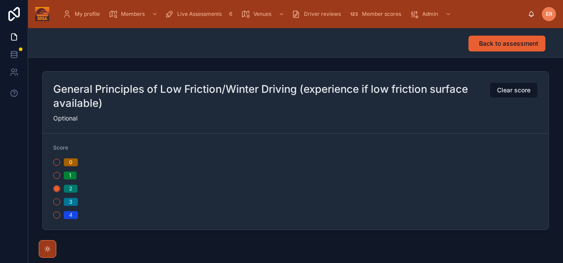
click at [498, 40] on span "Back to assessment" at bounding box center [508, 43] width 59 height 9
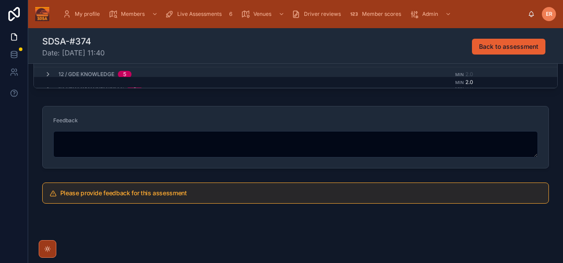
click at [244, 142] on textarea at bounding box center [295, 144] width 484 height 26
click at [84, 141] on textarea at bounding box center [295, 144] width 484 height 26
paste textarea "**********"
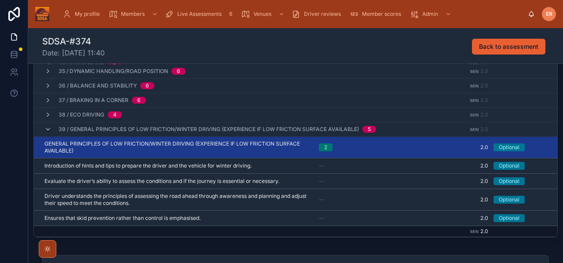
type textarea "**********"
click at [47, 129] on icon at bounding box center [47, 129] width 7 height 7
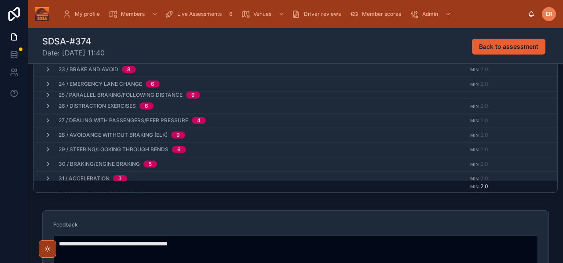
scroll to position [350, 0]
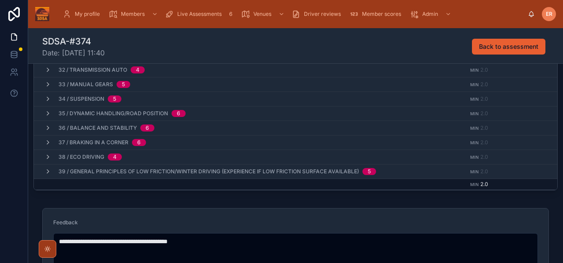
click at [555, 215] on div "**********" at bounding box center [295, 242] width 534 height 77
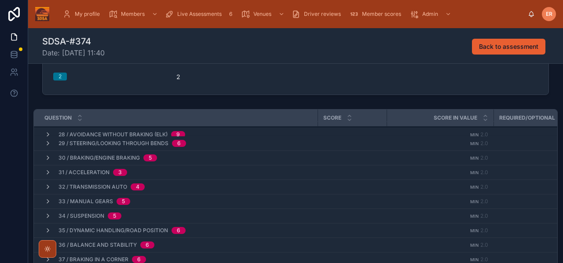
scroll to position [326, 0]
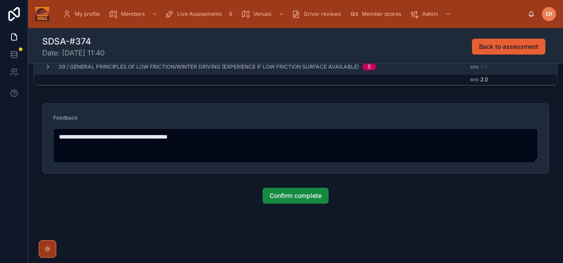
click at [300, 197] on span "Confirm complete" at bounding box center [295, 195] width 52 height 9
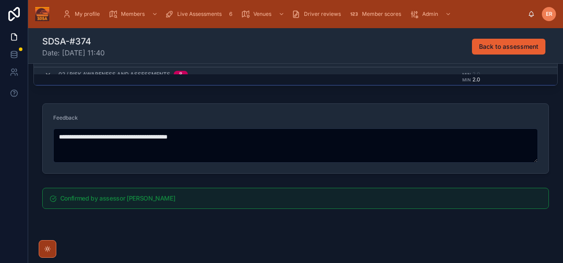
click at [554, 109] on div "**********" at bounding box center [295, 138] width 534 height 77
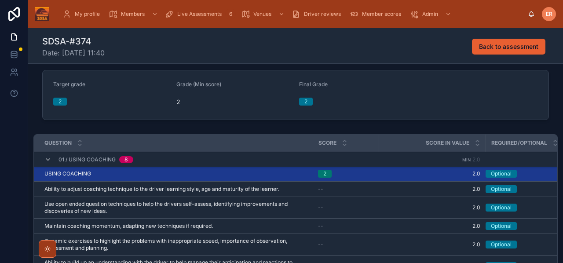
scroll to position [0, 0]
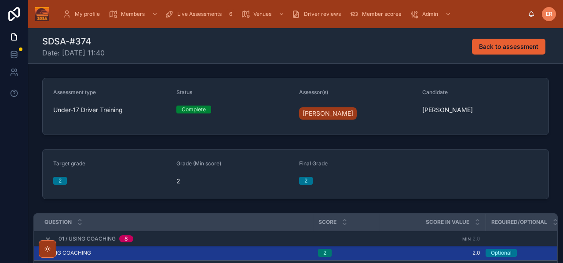
click at [189, 11] on span "Live Assessments" at bounding box center [199, 14] width 44 height 7
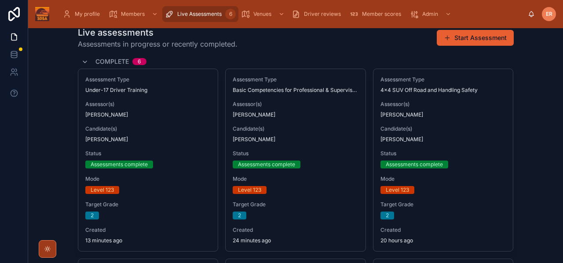
scroll to position [32, 0]
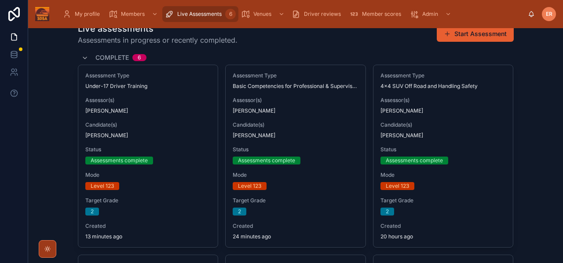
click at [138, 113] on span "[PERSON_NAME]" at bounding box center [148, 110] width 126 height 7
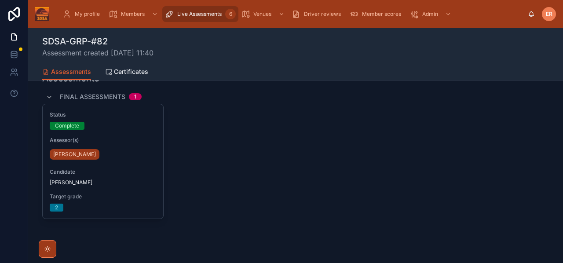
scroll to position [180, 0]
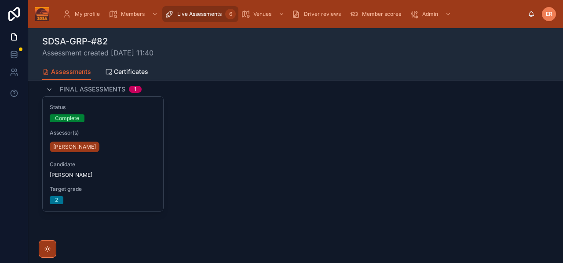
click at [112, 157] on div "Status Complete Assessor(s) Ed Redfern Candidate Andrew Baber Target grade 2" at bounding box center [103, 154] width 120 height 114
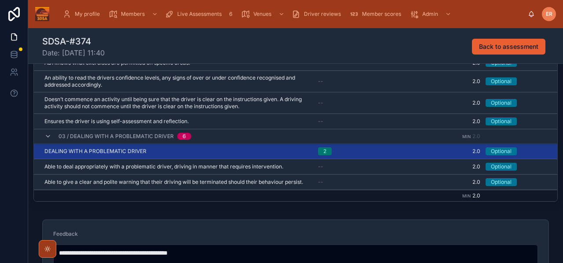
scroll to position [205, 0]
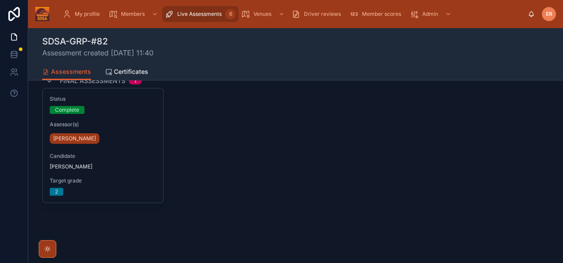
scroll to position [189, 0]
click at [117, 74] on span "Certificates" at bounding box center [131, 71] width 34 height 9
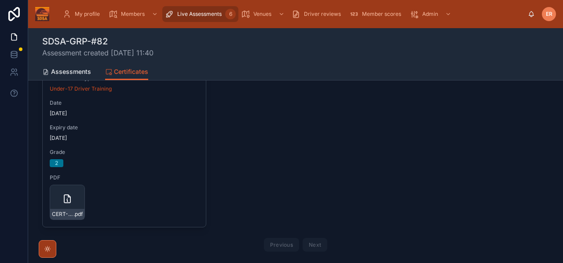
scroll to position [146, 0]
click at [60, 194] on div "CERT-U17DT-6#925 .pdf" at bounding box center [67, 201] width 35 height 35
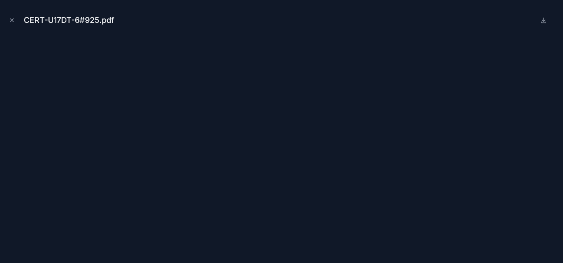
click at [12, 21] on icon "Close modal" at bounding box center [12, 20] width 6 height 6
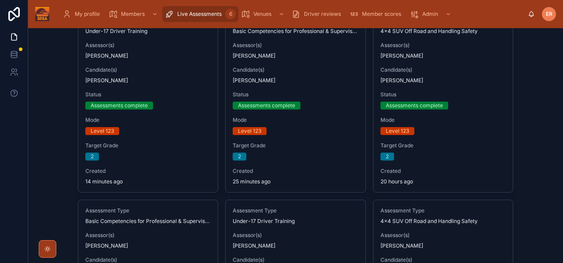
click at [280, 81] on span "Andrew Baber" at bounding box center [295, 80] width 126 height 7
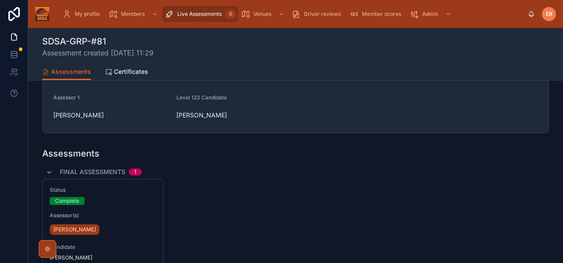
click at [141, 197] on div "Complete" at bounding box center [103, 201] width 106 height 8
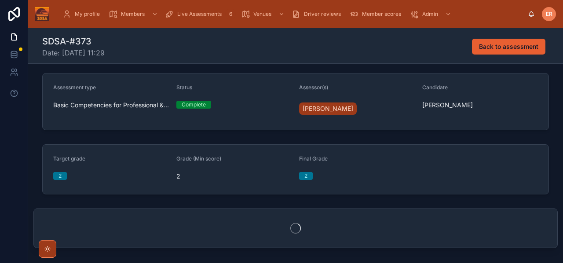
scroll to position [7, 0]
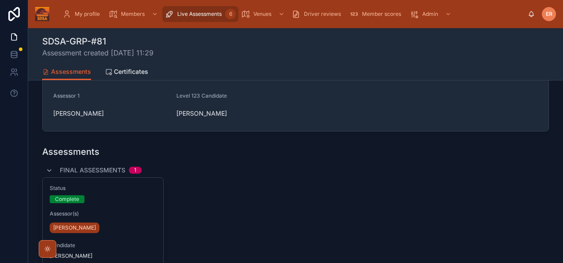
scroll to position [95, 0]
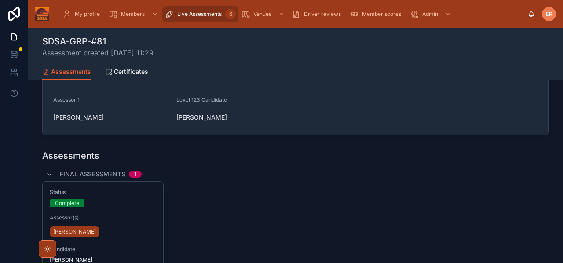
click at [120, 70] on span "Certificates" at bounding box center [131, 71] width 34 height 9
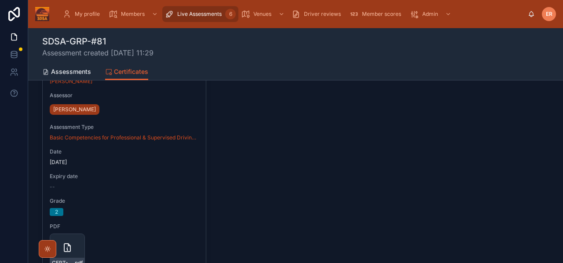
scroll to position [135, 0]
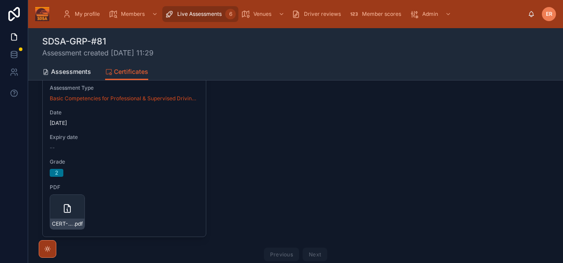
click at [57, 205] on div "CERT-BCPSDA-1#924 .pdf" at bounding box center [67, 211] width 35 height 35
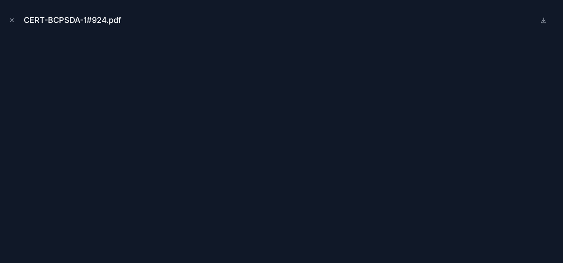
click at [12, 21] on icon "Close modal" at bounding box center [12, 20] width 6 height 6
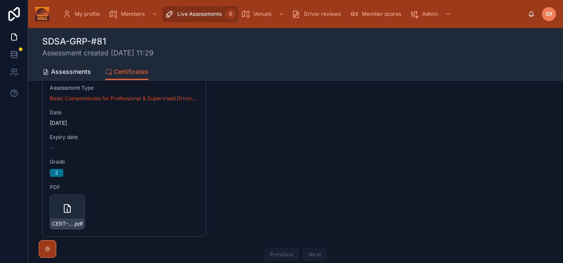
click at [203, 12] on span "Live Assessments" at bounding box center [199, 14] width 44 height 7
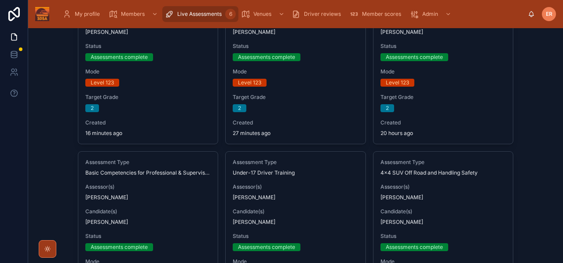
click at [203, 12] on span "Live Assessments" at bounding box center [199, 14] width 44 height 7
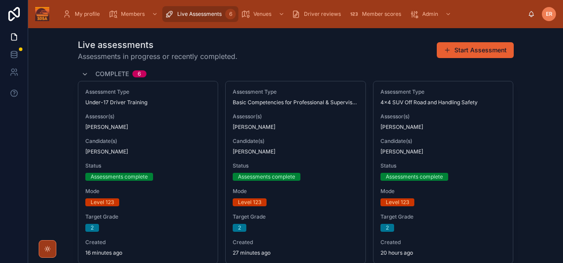
scroll to position [4, 0]
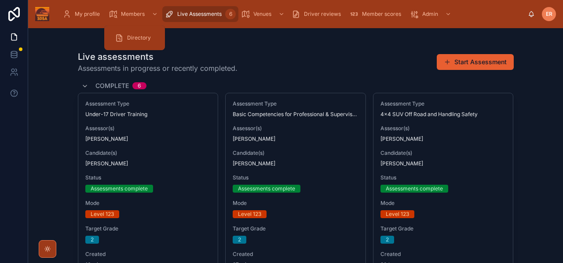
click at [134, 35] on span "Directory" at bounding box center [139, 37] width 24 height 7
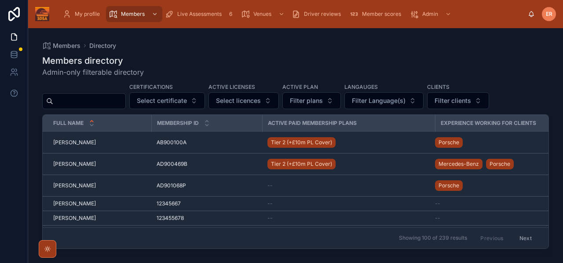
click at [96, 102] on input "text" at bounding box center [89, 101] width 72 height 12
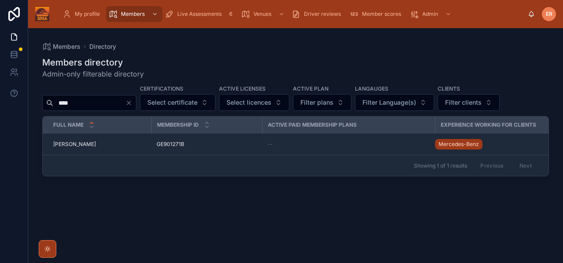
type input "****"
click at [65, 146] on span "Georgina Smith" at bounding box center [74, 144] width 43 height 7
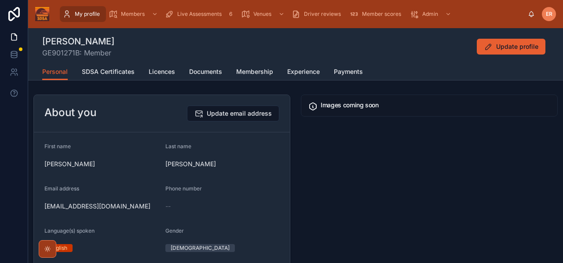
click at [120, 69] on span "SDSA Certificates" at bounding box center [108, 71] width 53 height 9
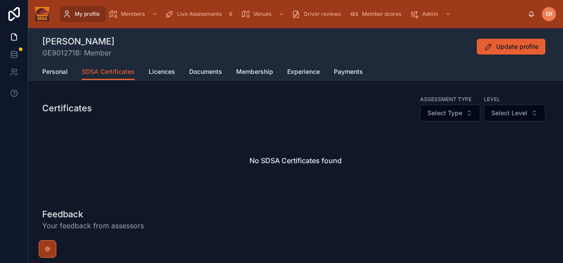
click at [51, 73] on span "Personal" at bounding box center [54, 71] width 25 height 9
